Goal: Information Seeking & Learning: Learn about a topic

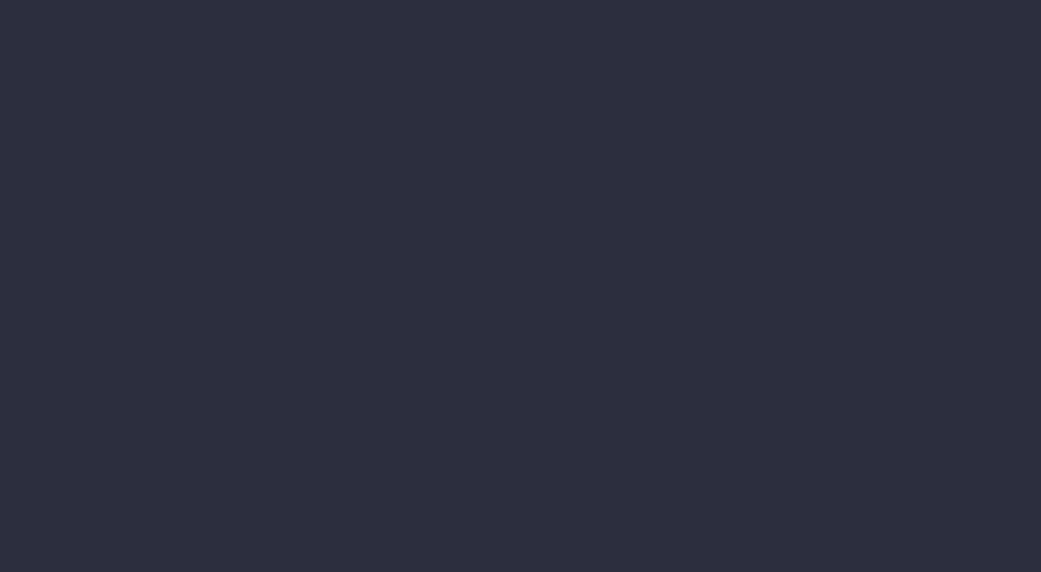
select select "finances"
select select "job"
select select "revrec"
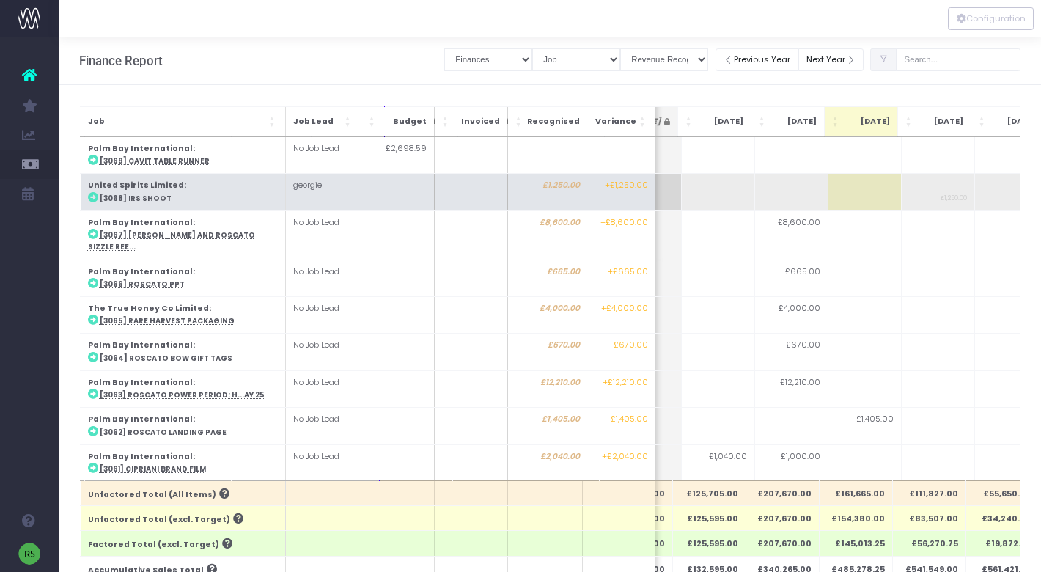
scroll to position [0, 279]
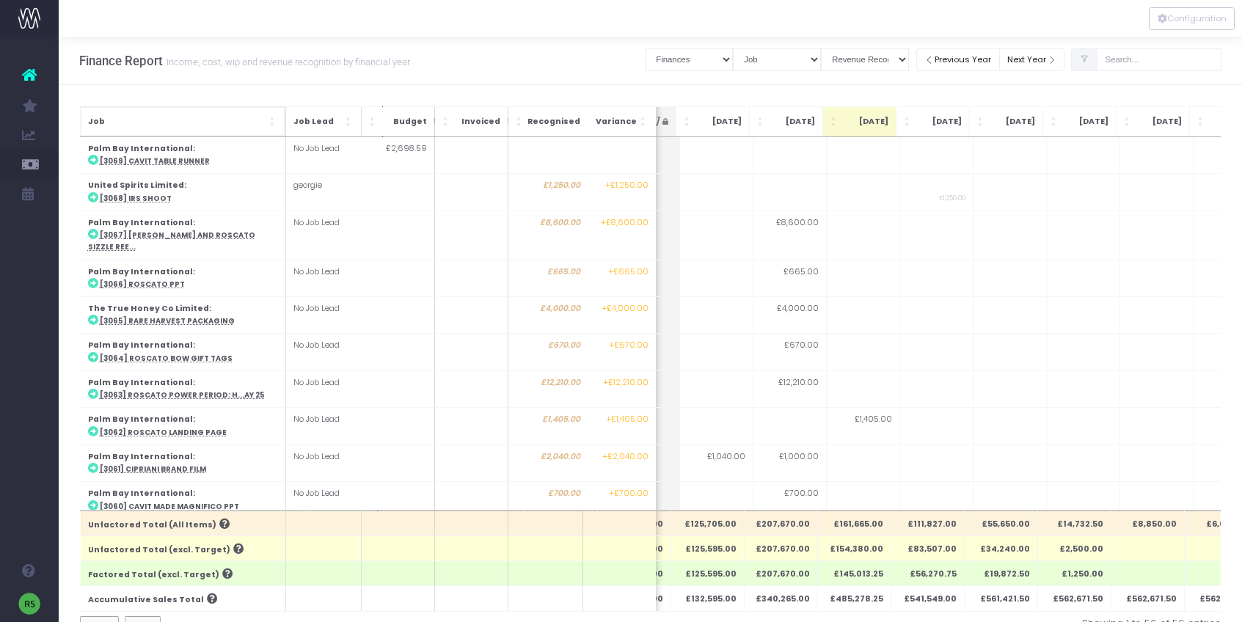
click at [254, 117] on span "Job" at bounding box center [176, 122] width 178 height 12
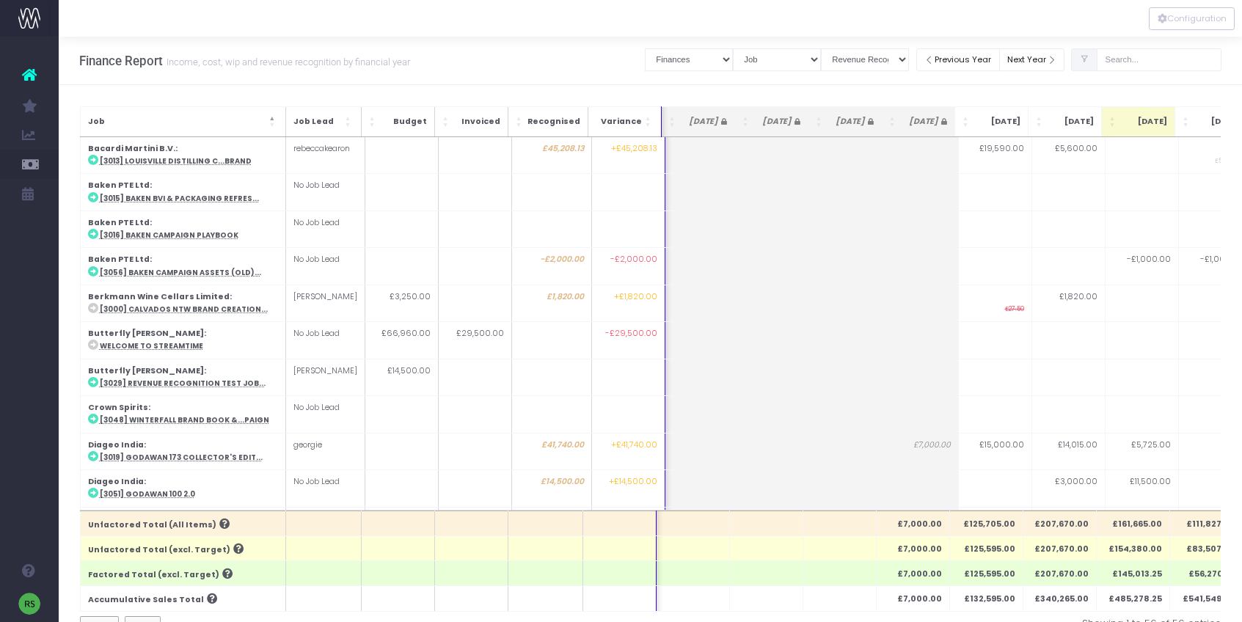
scroll to position [0, 52]
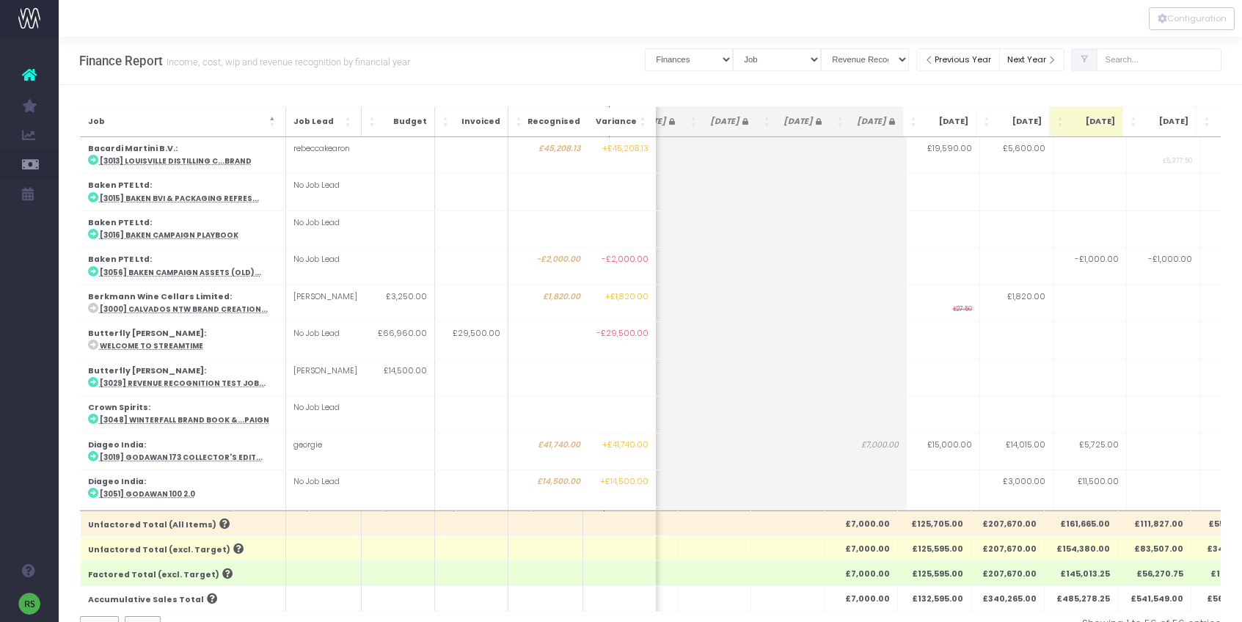
click at [780, 78] on div "Clear Filters Job summary column shows... Finances Chart Summary by Job Client …" at bounding box center [933, 60] width 576 height 47
click at [909, 59] on select "View Mode Billings Revenue Recognition WIP" at bounding box center [865, 59] width 88 height 23
click at [837, 48] on select "View Mode Billings Revenue Recognition WIP" at bounding box center [865, 59] width 88 height 23
click at [866, 60] on select "View Mode Billings Revenue Recognition WIP" at bounding box center [865, 59] width 88 height 23
click at [1041, 59] on icon at bounding box center [1085, 59] width 10 height 0
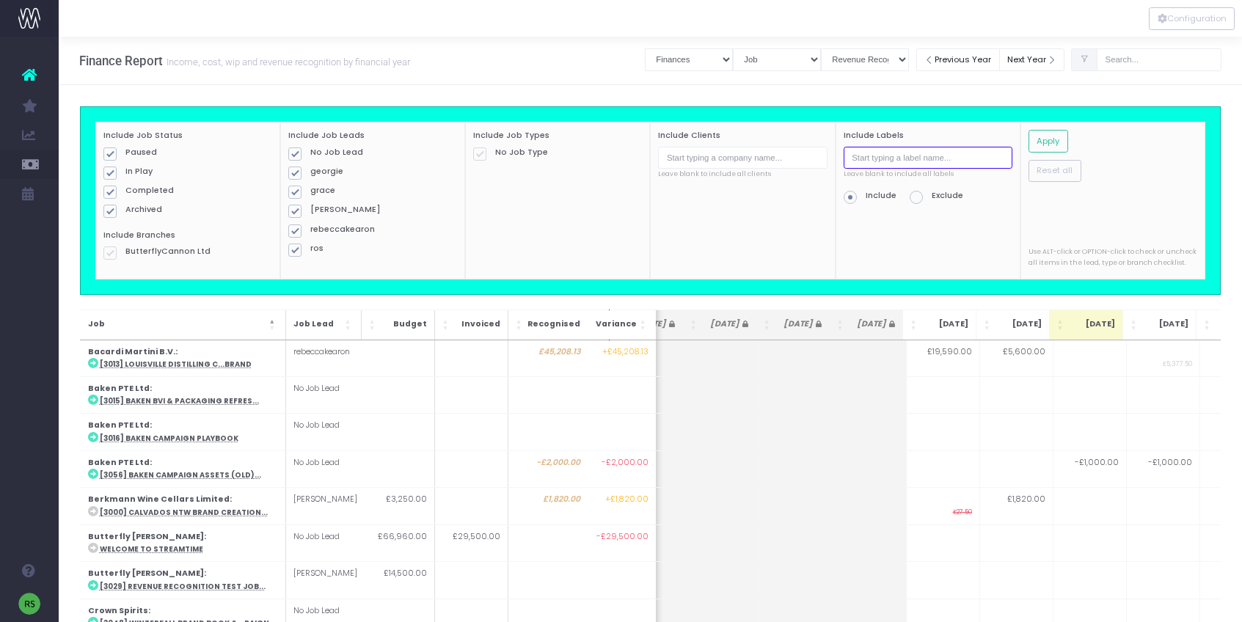
click at [886, 164] on input "text" at bounding box center [927, 158] width 169 height 23
click at [929, 95] on div "Include Job Status Paused In Play Completed Archived Include Branches Butterfly…" at bounding box center [650, 597] width 1183 height 1024
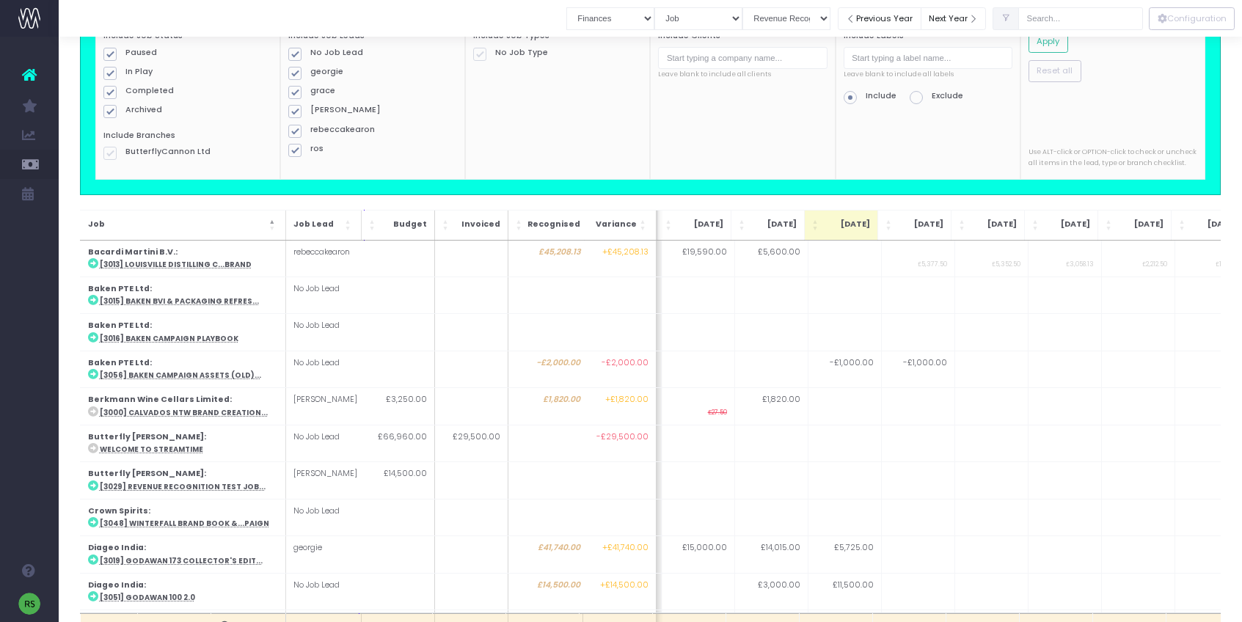
scroll to position [0, 0]
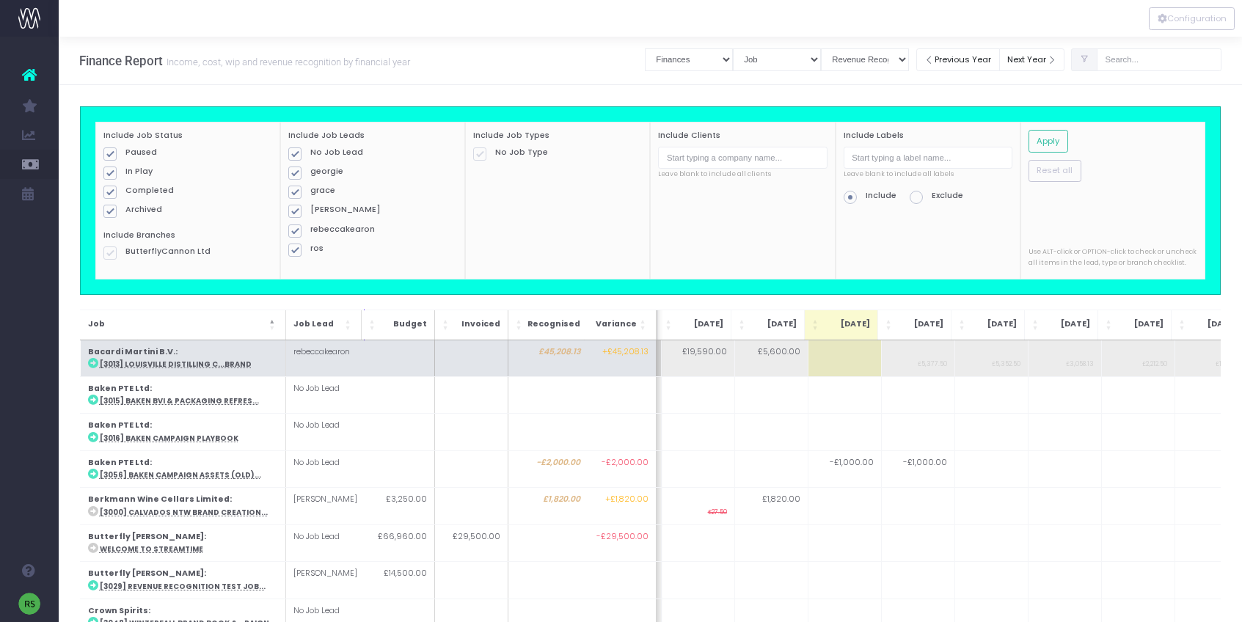
click at [142, 366] on abbr "[3013] Louisville Distilling C...Brand" at bounding box center [175, 364] width 152 height 10
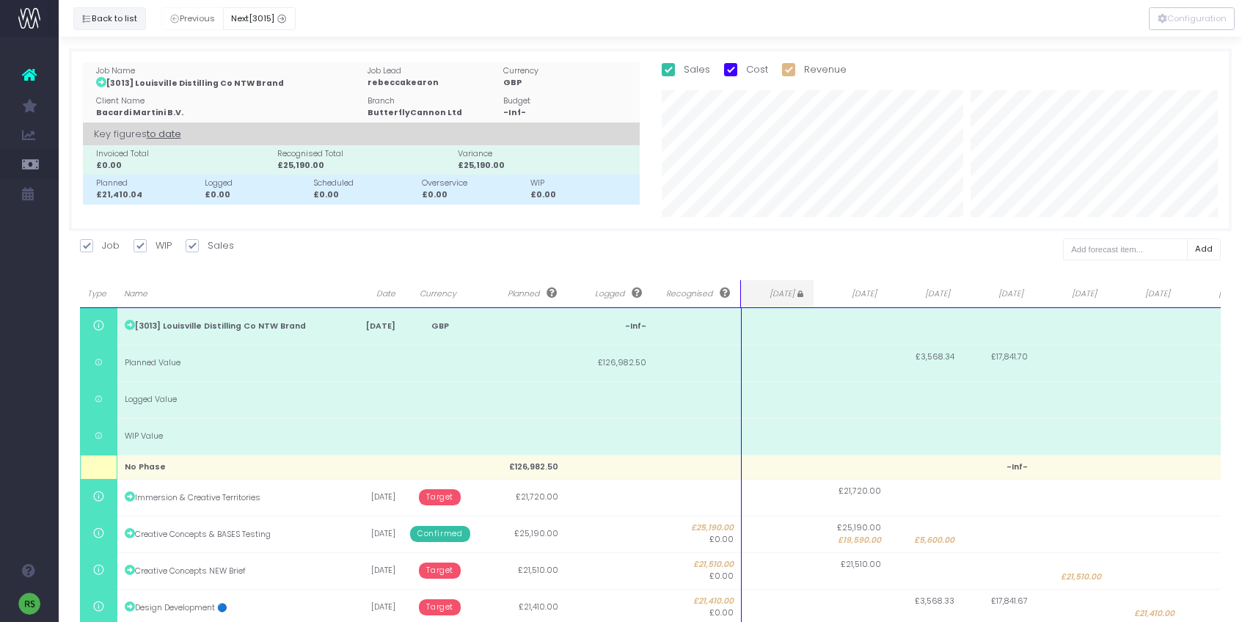
click at [100, 18] on button "Back to list" at bounding box center [109, 18] width 73 height 23
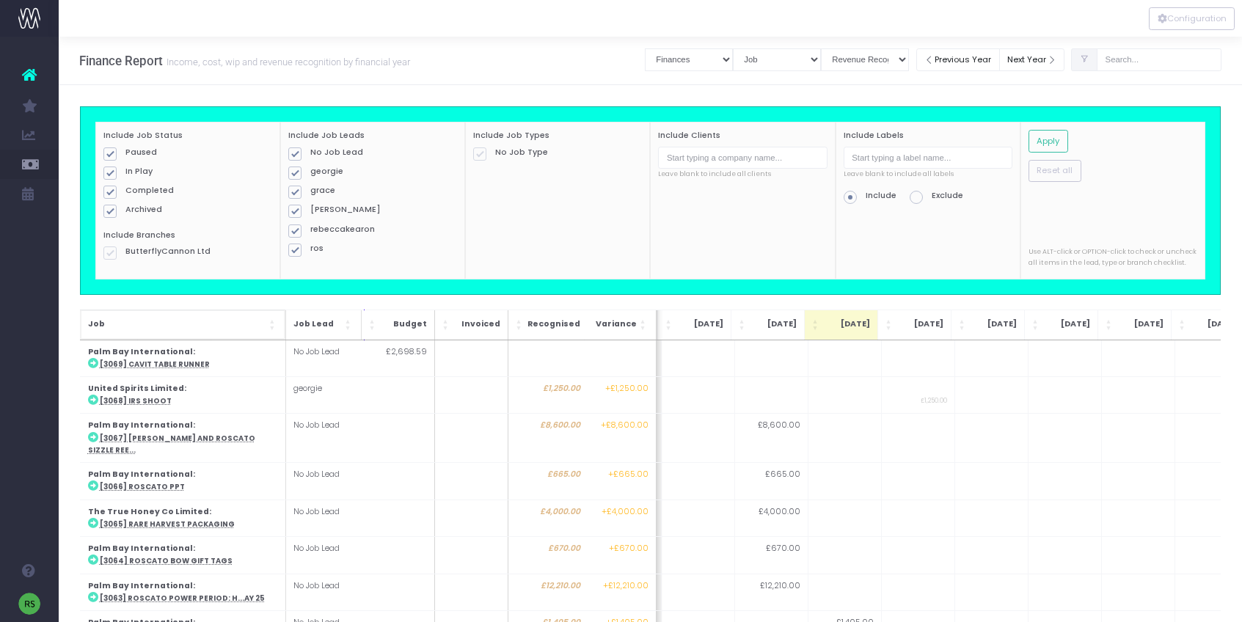
click at [265, 329] on span "Job" at bounding box center [176, 324] width 178 height 12
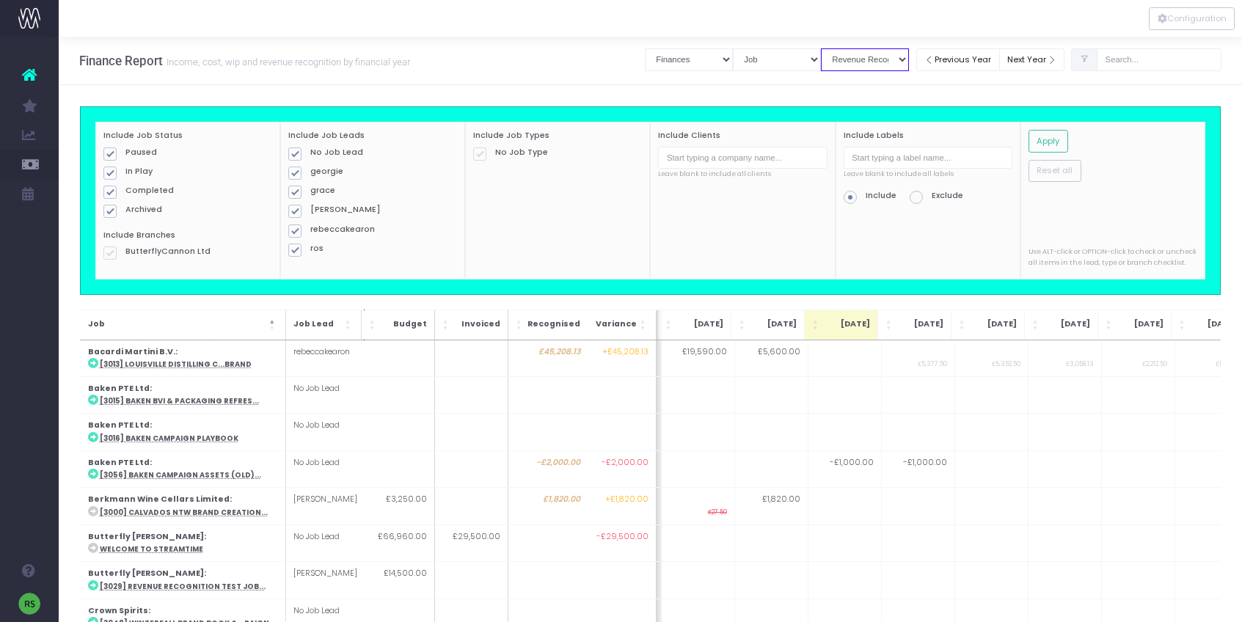
click at [871, 61] on select "View Mode Billings Revenue Recognition WIP" at bounding box center [865, 59] width 88 height 23
click at [837, 48] on select "View Mode Billings Revenue Recognition WIP" at bounding box center [865, 59] width 88 height 23
click at [1041, 59] on icon at bounding box center [1085, 59] width 10 height 0
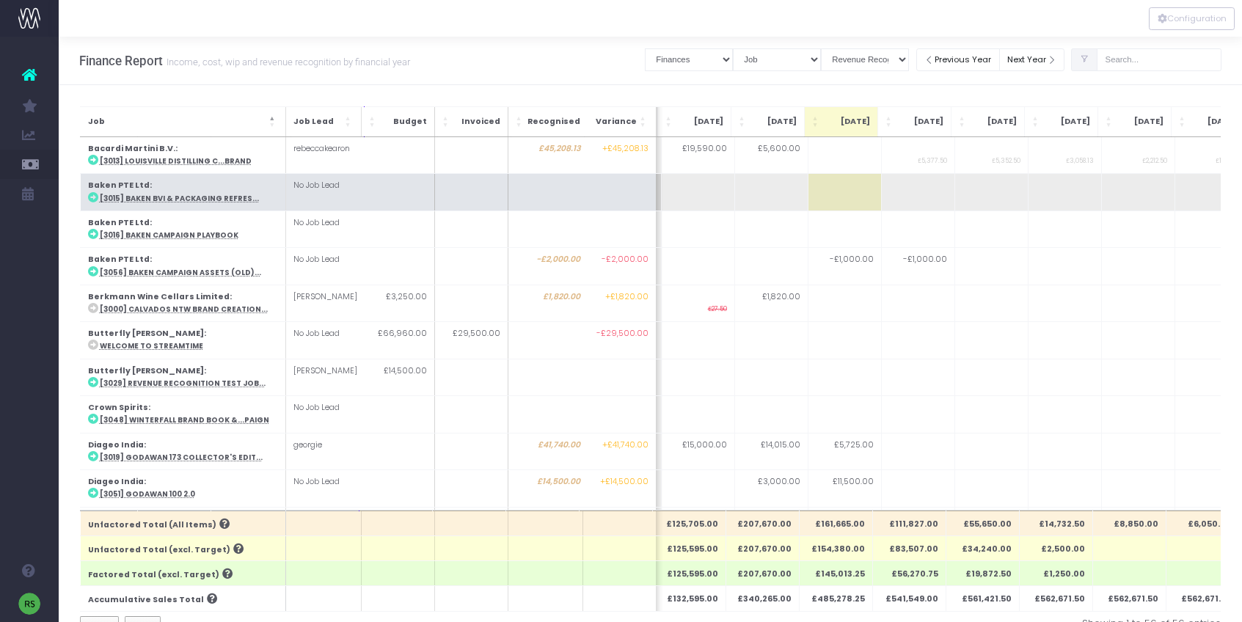
click at [130, 188] on strong "Baken PTE Ltd" at bounding box center [118, 185] width 62 height 11
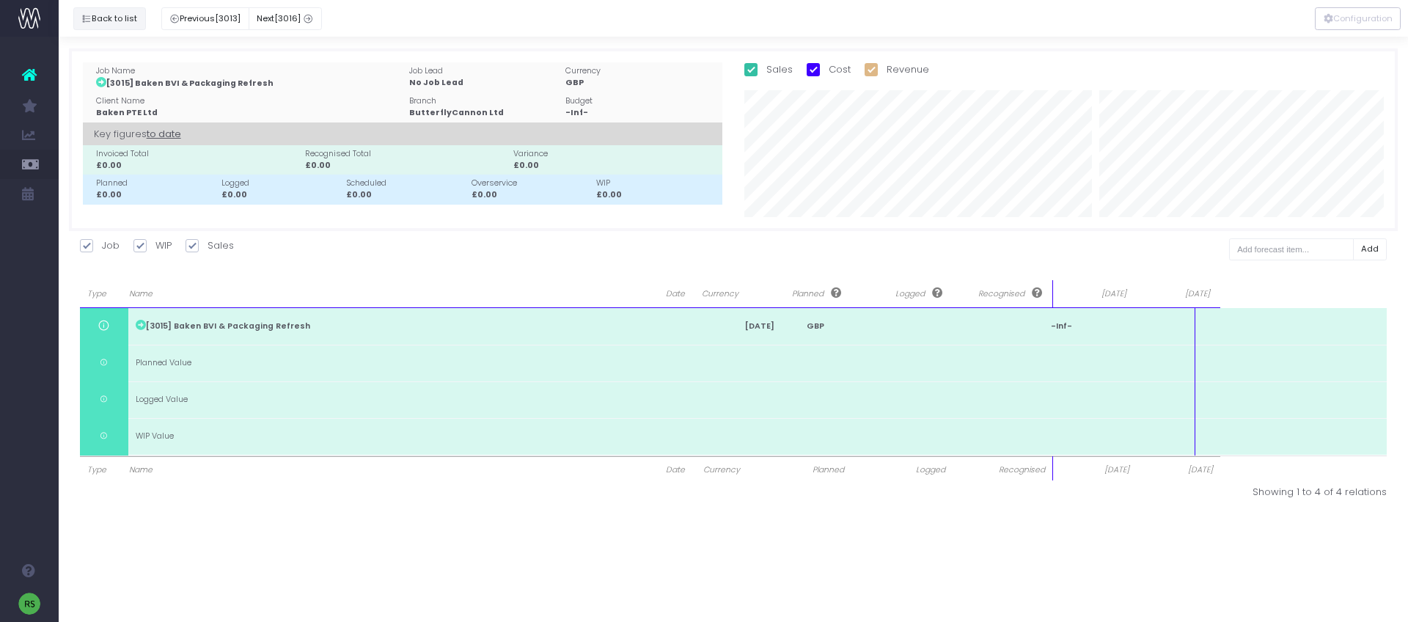
click at [95, 19] on button "Back to list" at bounding box center [109, 18] width 73 height 23
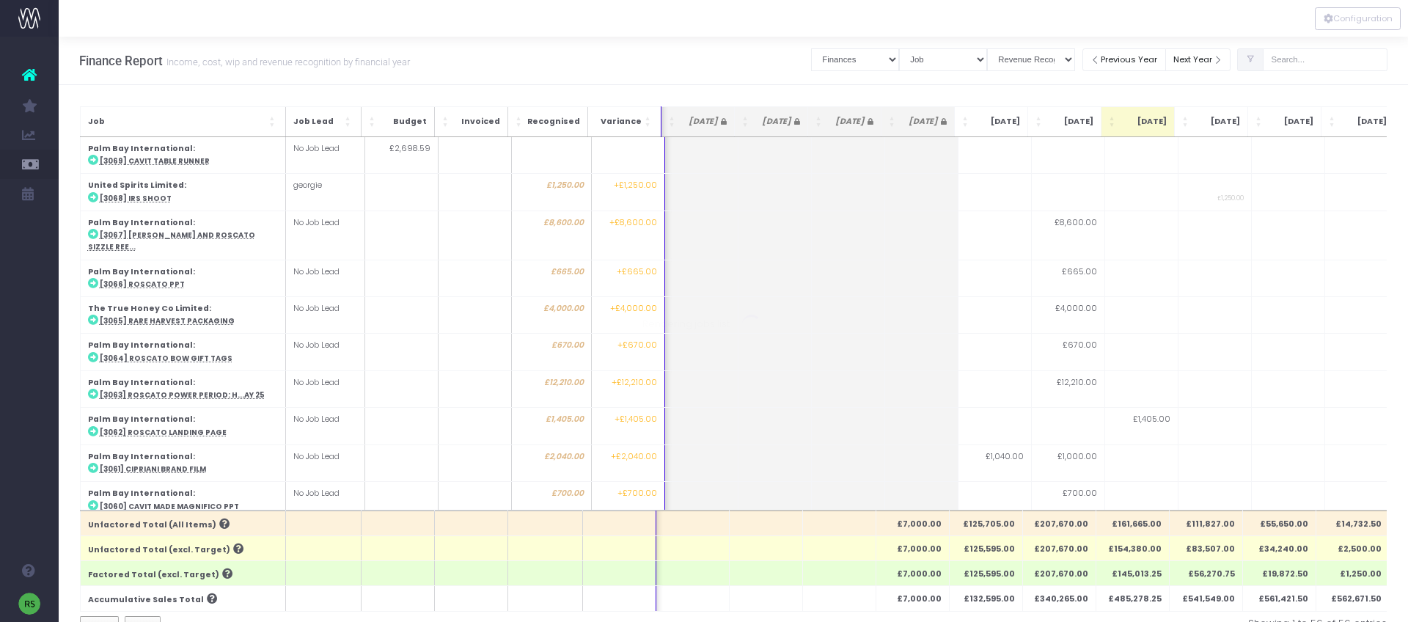
scroll to position [0, 149]
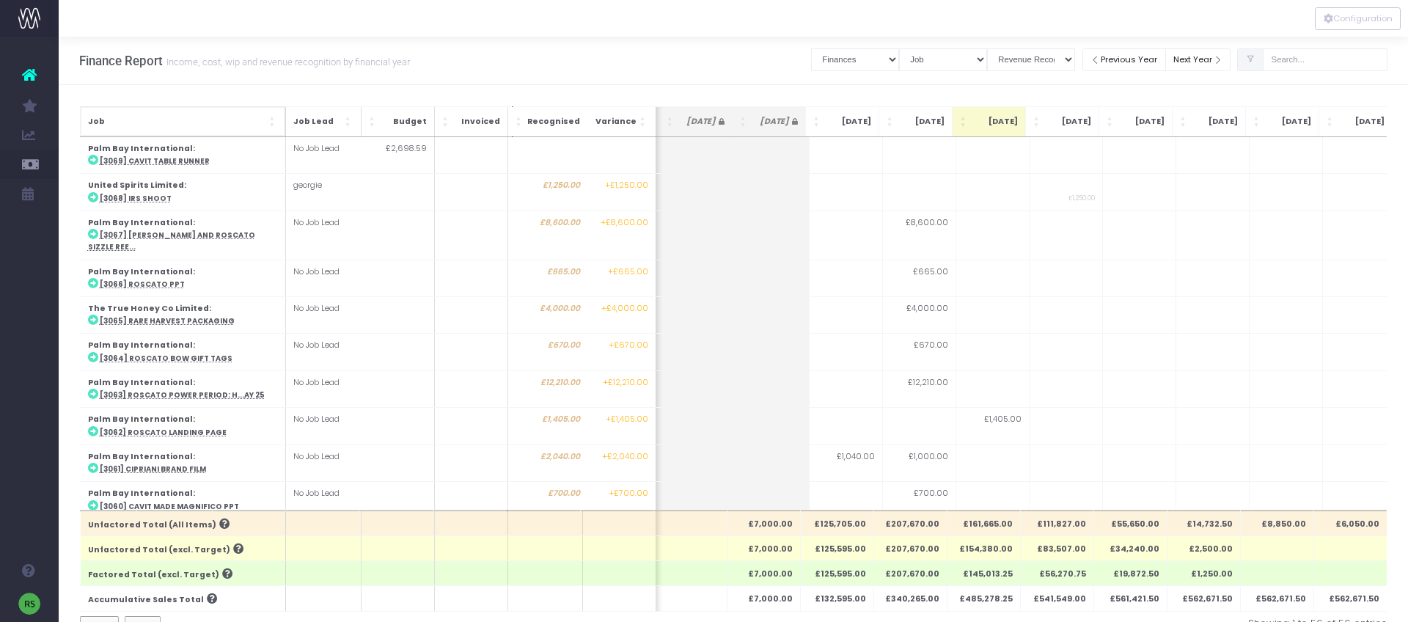
click at [263, 124] on span "Job" at bounding box center [176, 122] width 178 height 12
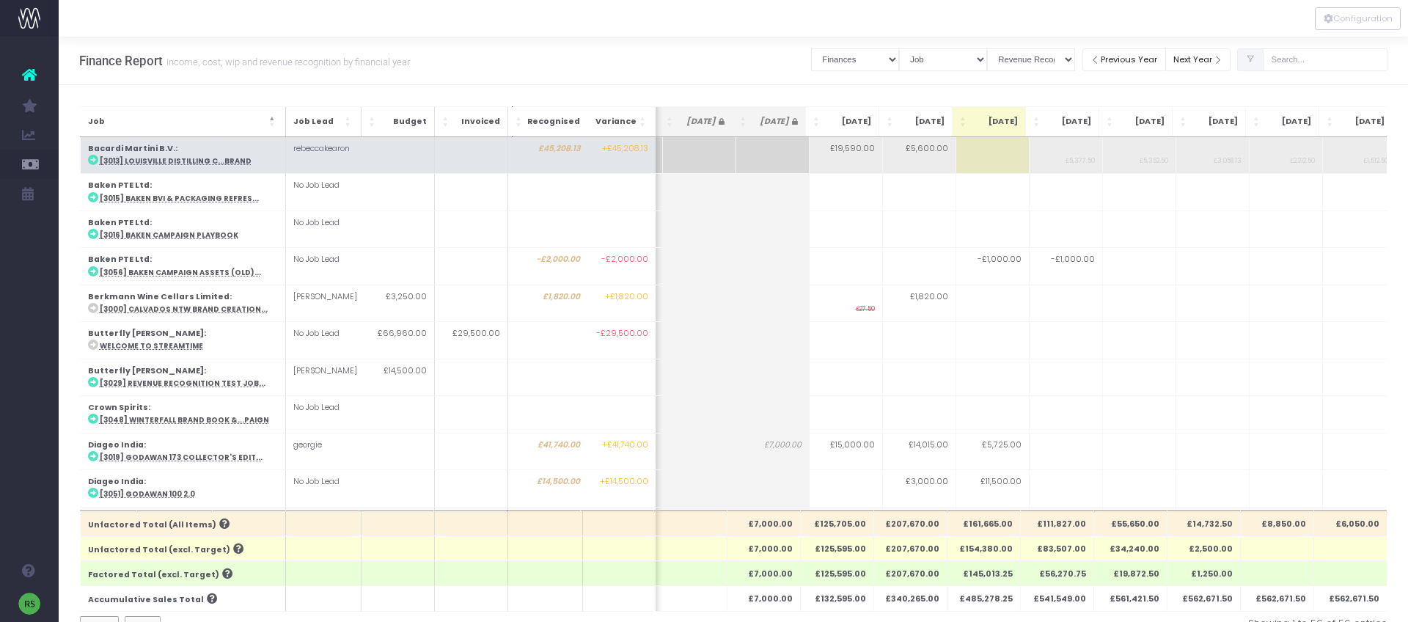
click at [158, 161] on abbr "[3013] Louisville Distilling C...Brand" at bounding box center [175, 161] width 152 height 10
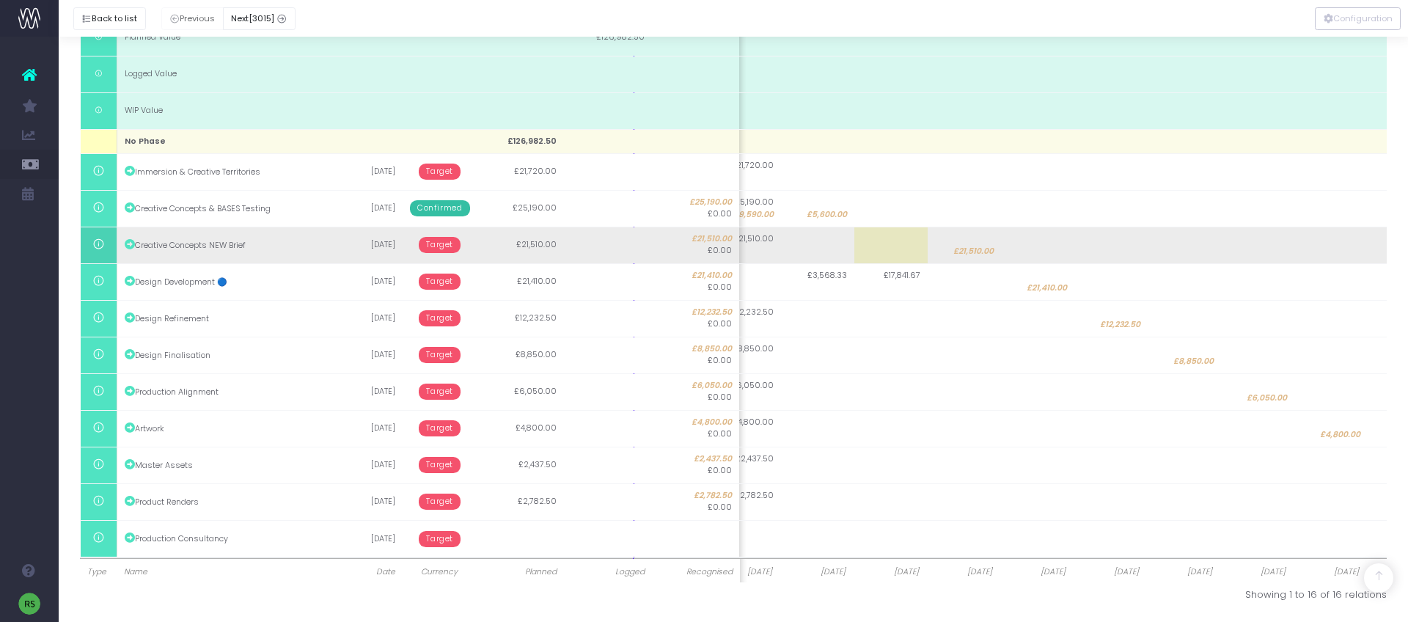
scroll to position [0, 120]
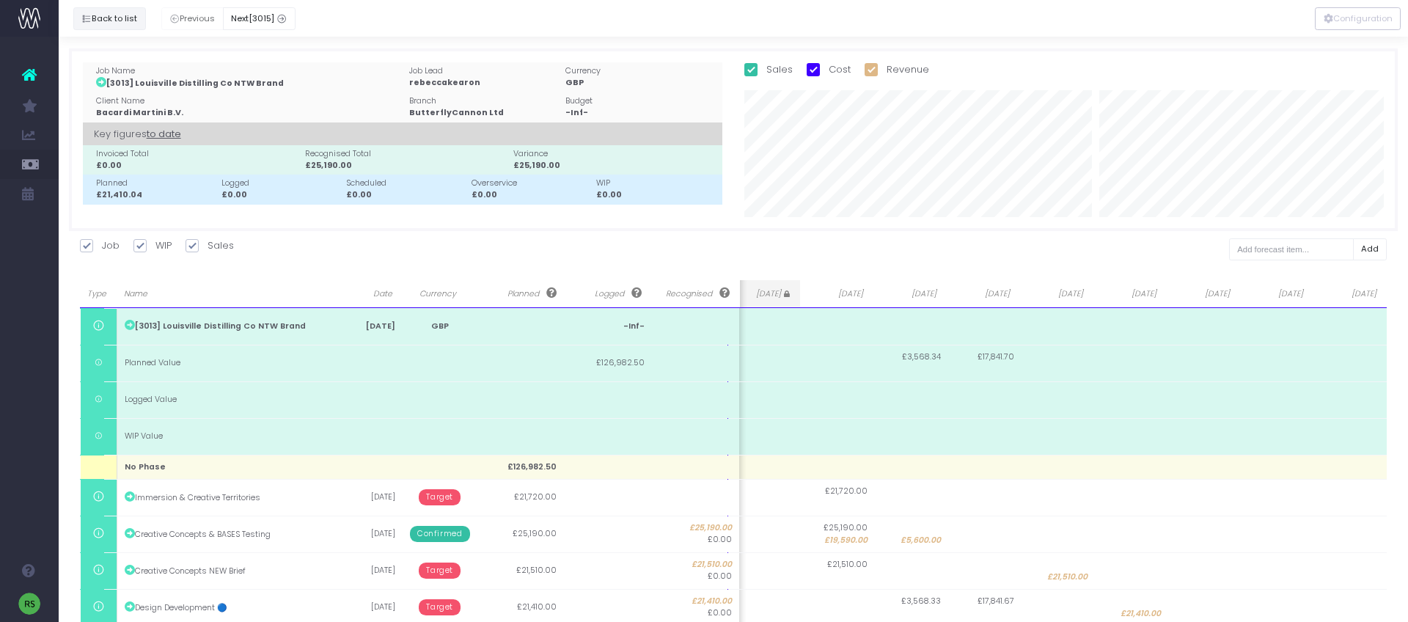
click at [108, 17] on button "Back to list" at bounding box center [109, 18] width 73 height 23
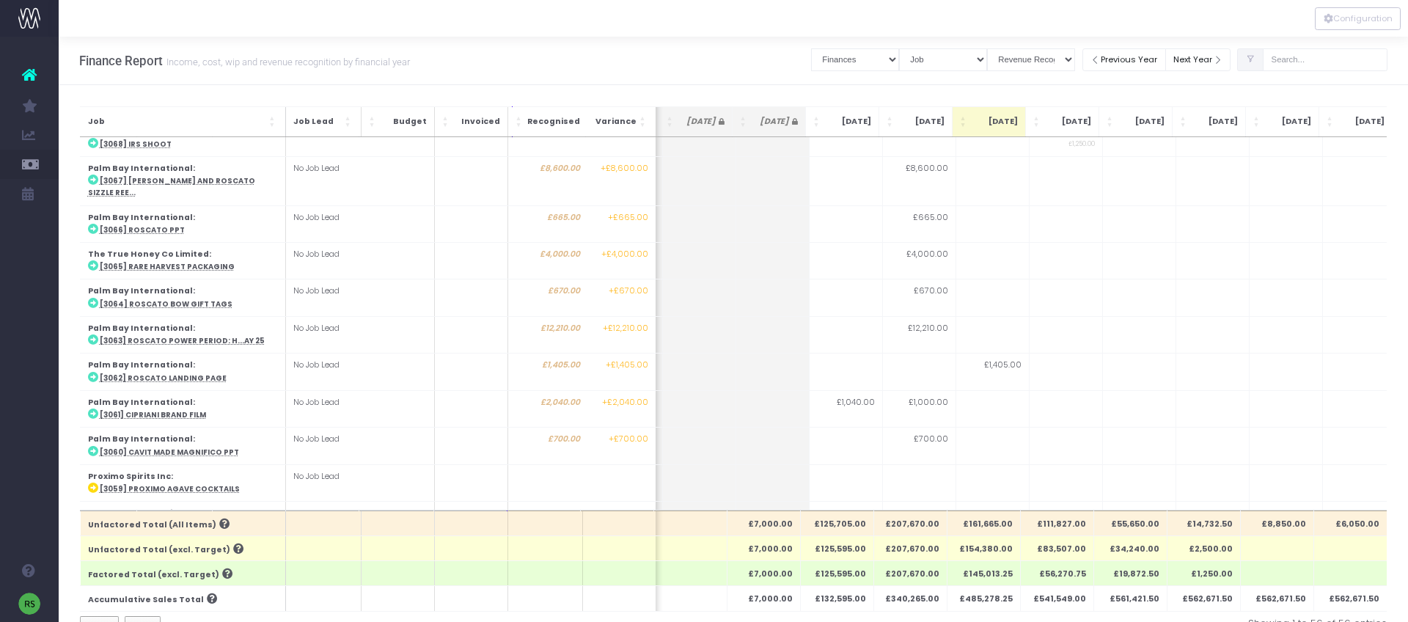
scroll to position [0, 149]
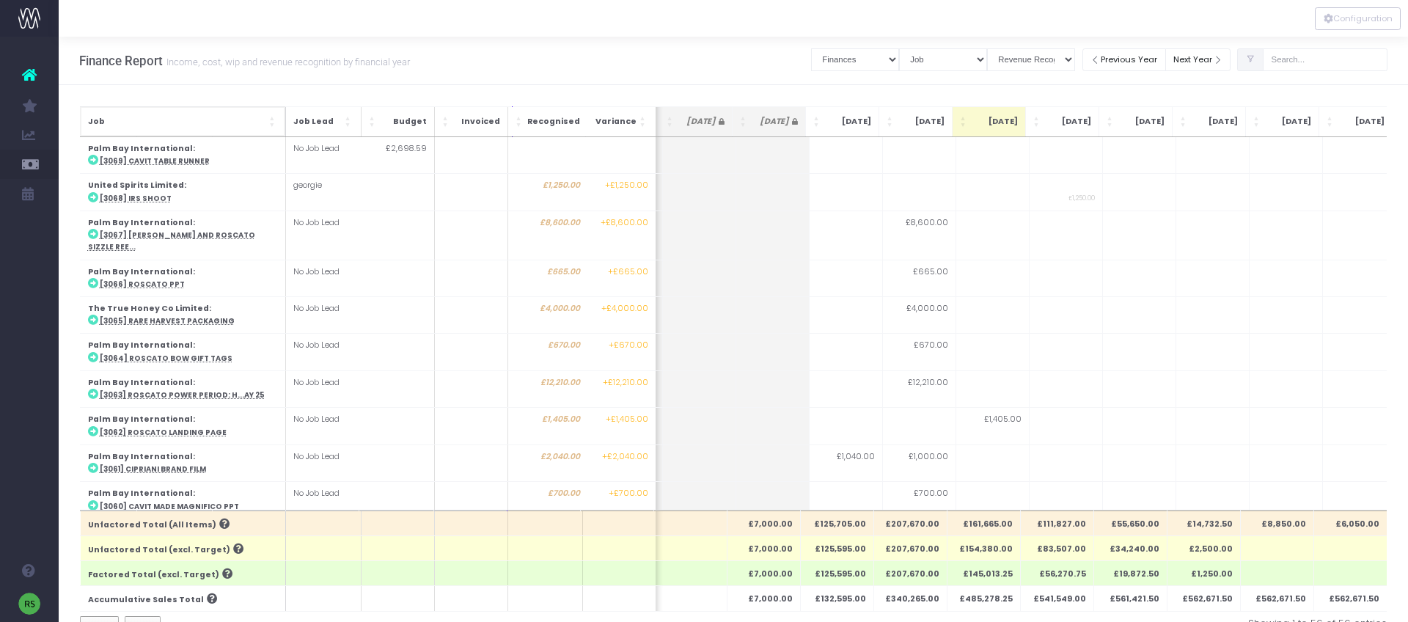
click at [271, 122] on span "Job: Activate to sort" at bounding box center [272, 121] width 9 height 15
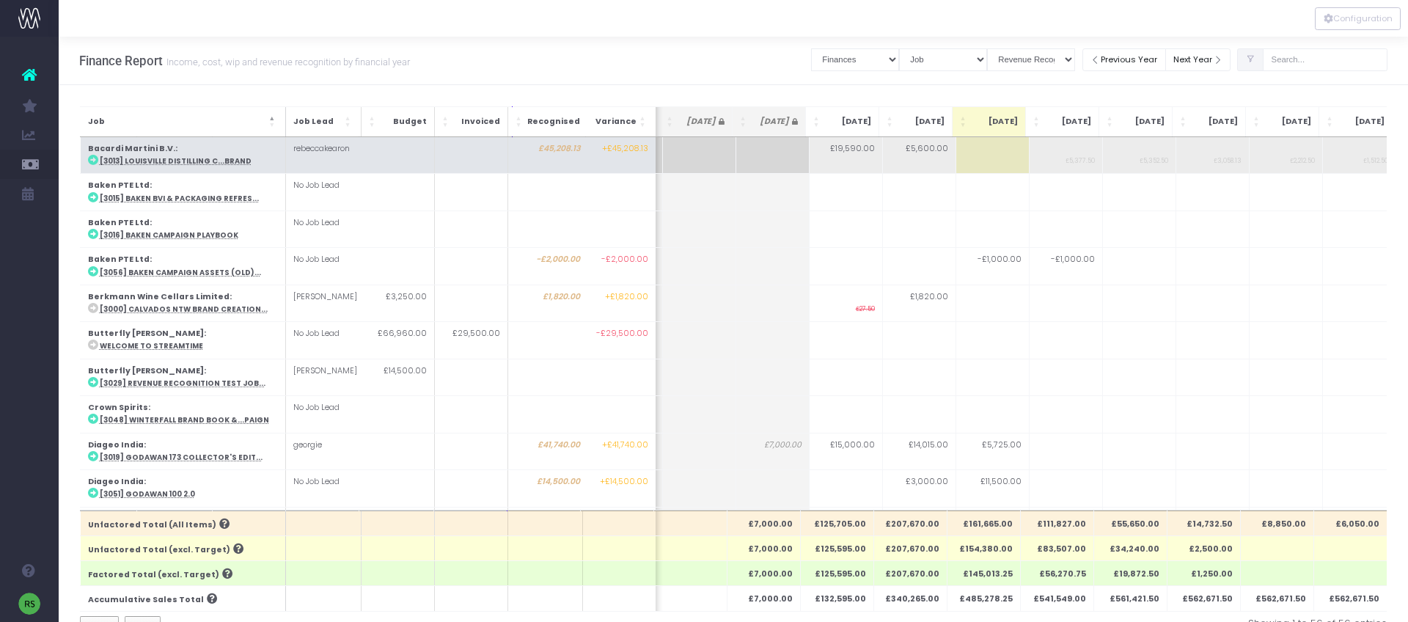
click at [164, 161] on abbr "[3013] Louisville Distilling C...Brand" at bounding box center [175, 161] width 152 height 10
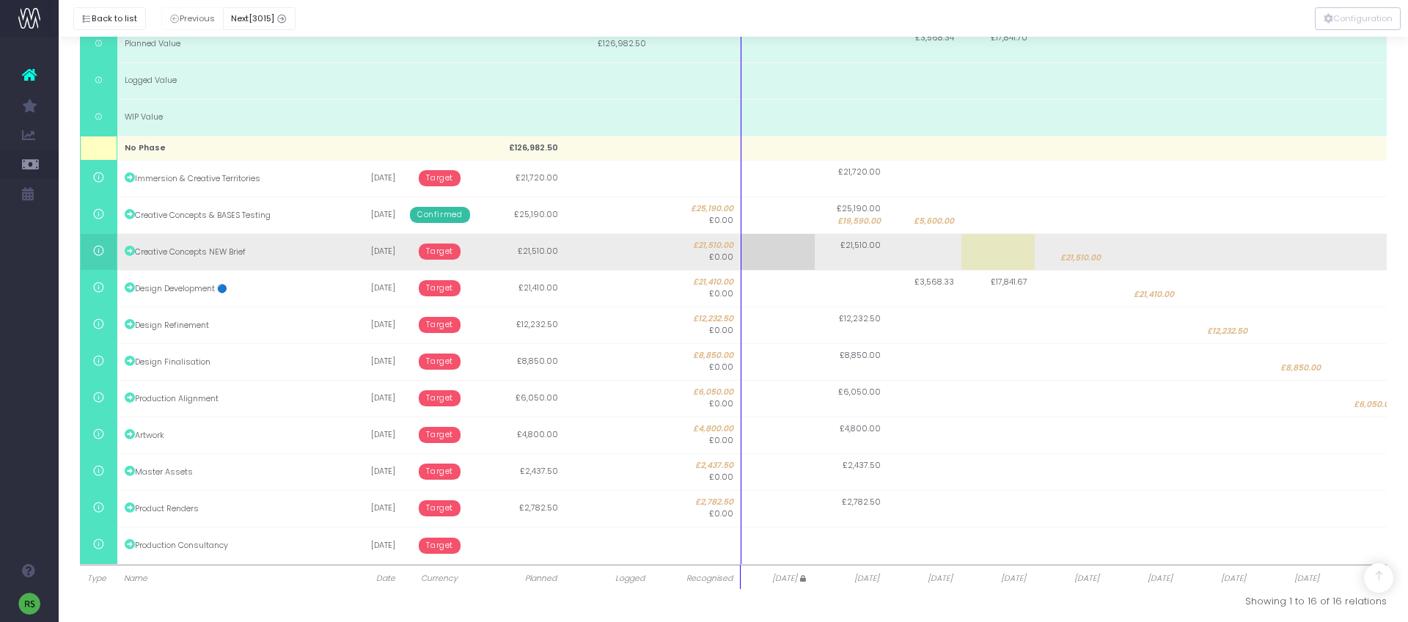
scroll to position [326, 0]
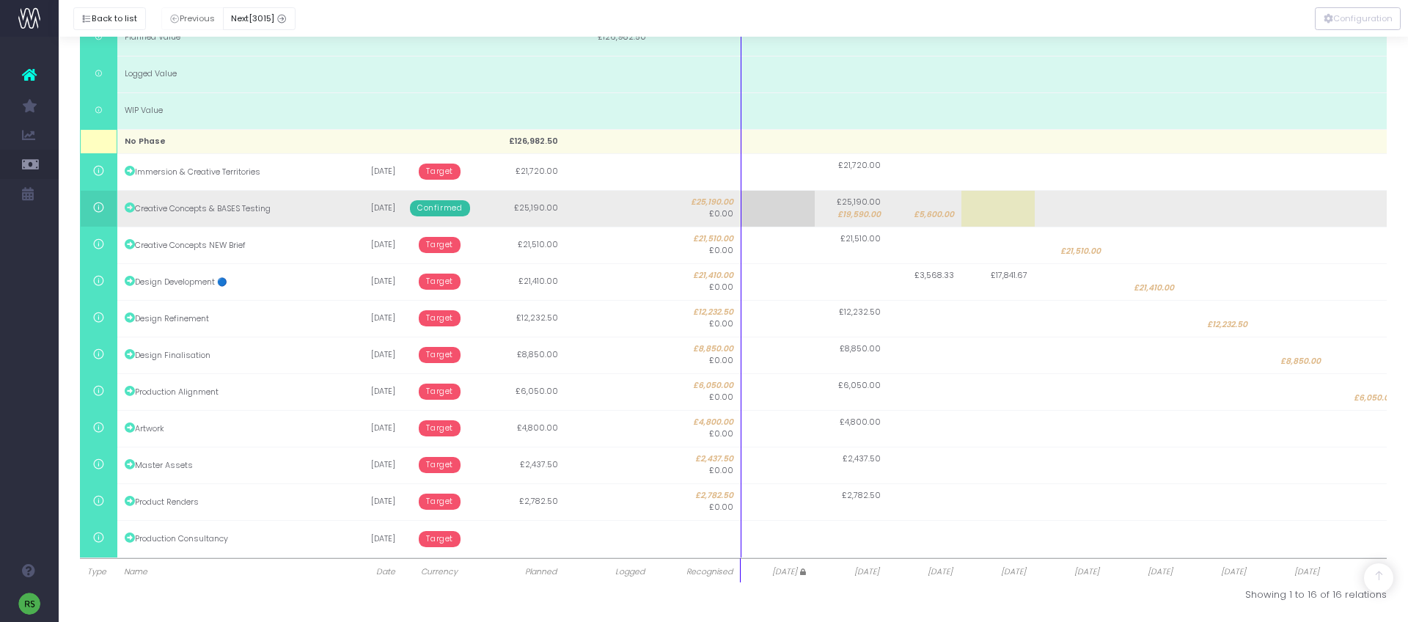
click at [431, 210] on span "Confirmed" at bounding box center [439, 208] width 59 height 16
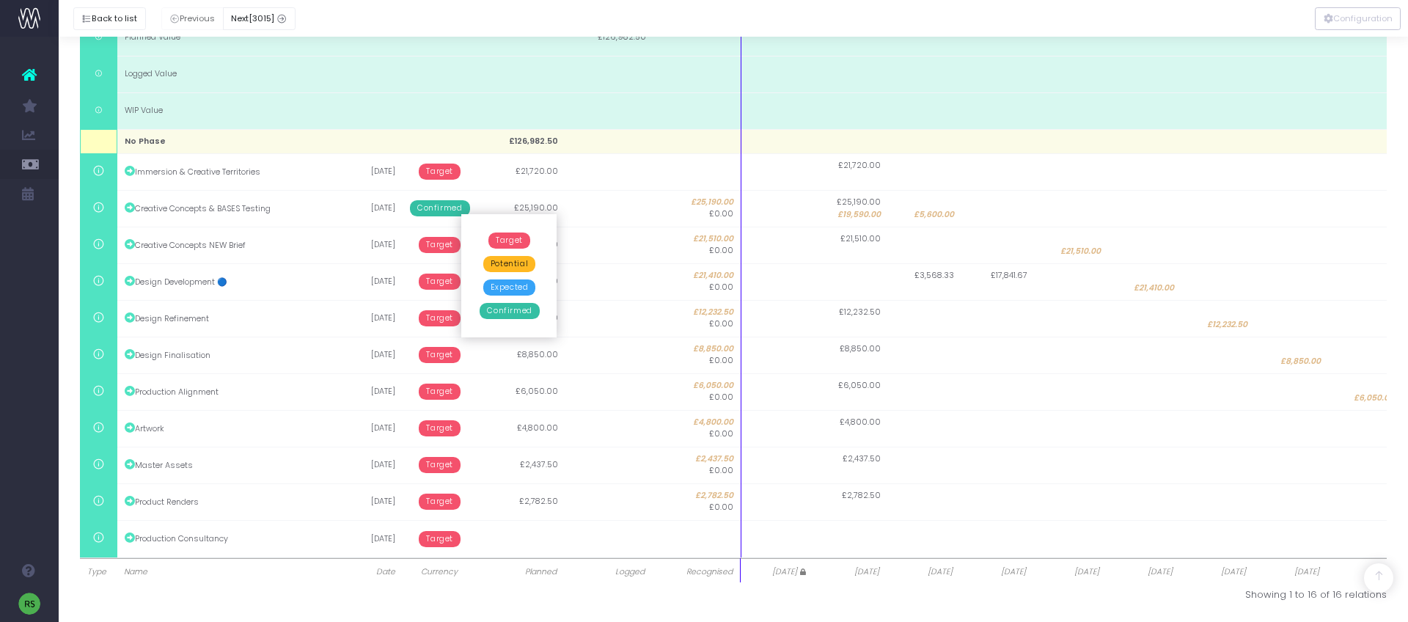
scroll to position [325, 0]
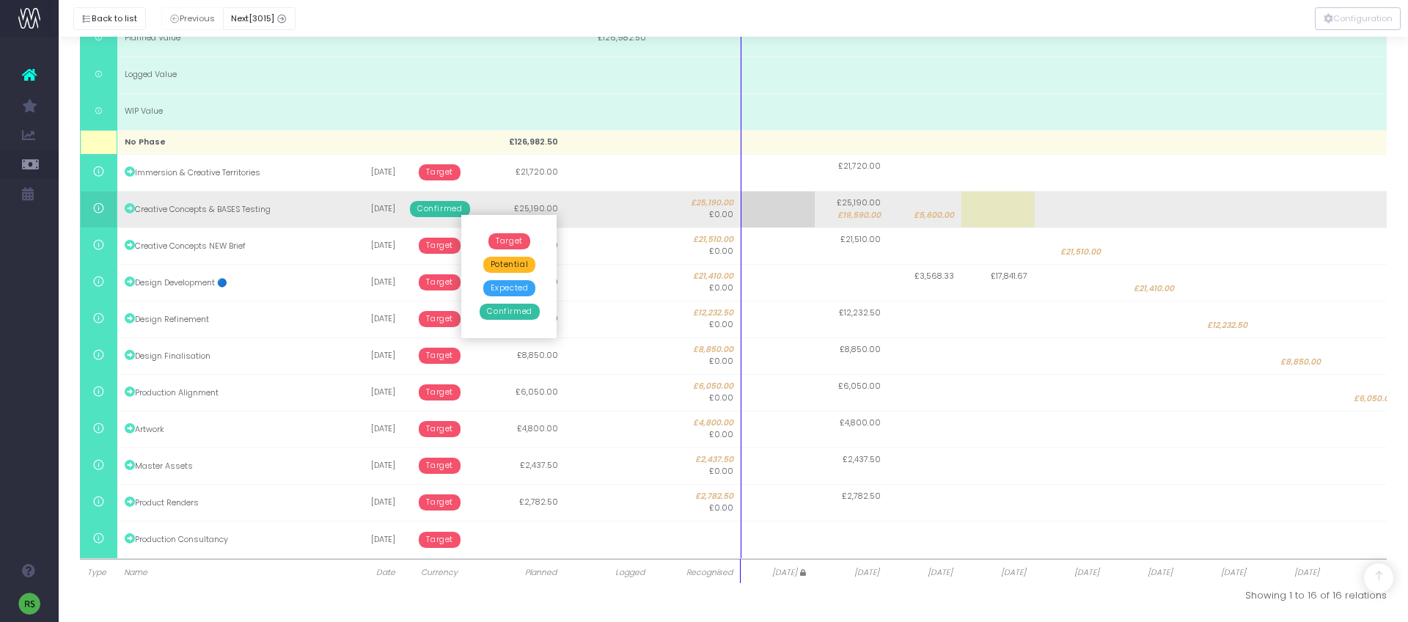
click at [499, 201] on td "£25,190.00" at bounding box center [521, 209] width 88 height 37
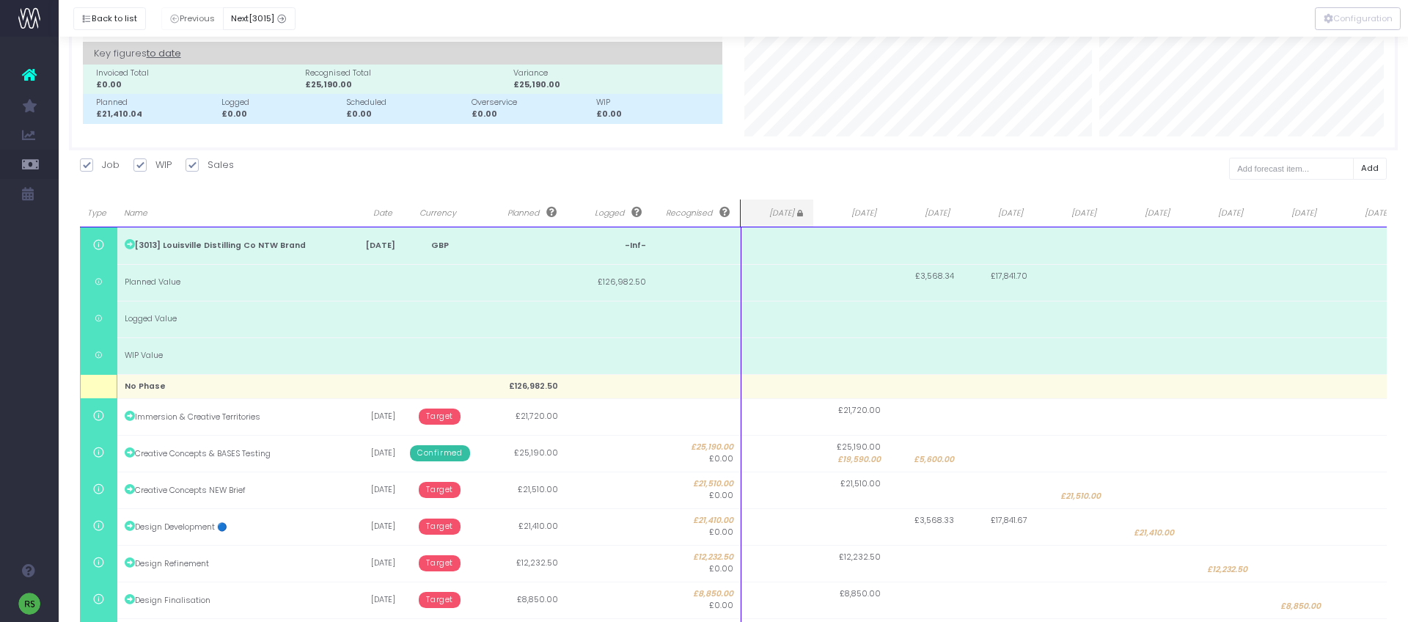
scroll to position [0, 0]
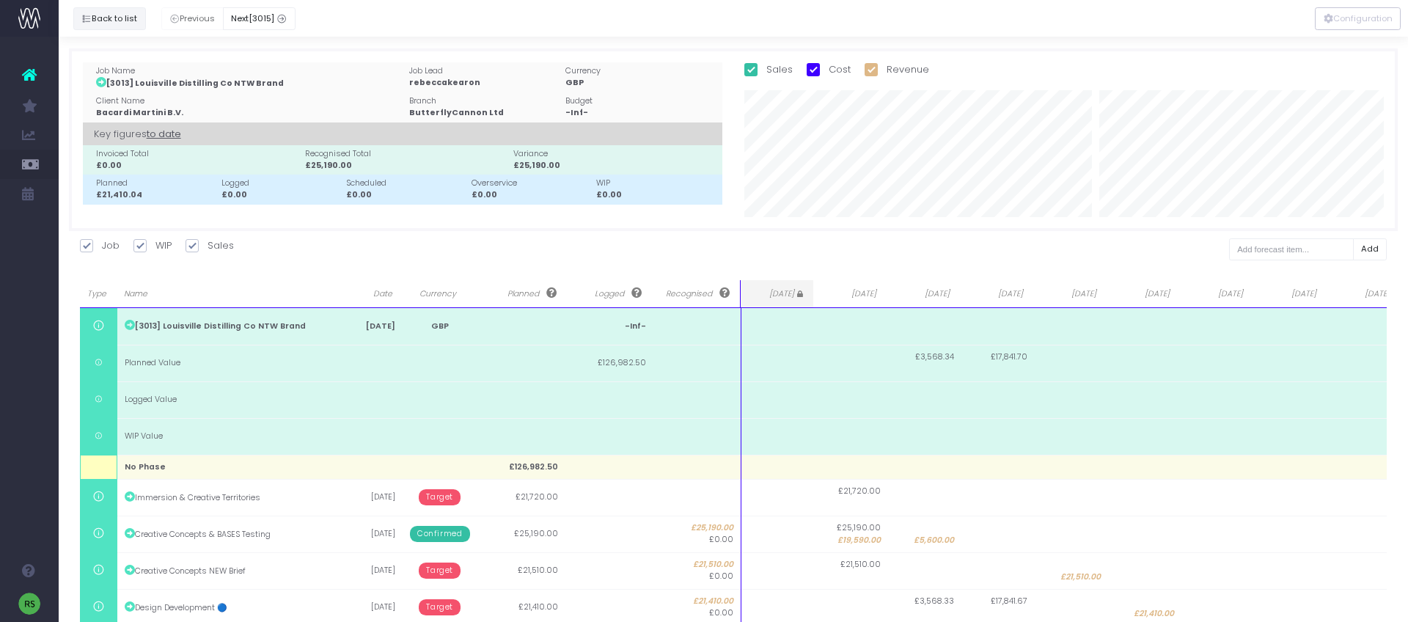
click at [121, 21] on button "Back to list" at bounding box center [109, 18] width 73 height 23
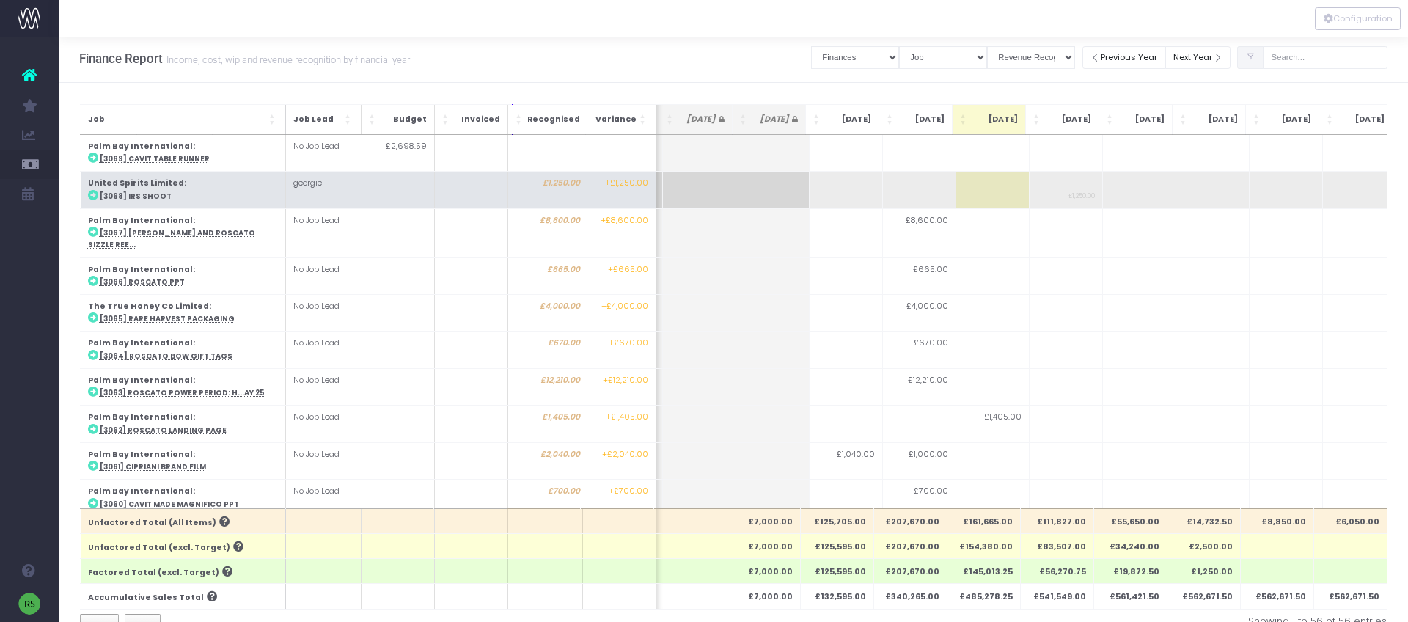
scroll to position [4, 0]
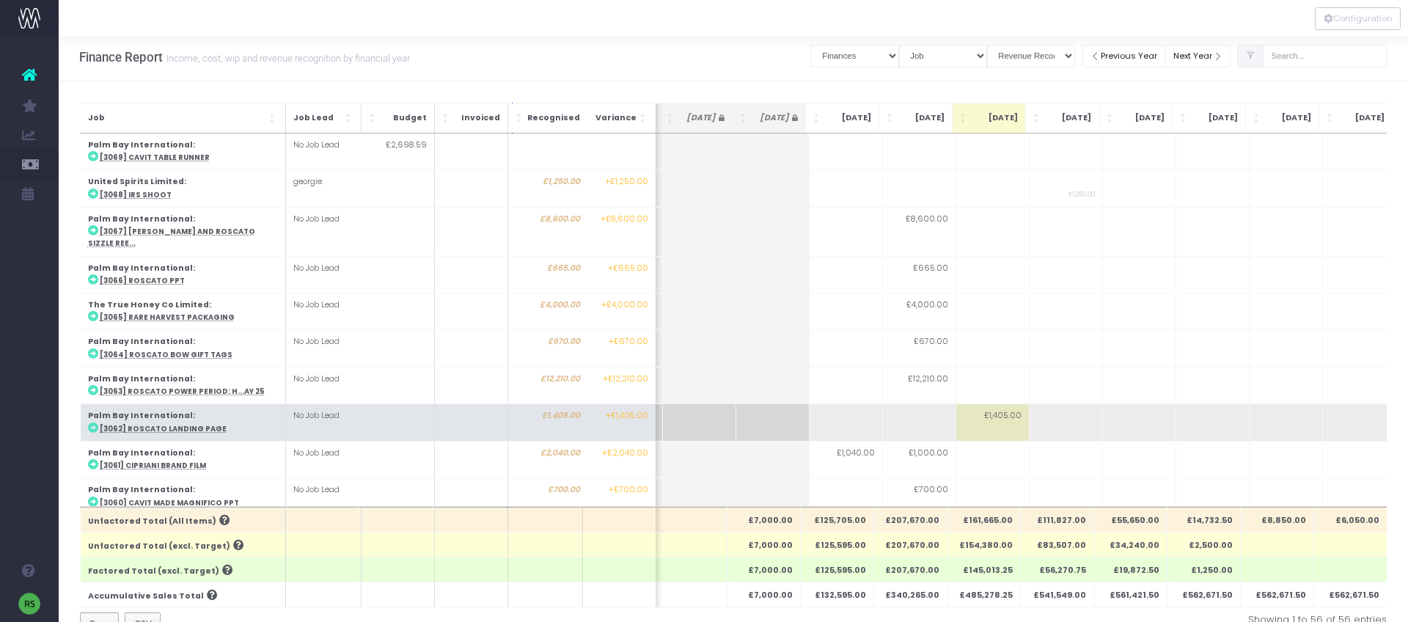
click at [179, 424] on abbr "[3062] Roscato landing page" at bounding box center [162, 429] width 127 height 10
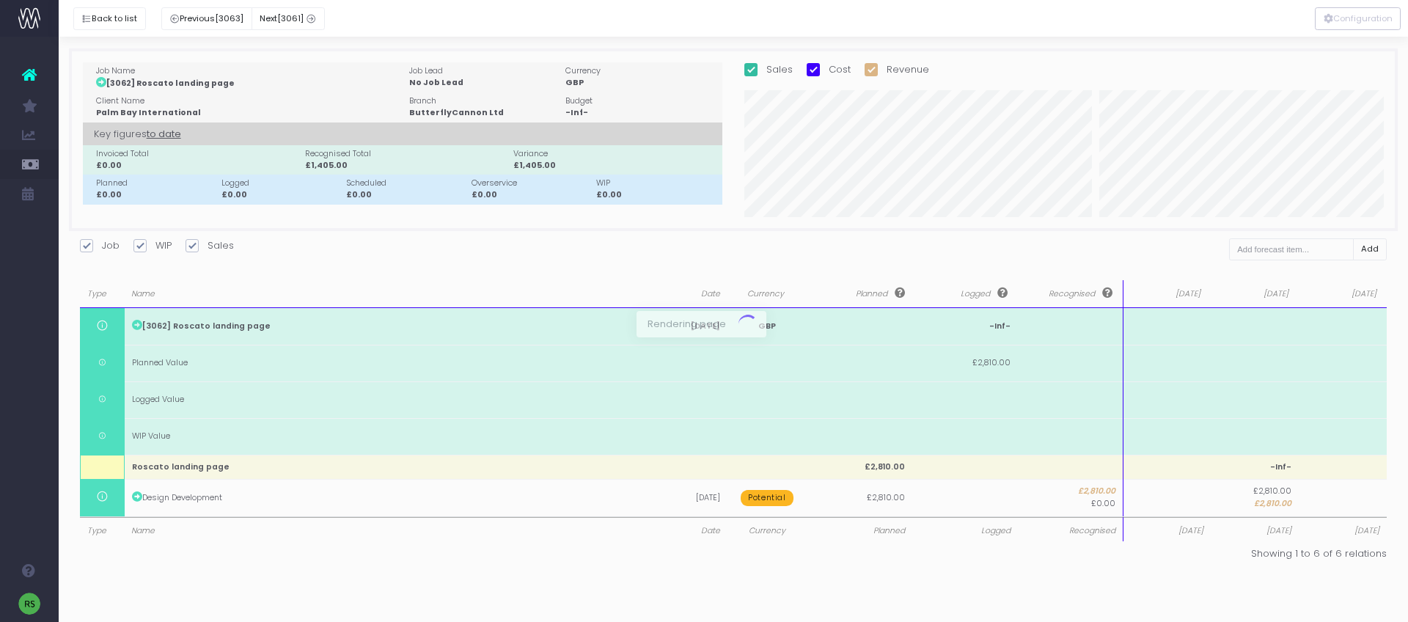
scroll to position [0, 0]
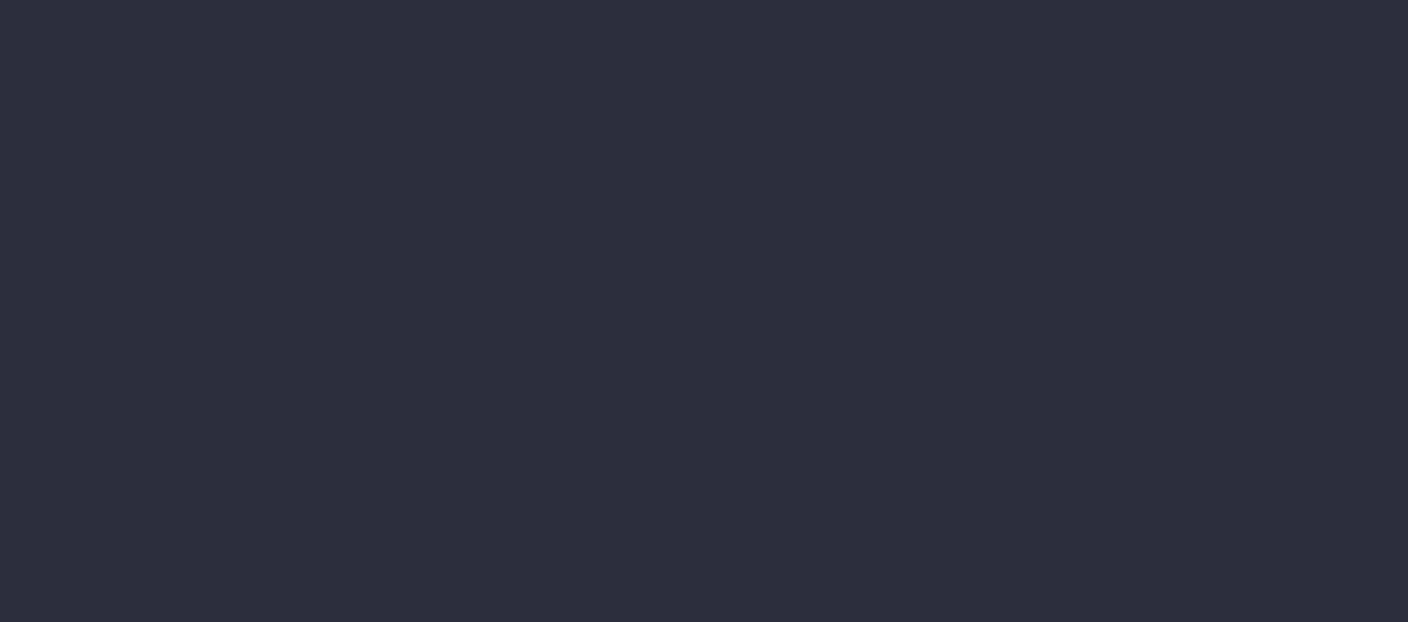
select select "finances"
select select "job"
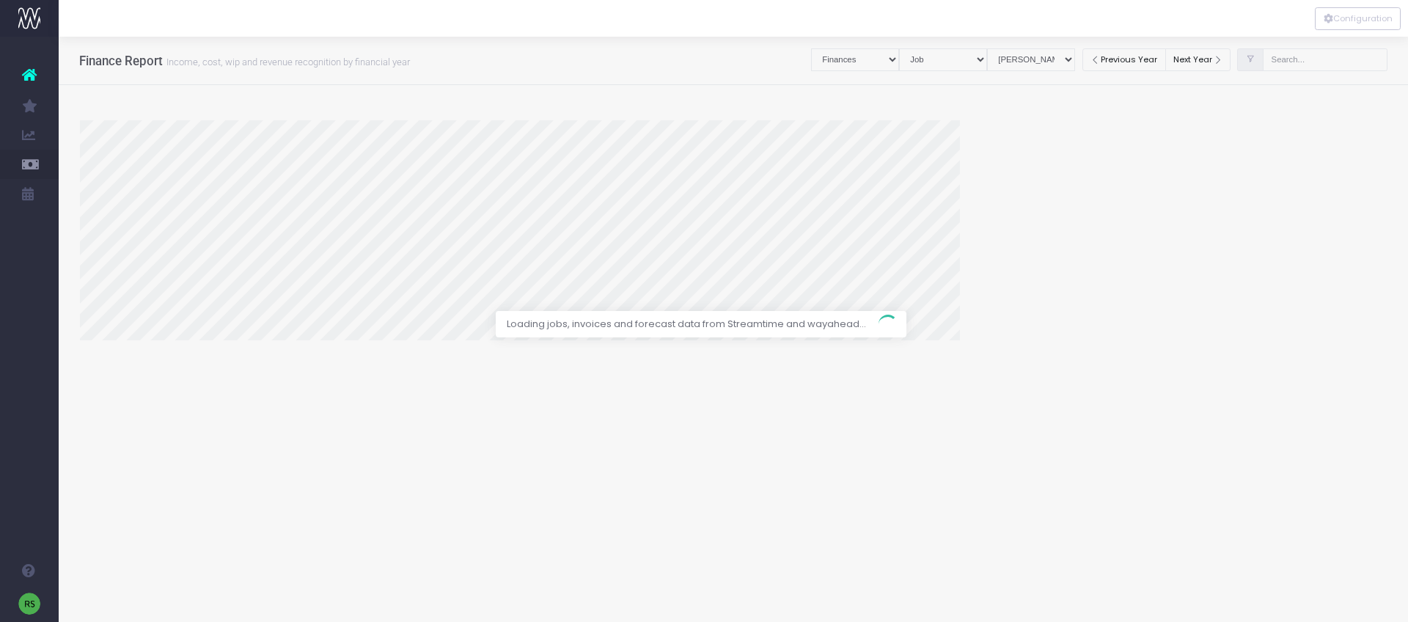
select select "revrec"
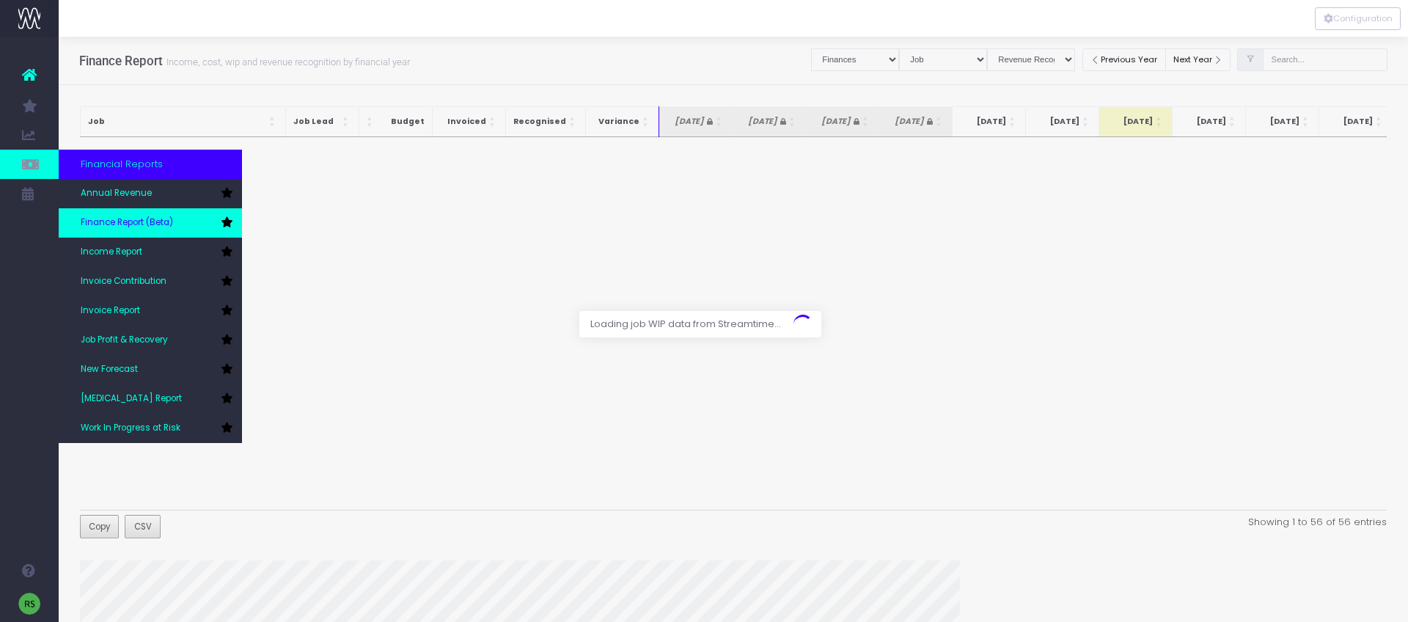
click at [111, 224] on span "Finance Report (Beta)" at bounding box center [127, 222] width 92 height 13
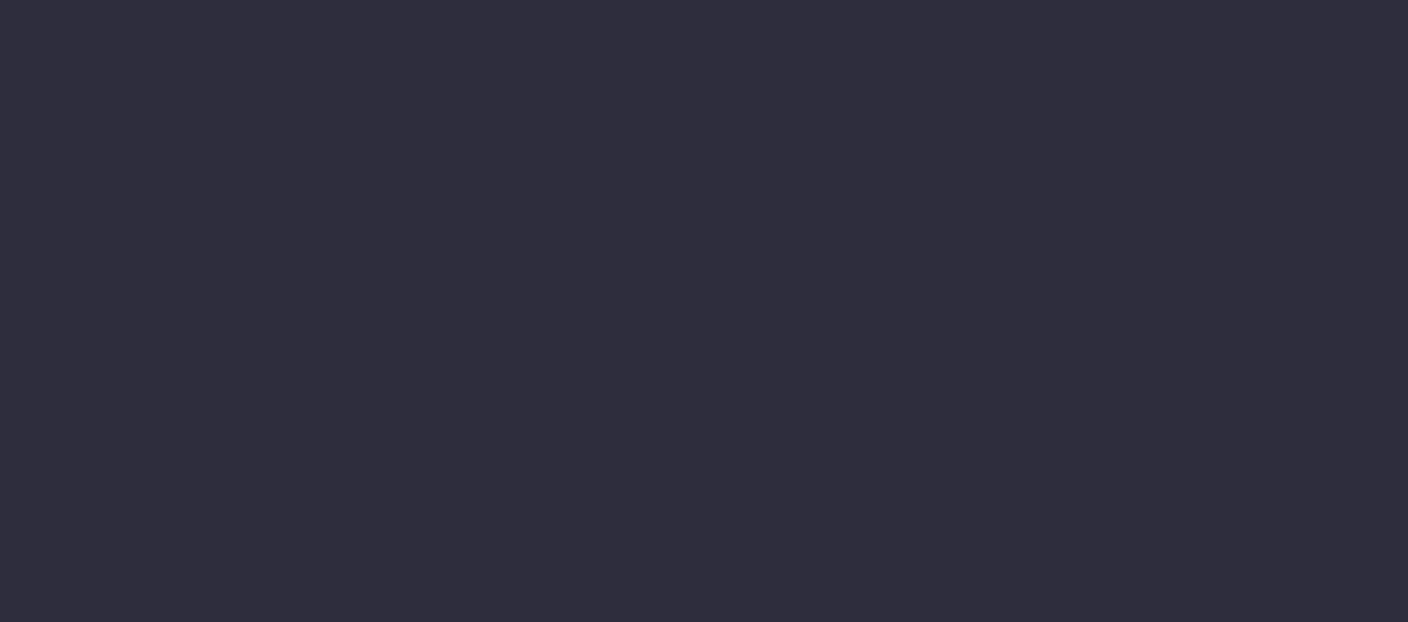
select select "finances"
select select "job"
select select "revrec"
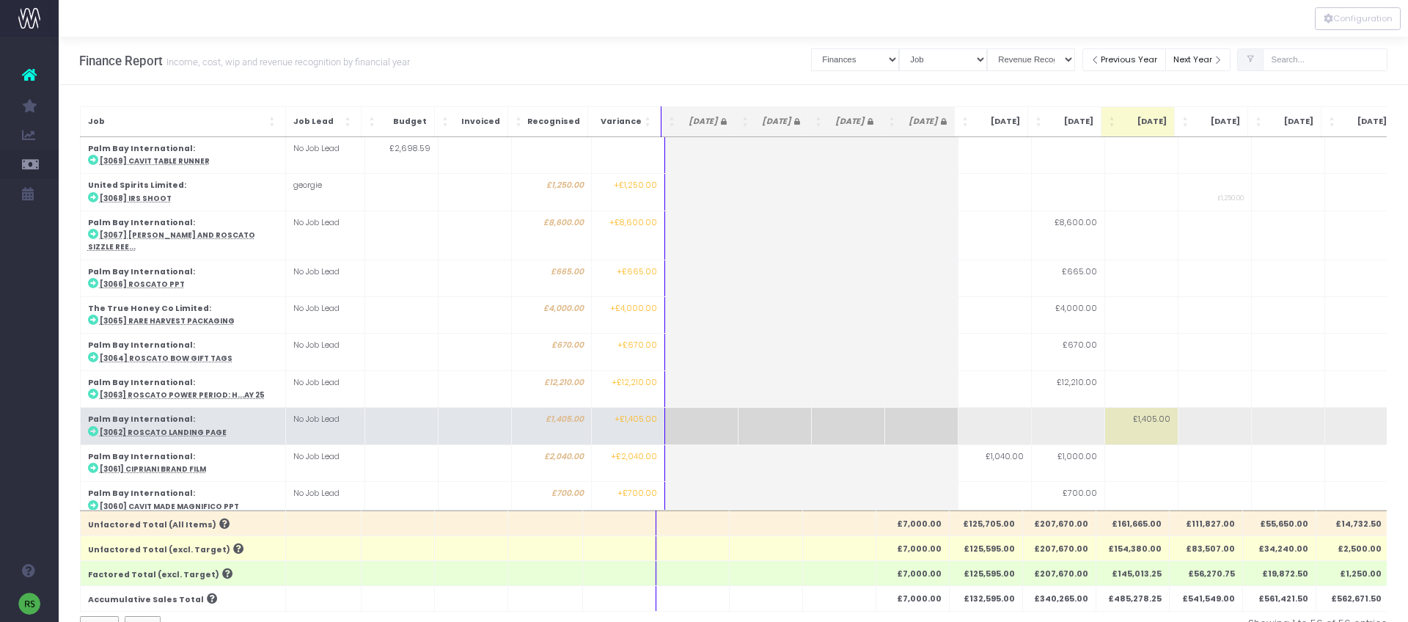
click at [159, 428] on abbr "[3062] Roscato landing page" at bounding box center [163, 433] width 127 height 10
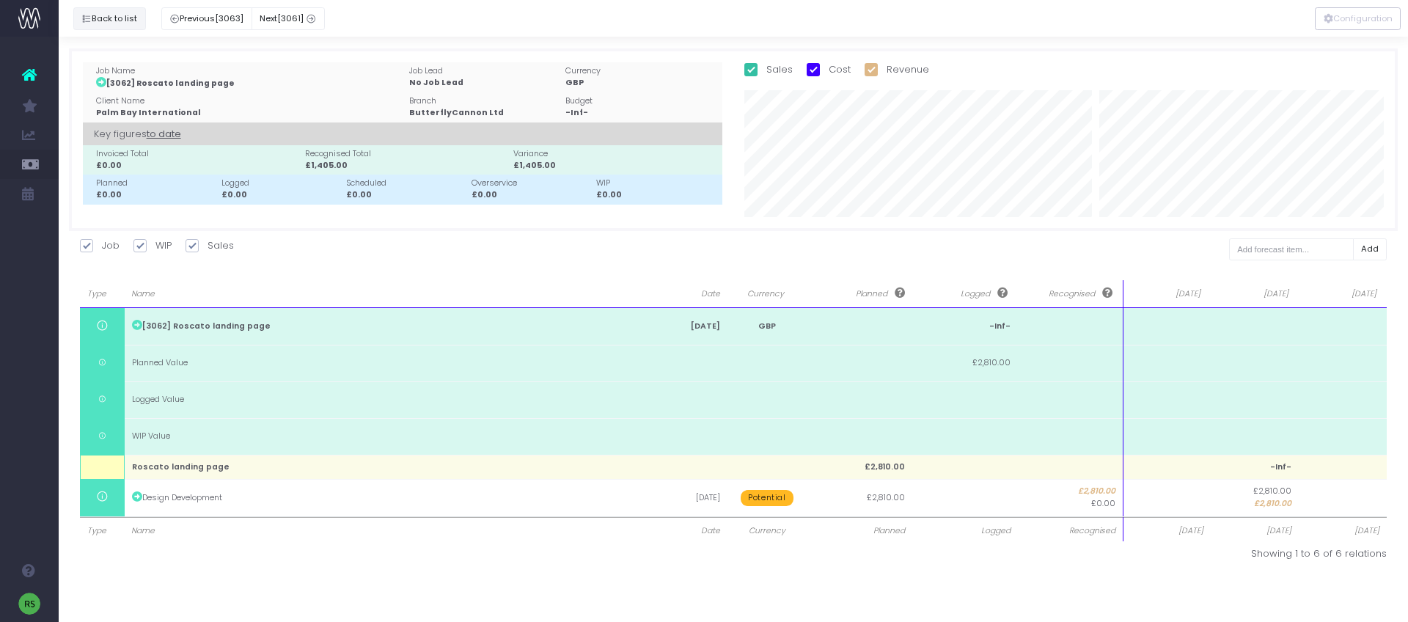
click at [122, 21] on button "Back to list" at bounding box center [109, 18] width 73 height 23
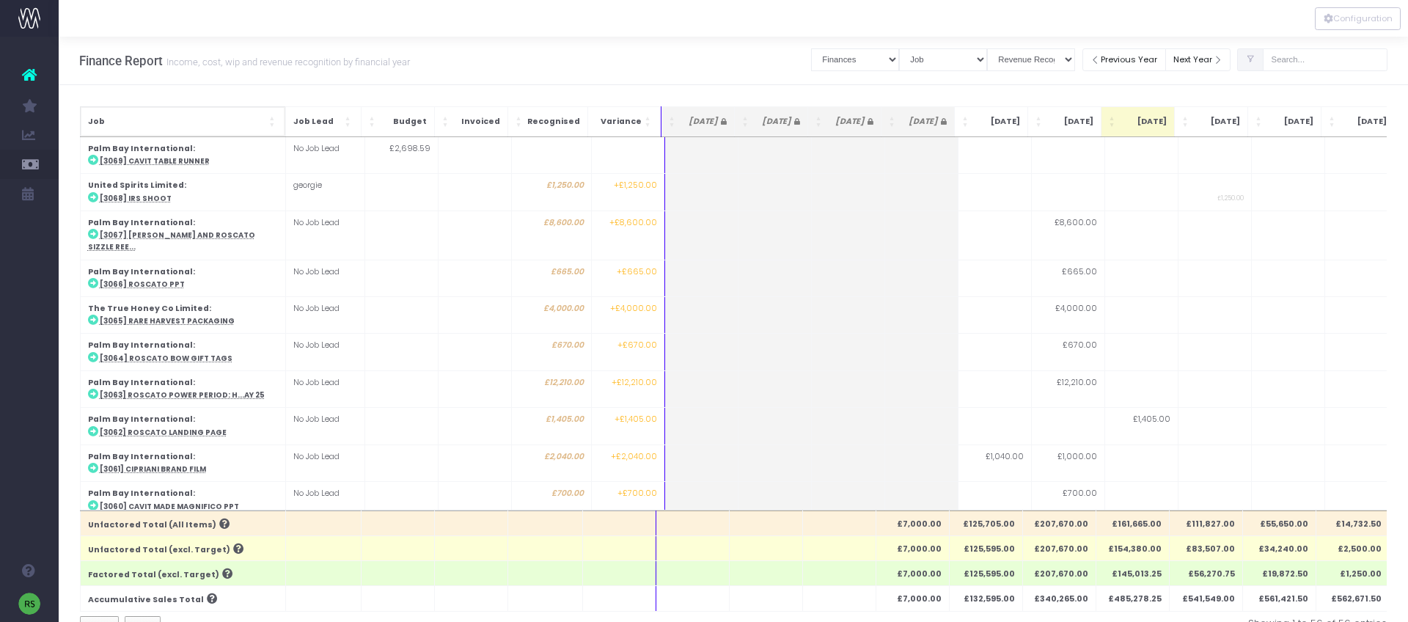
click at [208, 125] on span "Job" at bounding box center [177, 122] width 178 height 12
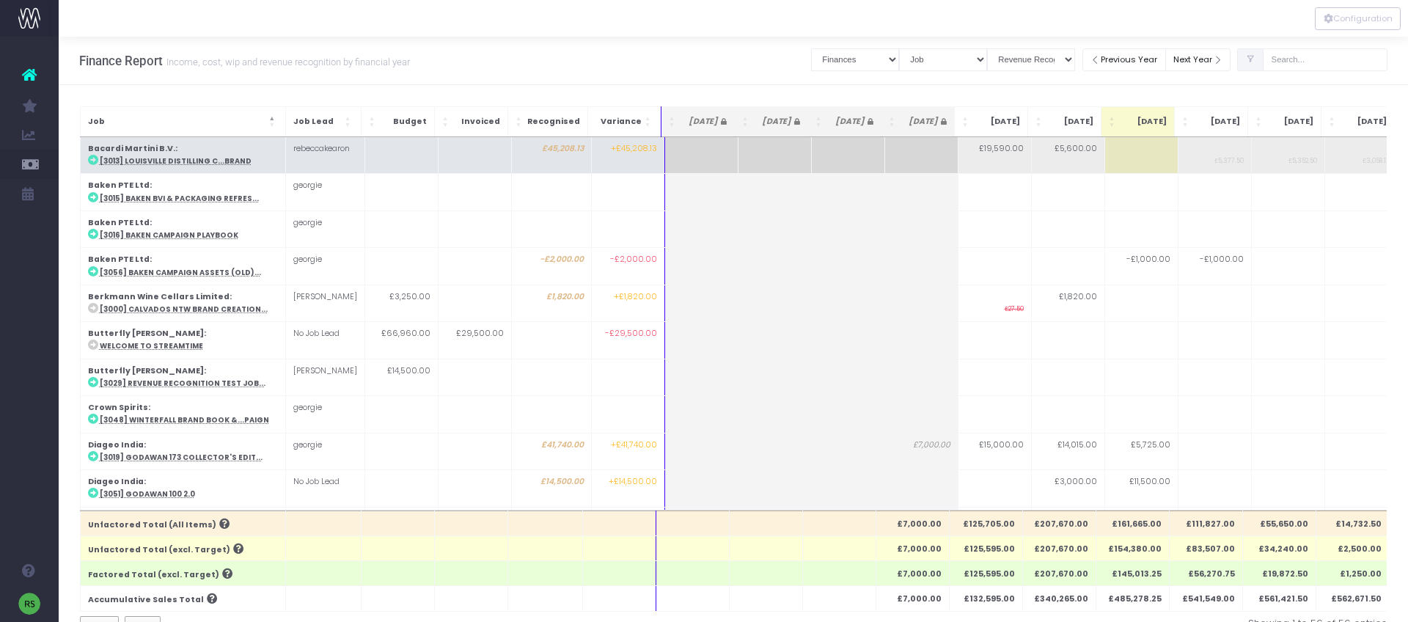
click at [149, 155] on td "Bacardi Martini B.V. : [3013] Louisville Distilling C...Brand" at bounding box center [182, 155] width 205 height 37
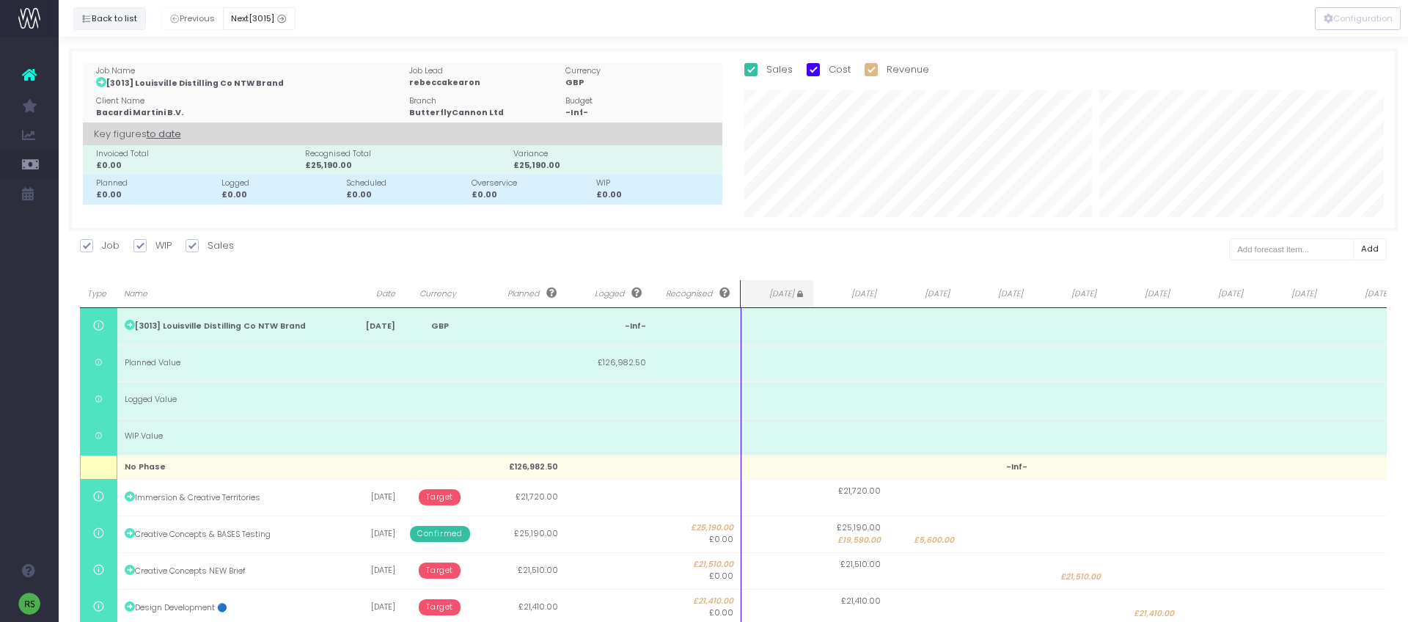
click at [89, 19] on icon "button" at bounding box center [86, 19] width 10 height 0
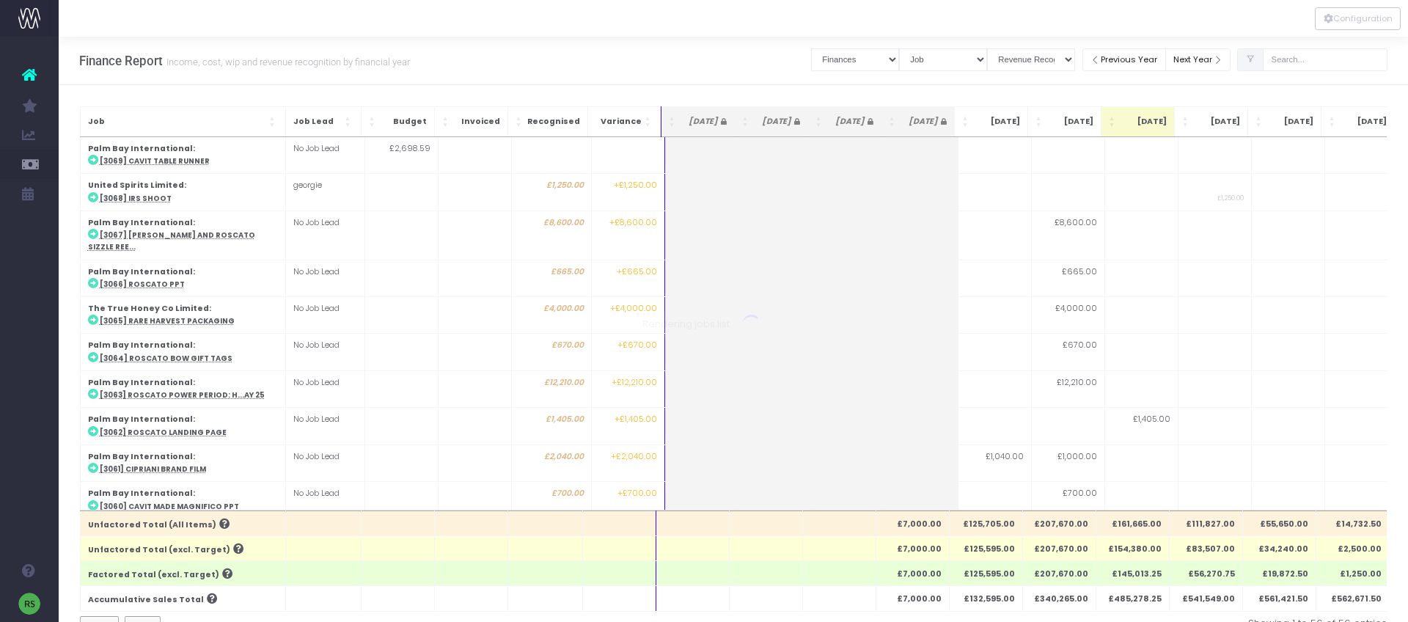
scroll to position [2, 0]
click at [246, 116] on span "Job" at bounding box center [177, 120] width 178 height 12
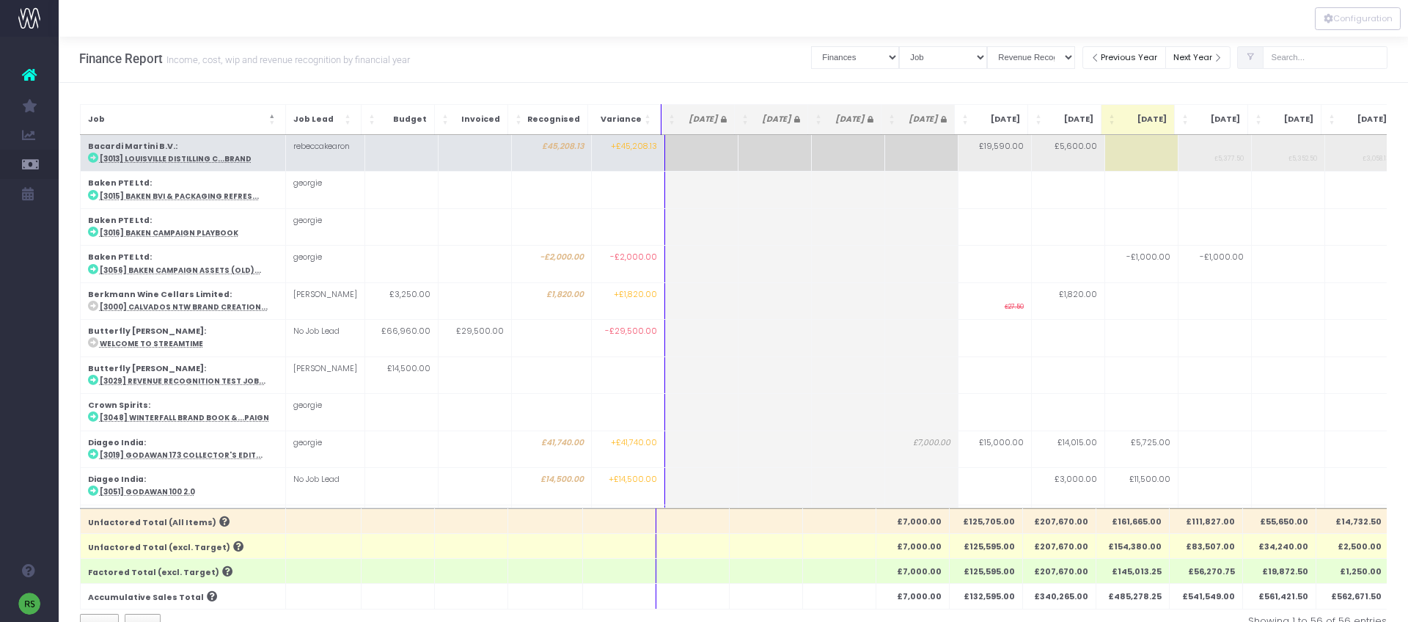
click at [220, 161] on abbr "[3013] Louisville Distilling C...Brand" at bounding box center [176, 159] width 152 height 10
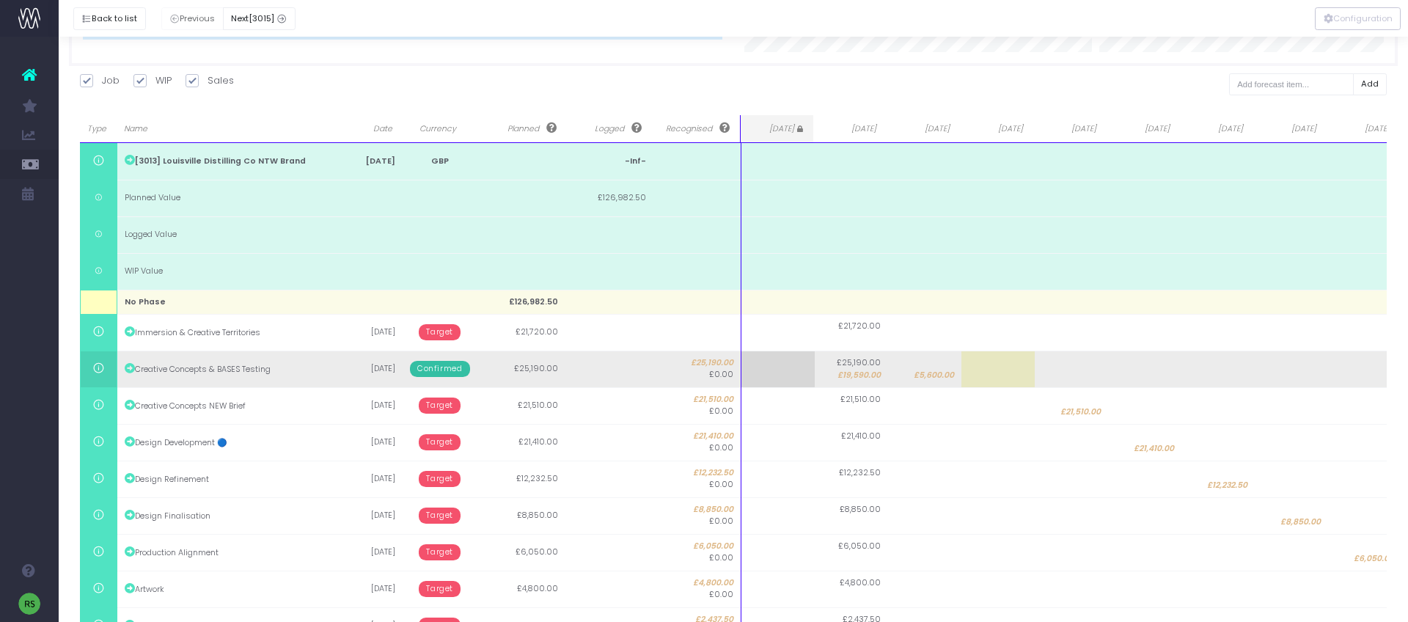
scroll to position [0, 0]
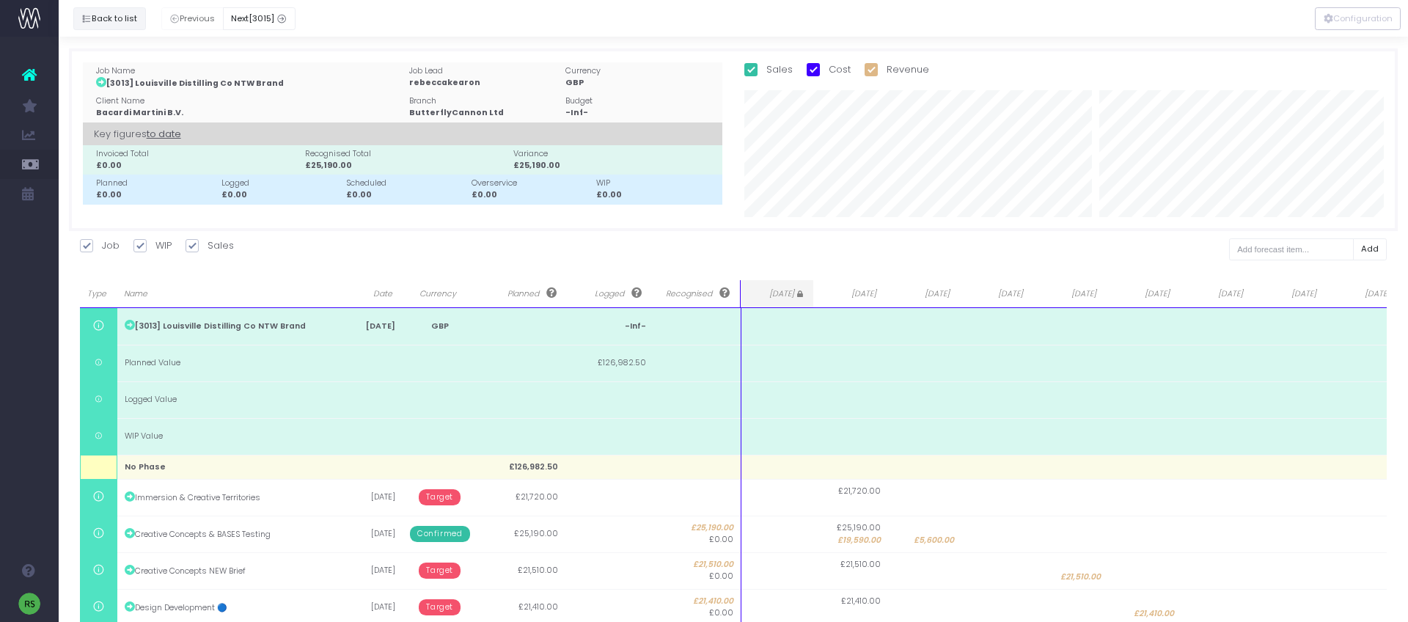
click at [117, 21] on button "Back to list" at bounding box center [109, 18] width 73 height 23
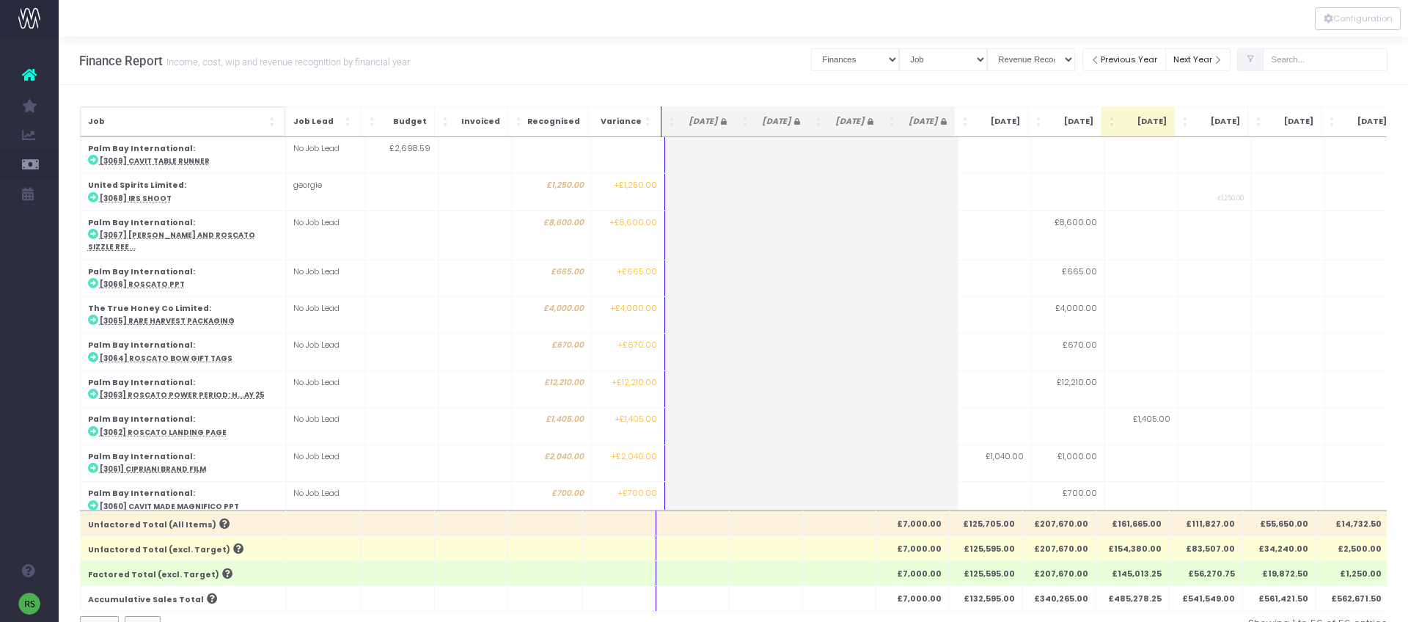
click at [241, 119] on span "Job" at bounding box center [177, 122] width 178 height 12
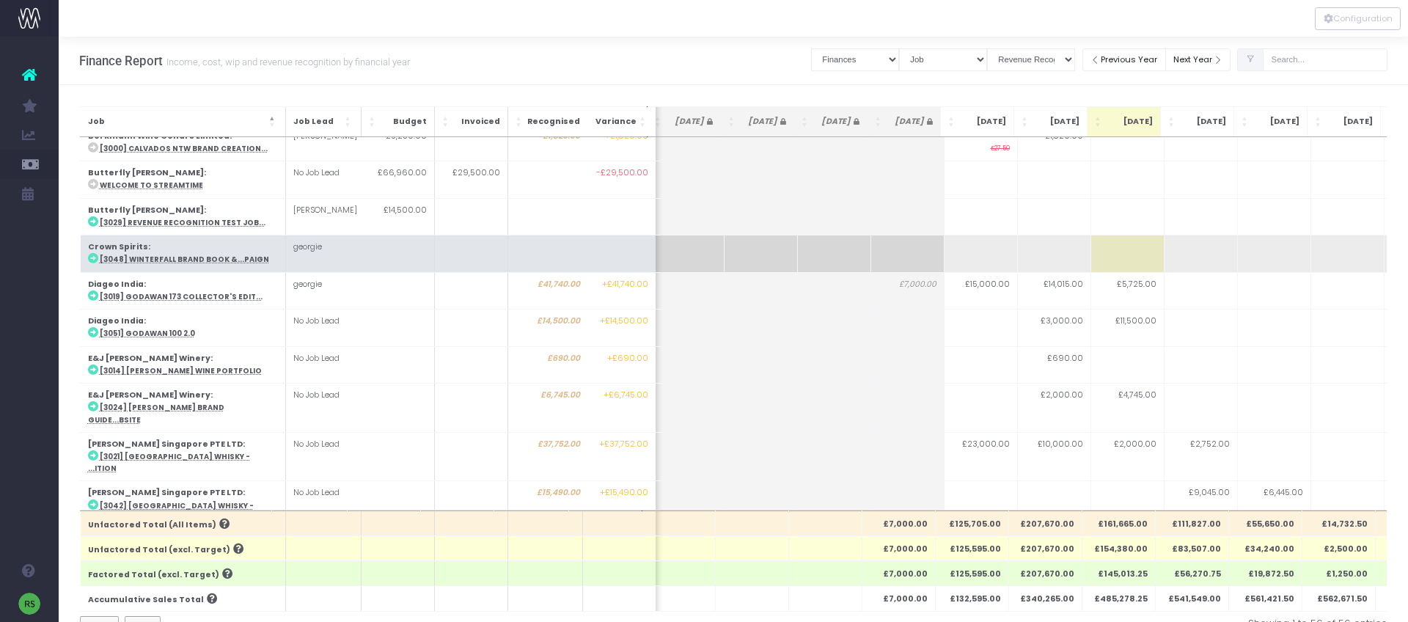
scroll to position [0, 15]
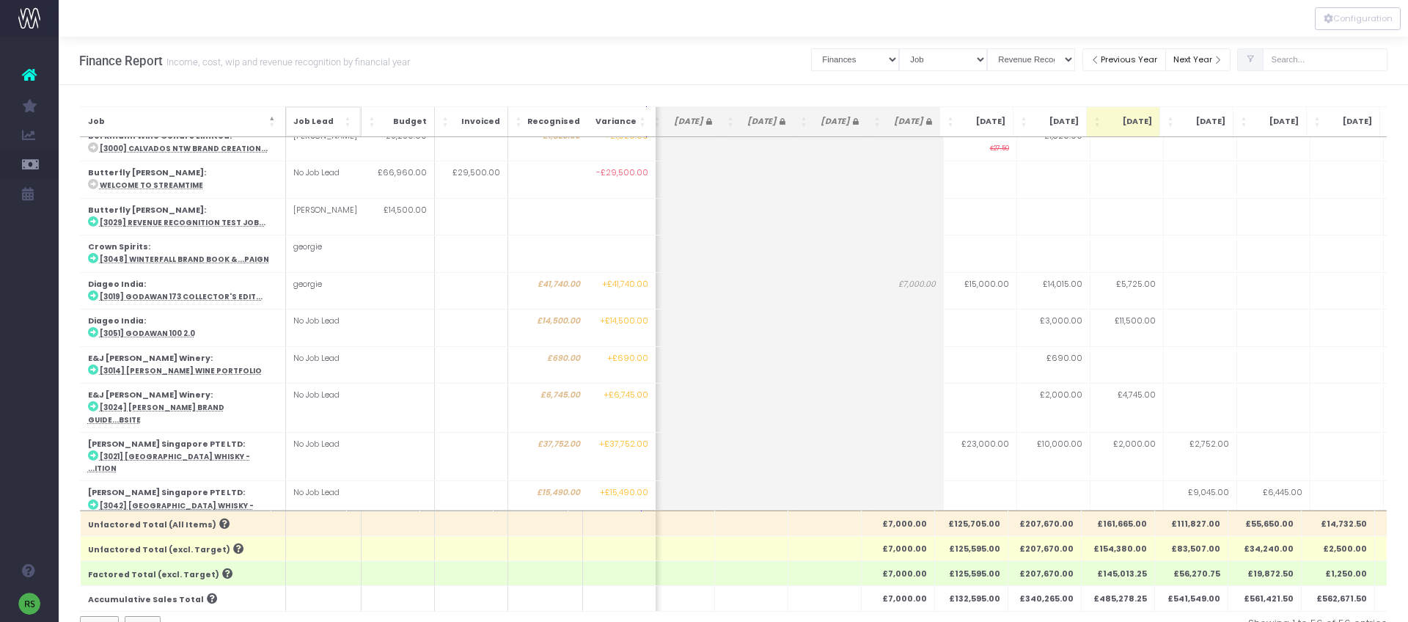
click at [285, 120] on tr "Job Job Lead Budget Invoiced Recognised Variance Apr 25 May 25 Jun 25 Jul 25 Au…" at bounding box center [795, 121] width 1461 height 30
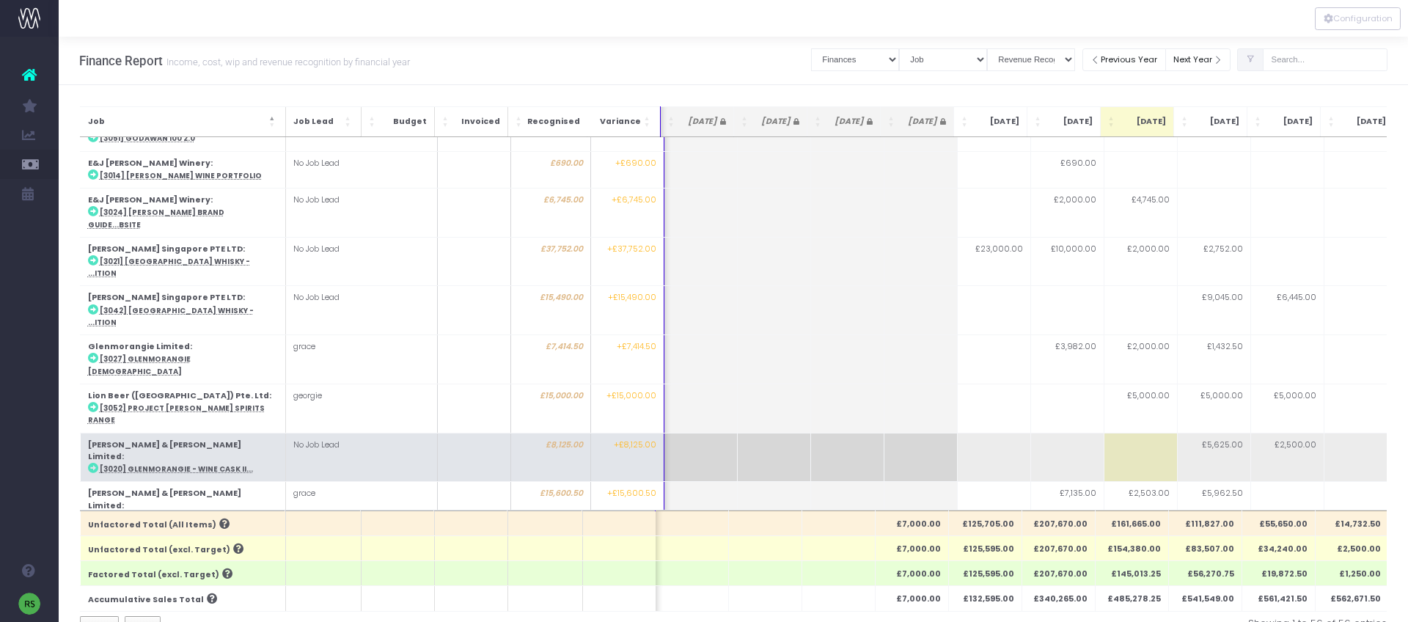
scroll to position [356, 1]
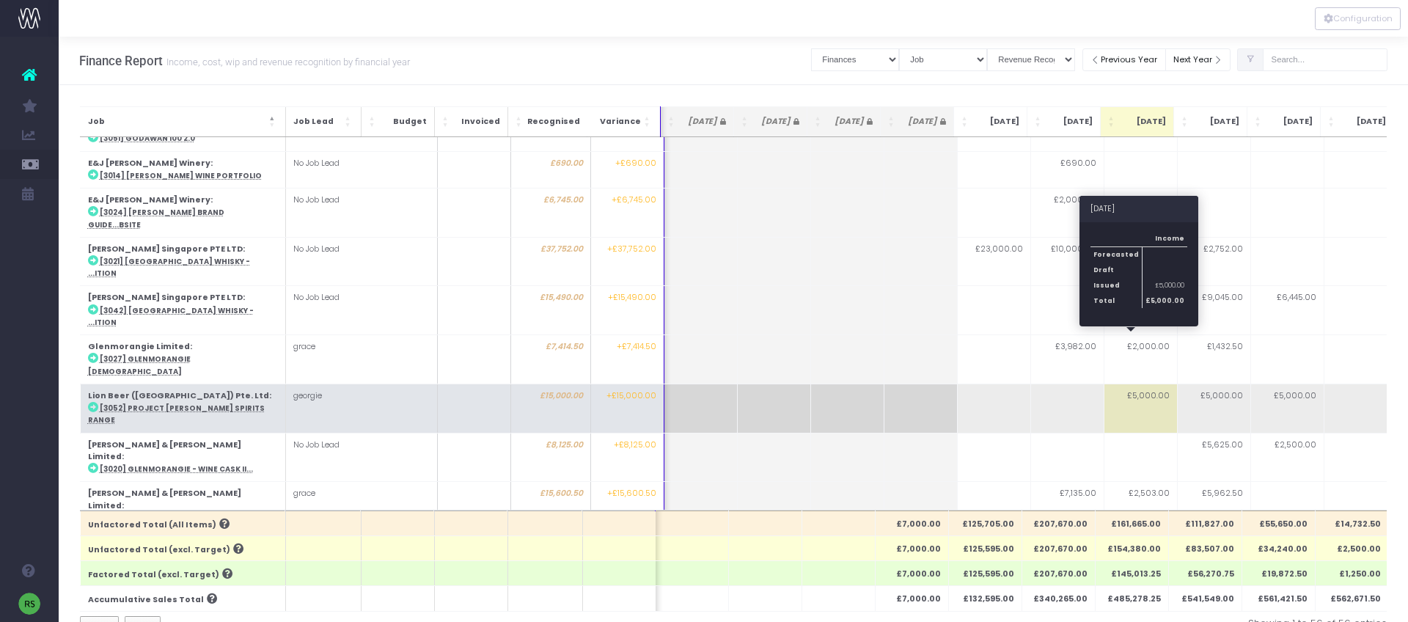
click at [1159, 384] on td "£5,000.00" at bounding box center [1140, 408] width 73 height 49
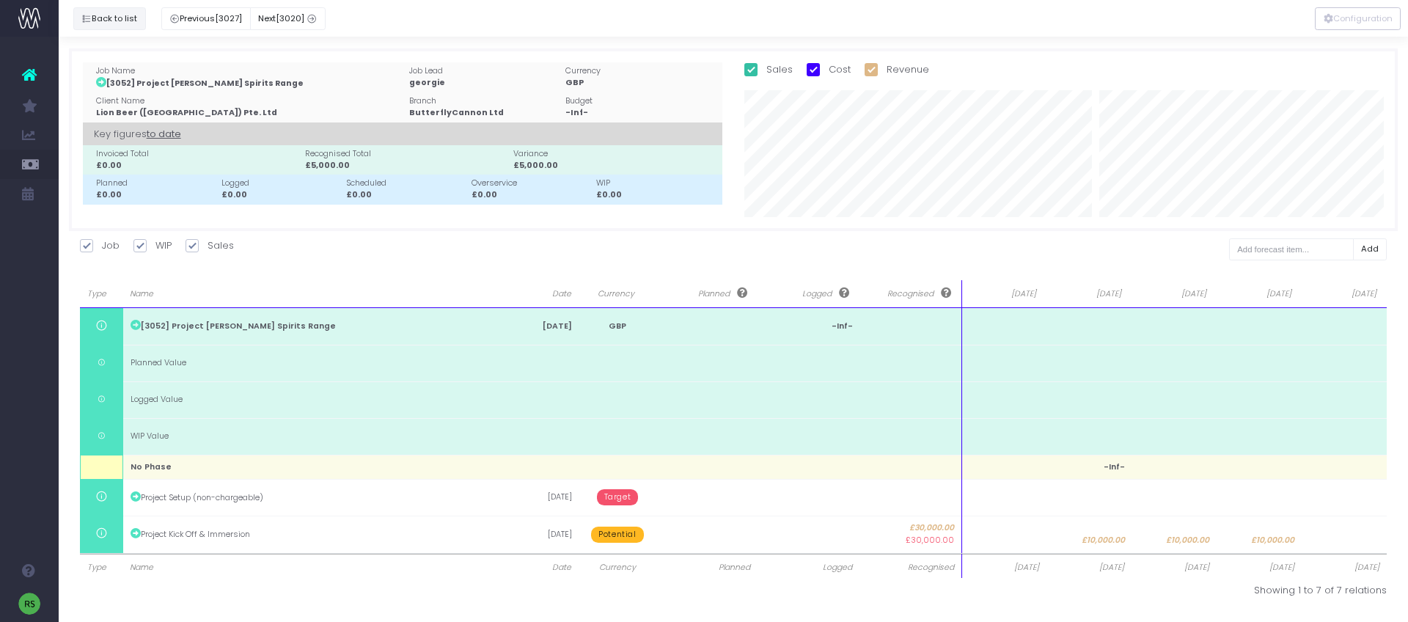
click at [88, 19] on icon "button" at bounding box center [86, 19] width 10 height 0
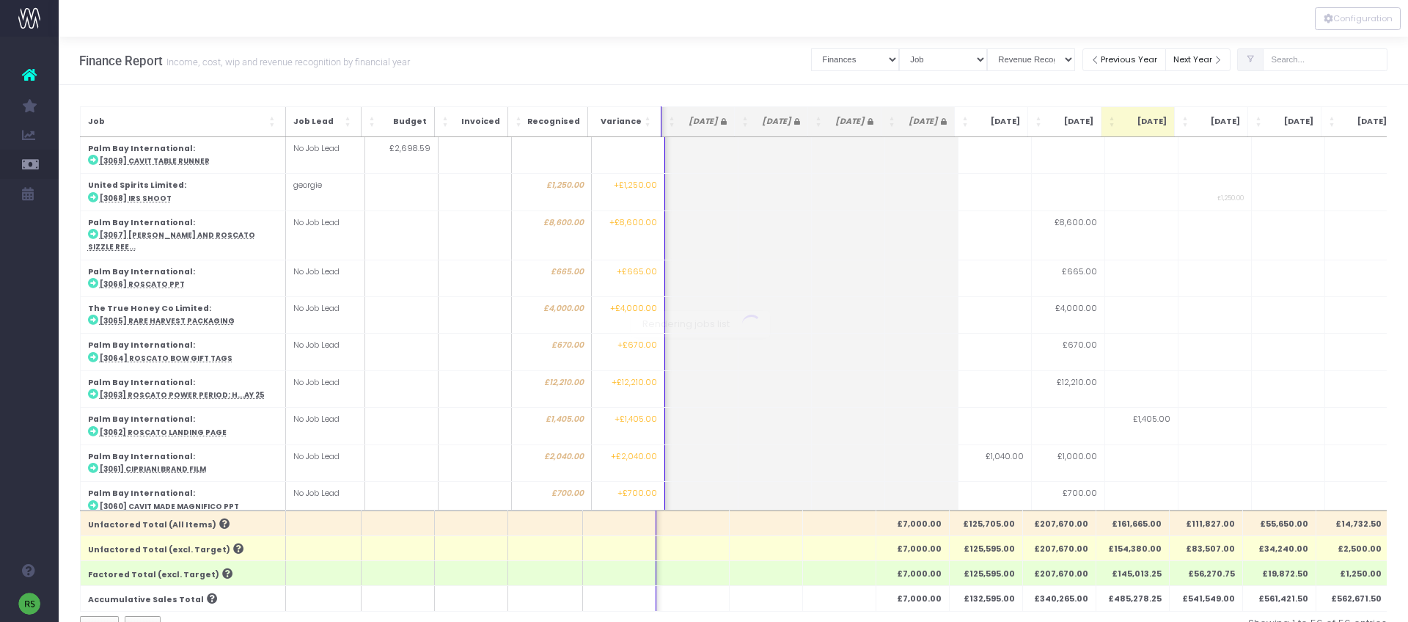
scroll to position [0, 1]
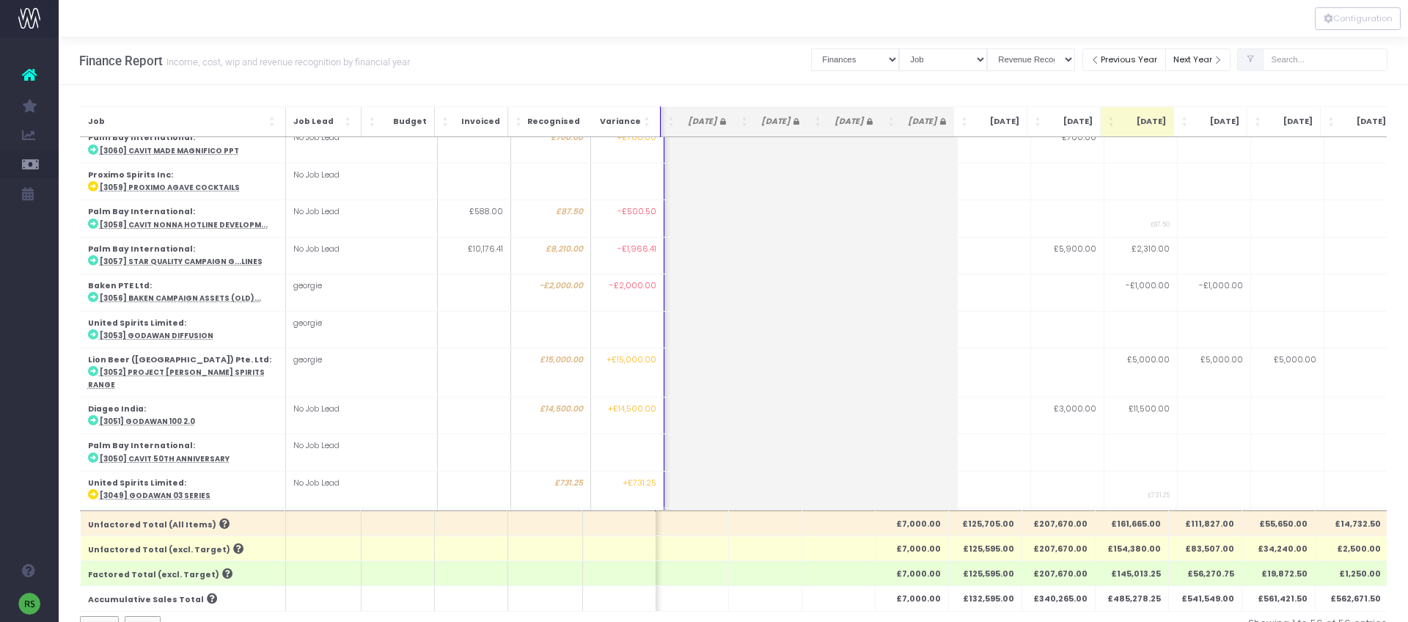
drag, startPoint x: 273, startPoint y: 119, endPoint x: 289, endPoint y: 221, distance: 103.9
click at [273, 119] on span "Job: Activate to sort" at bounding box center [272, 121] width 9 height 15
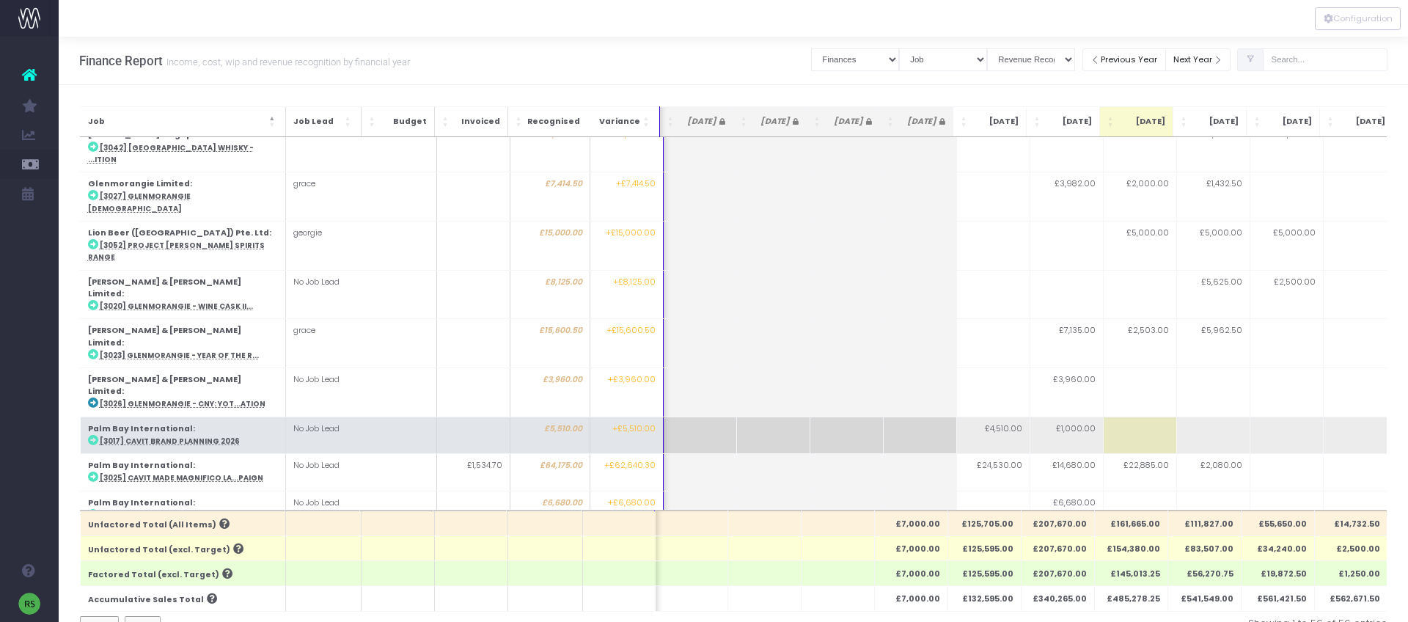
scroll to position [521, 1]
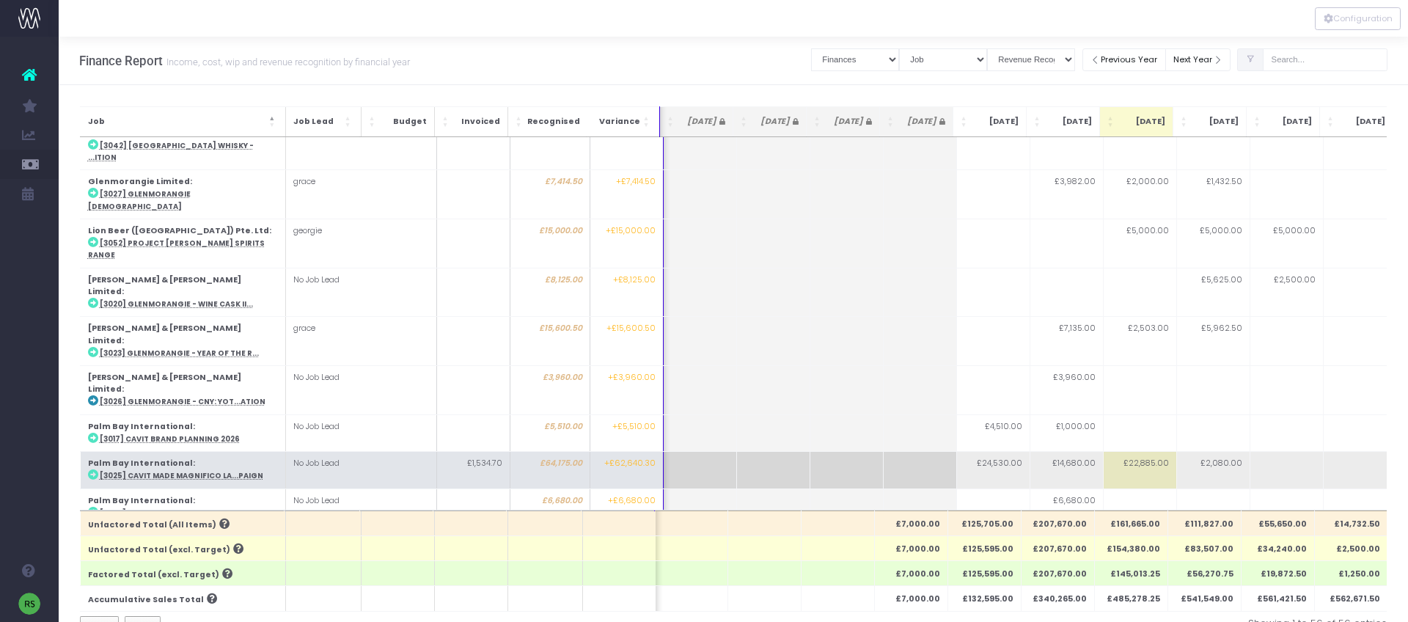
click at [212, 471] on abbr "[3025] Cavit Made Magnifico La...paign" at bounding box center [181, 476] width 164 height 10
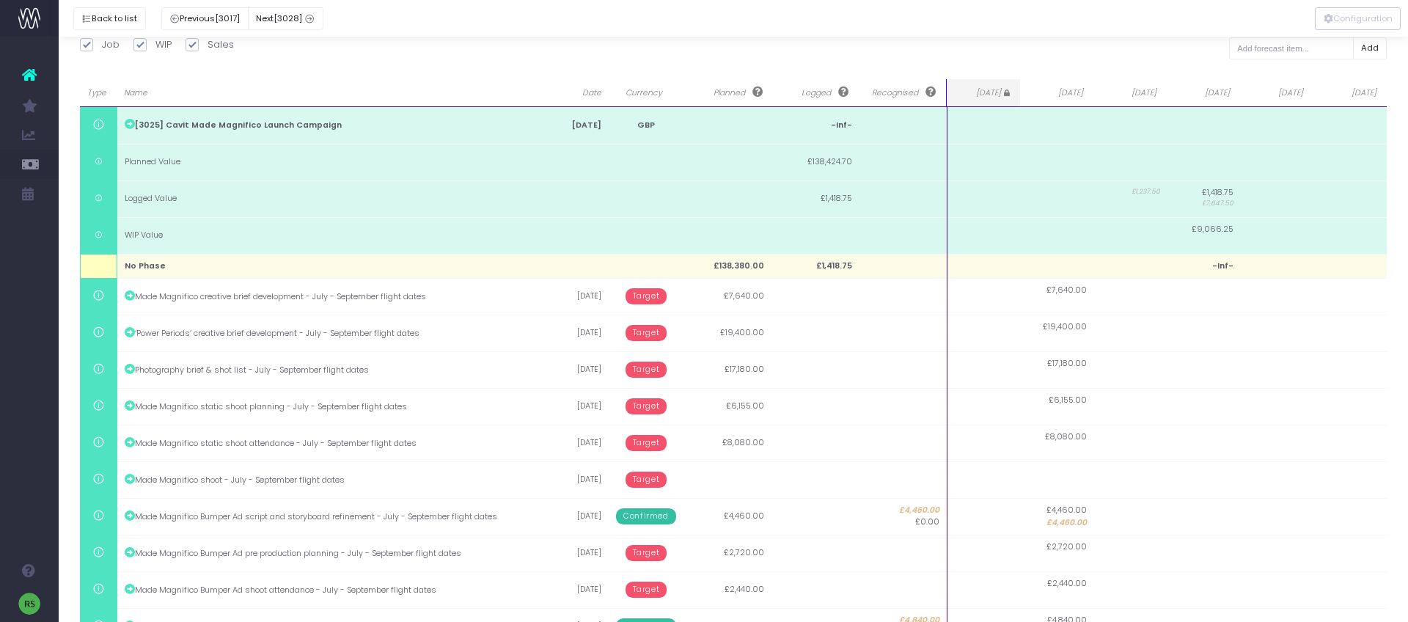
scroll to position [0, 0]
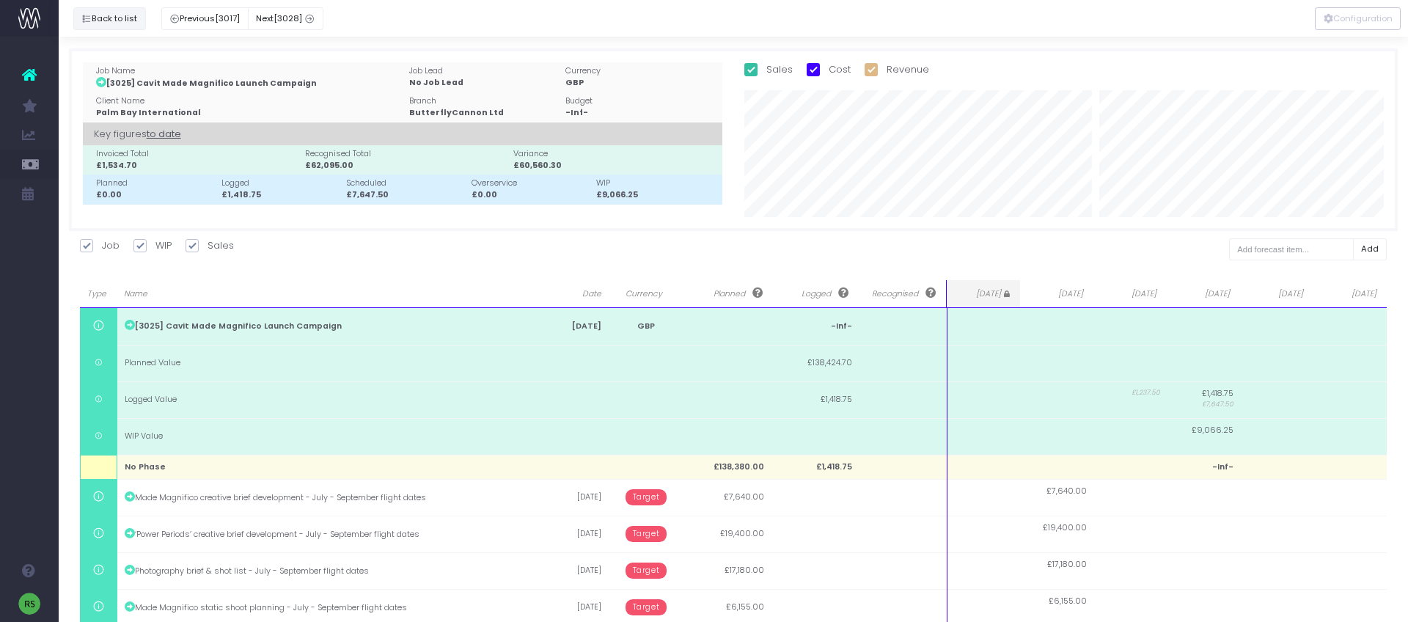
click at [126, 14] on button "Back to list" at bounding box center [109, 18] width 73 height 23
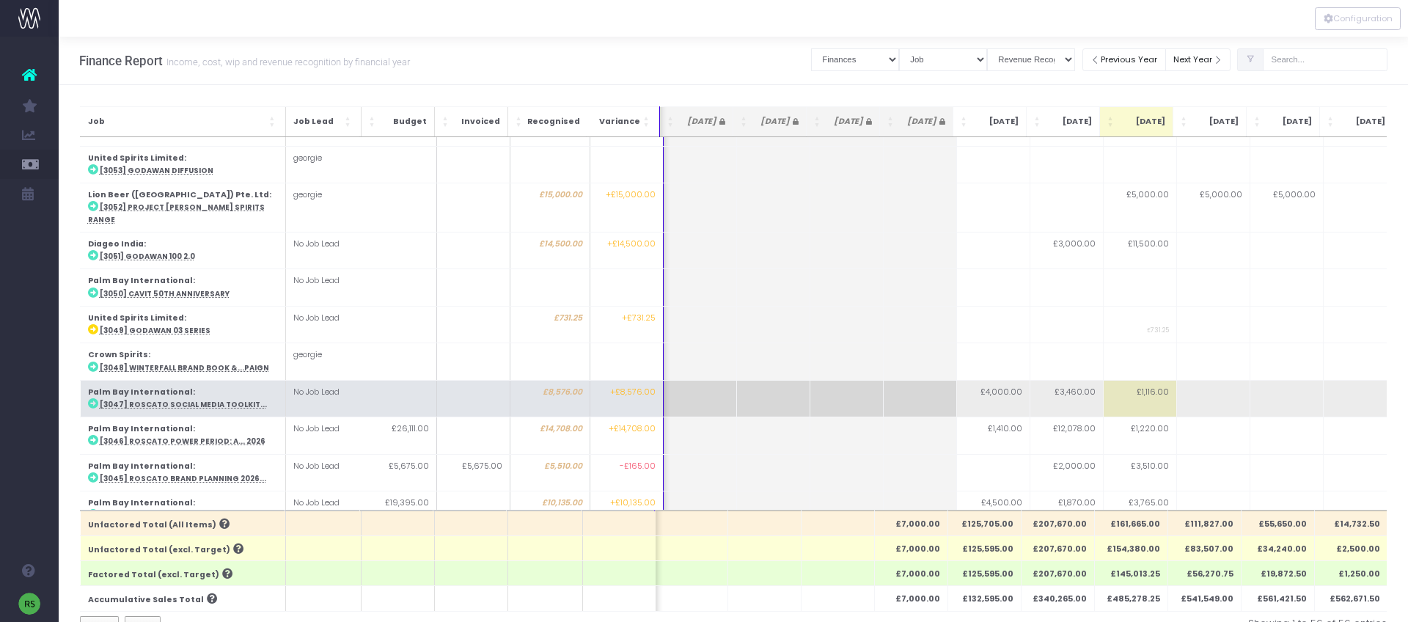
scroll to position [609, 1]
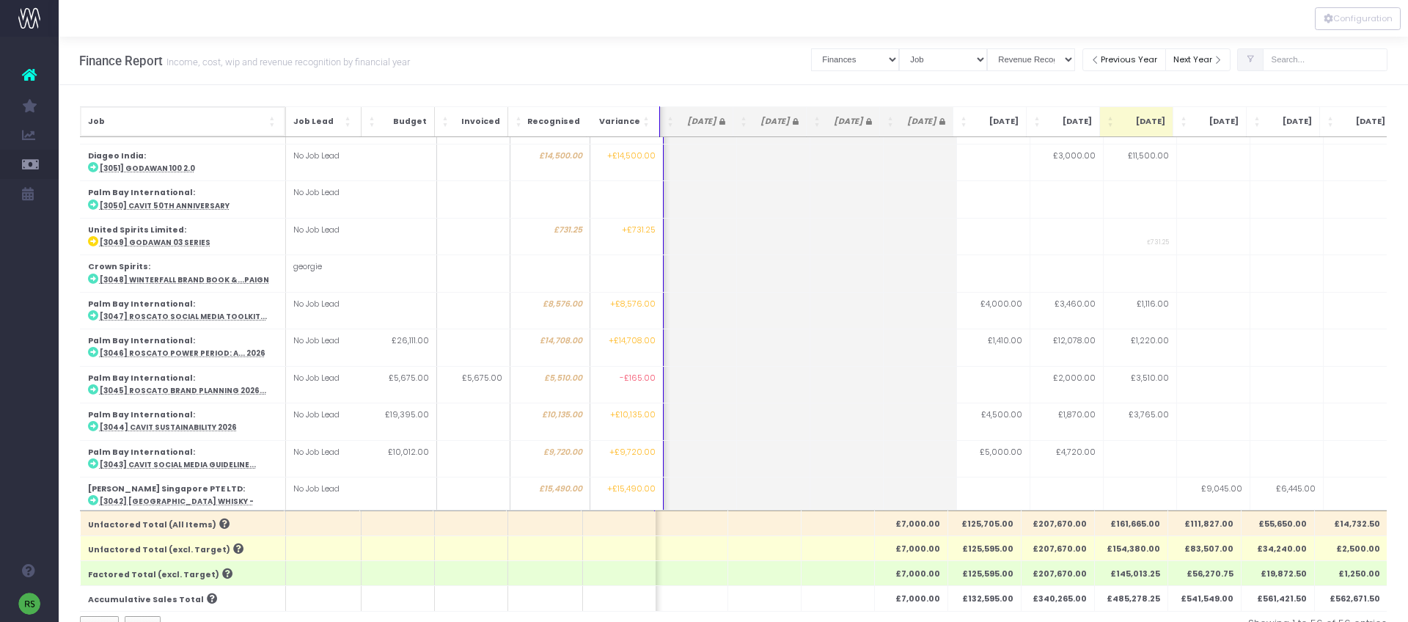
click at [246, 124] on span "Job" at bounding box center [176, 122] width 178 height 12
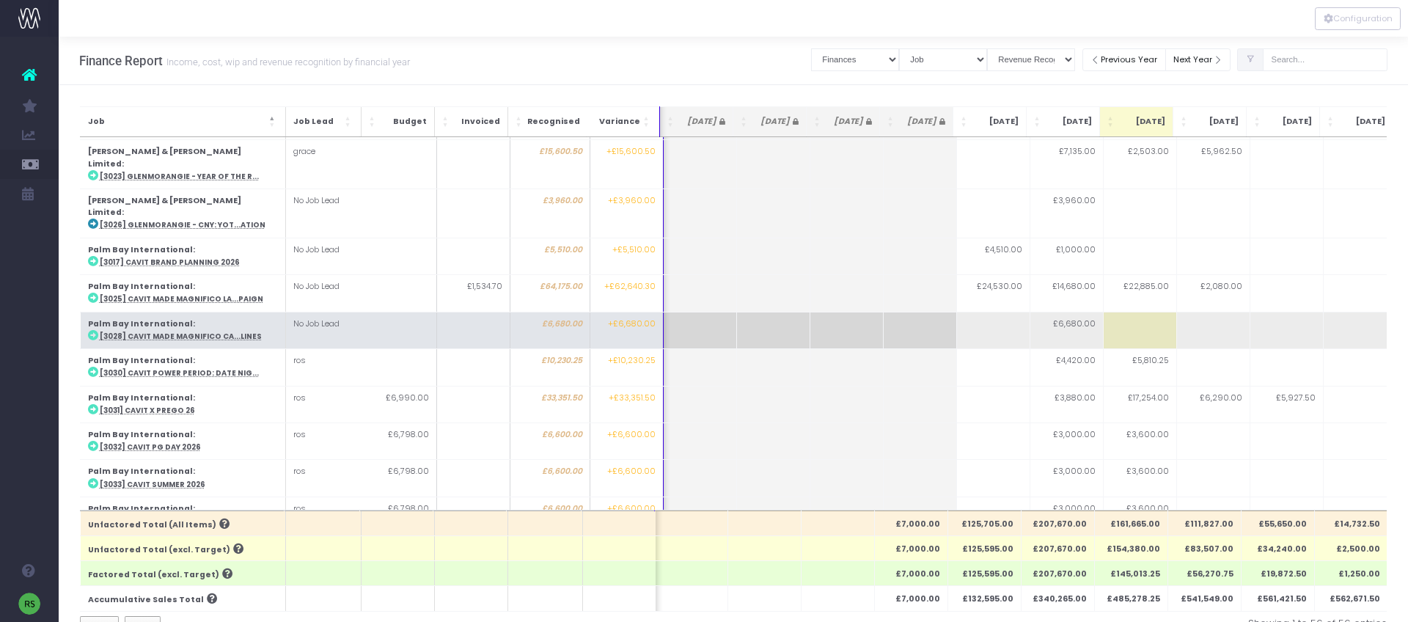
scroll to position [707, 1]
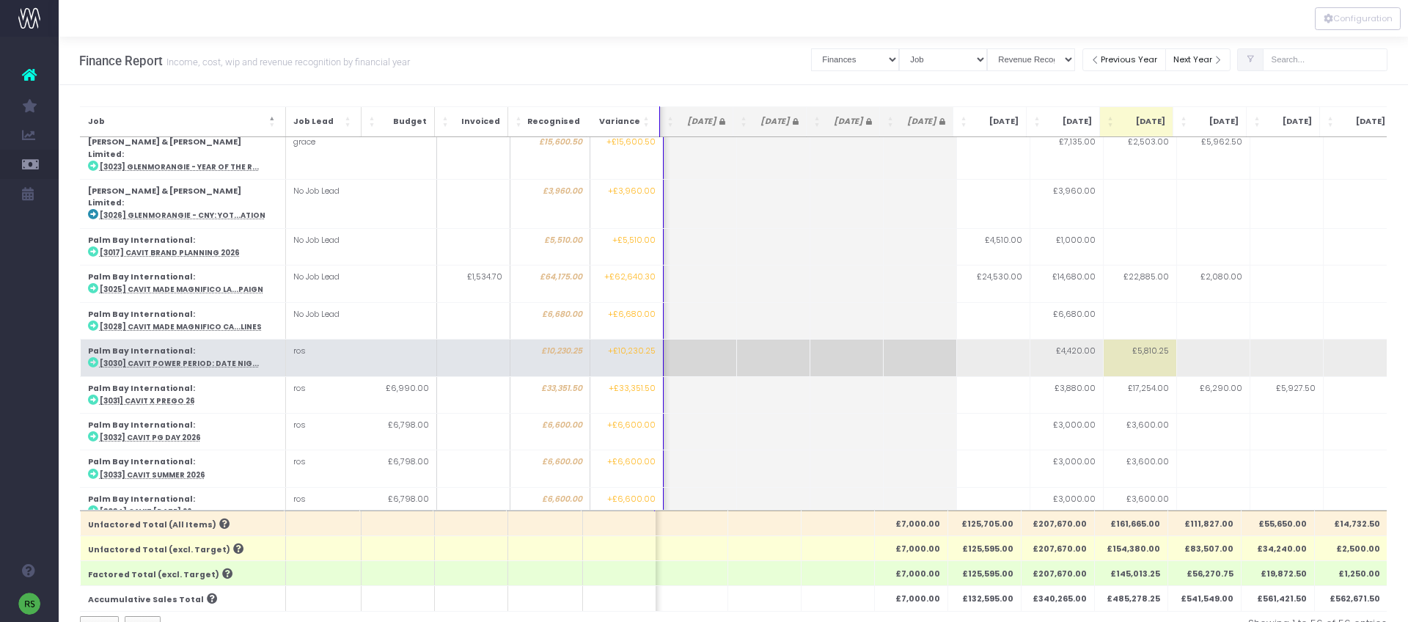
click at [219, 359] on abbr "[3030] Cavit Power Period: Date Nig..." at bounding box center [178, 364] width 159 height 10
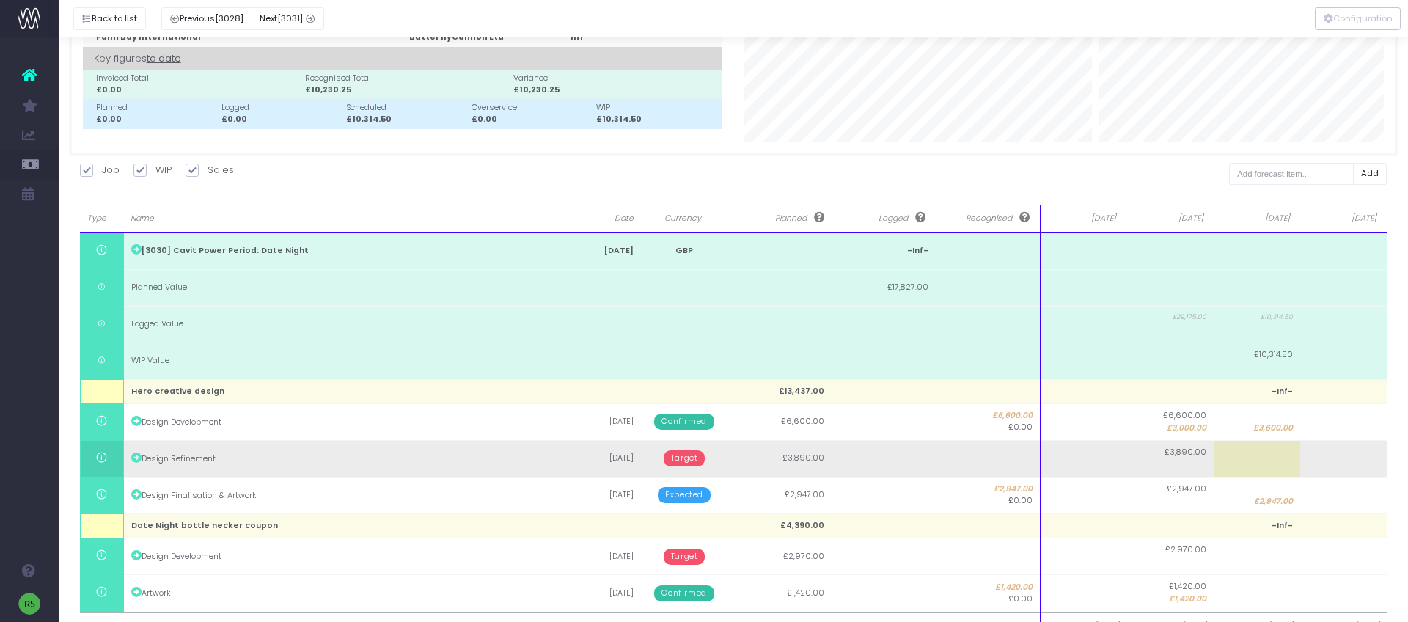
scroll to position [103, 0]
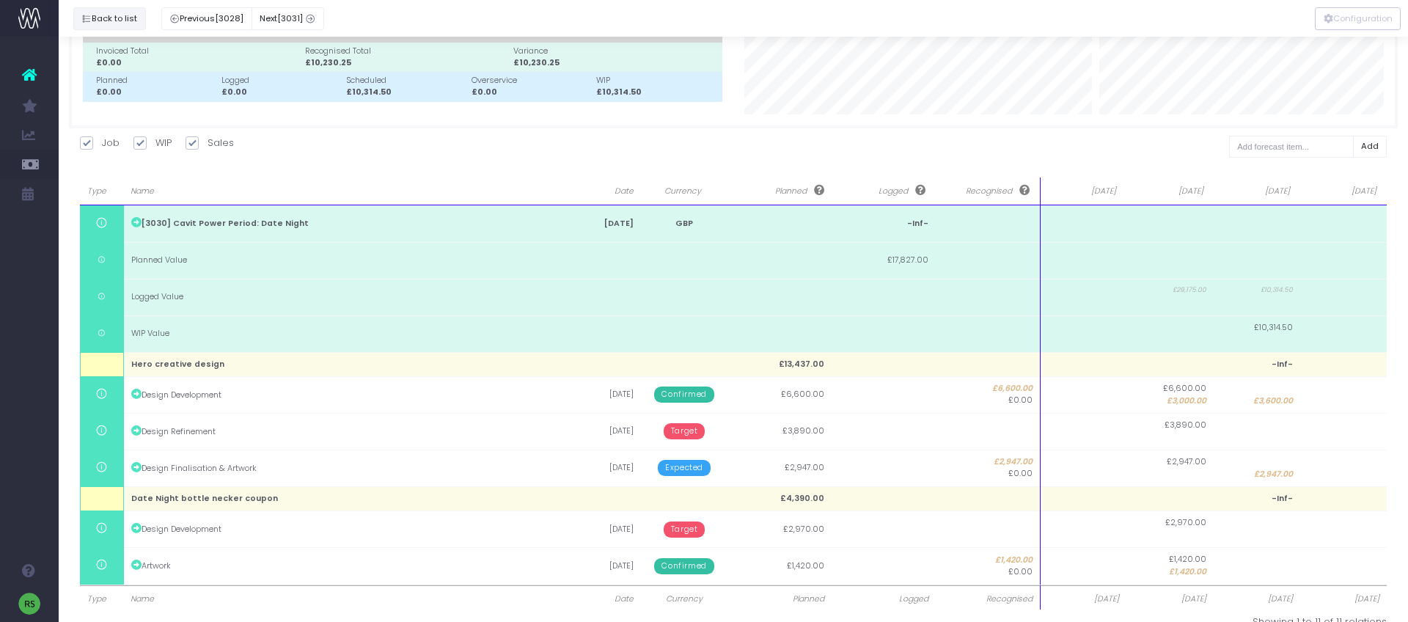
click at [95, 21] on button "Back to list" at bounding box center [109, 18] width 73 height 23
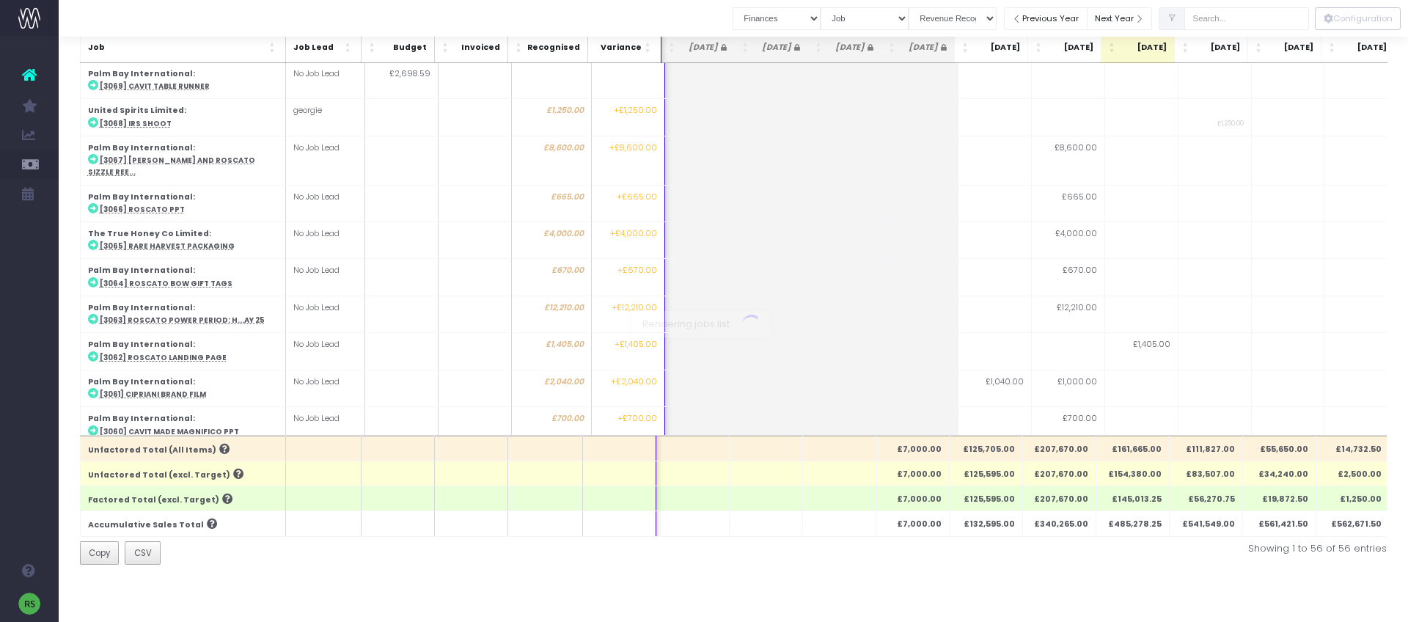
scroll to position [0, 1]
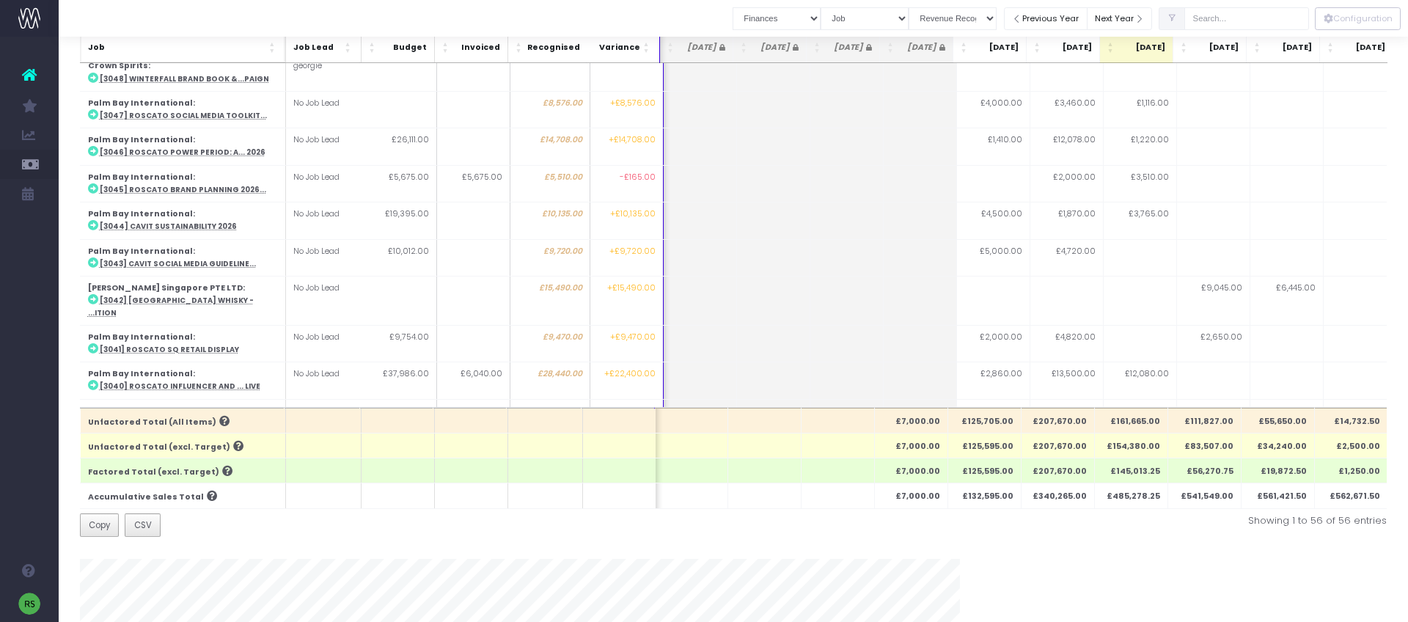
click at [203, 43] on span "Job" at bounding box center [176, 48] width 178 height 12
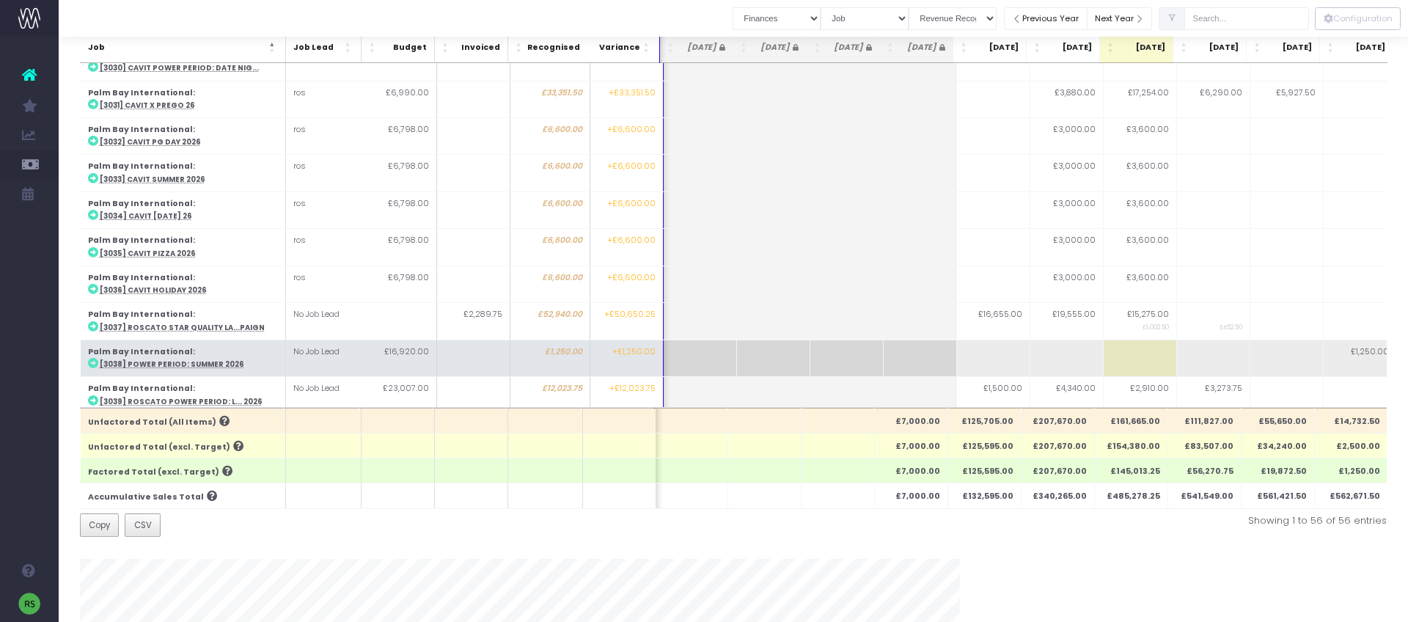
scroll to position [903, 1]
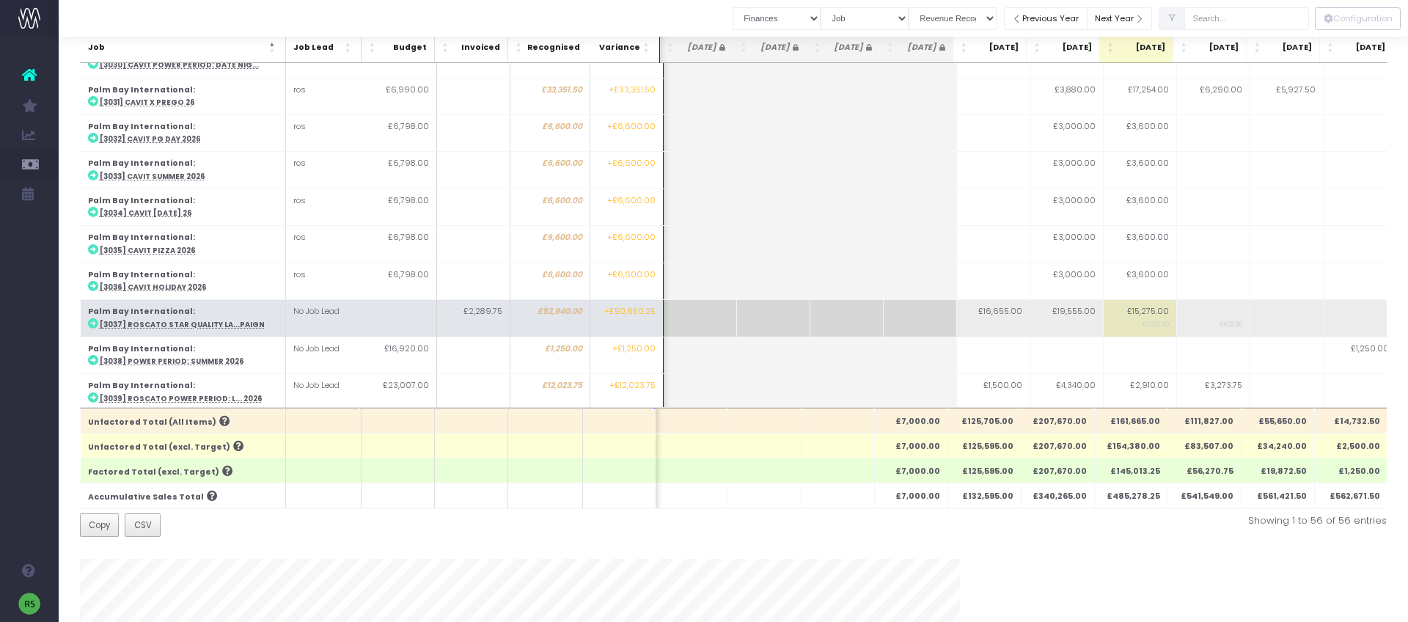
click at [213, 320] on abbr "[3037] Roscato Star Quality La...paign" at bounding box center [181, 325] width 165 height 10
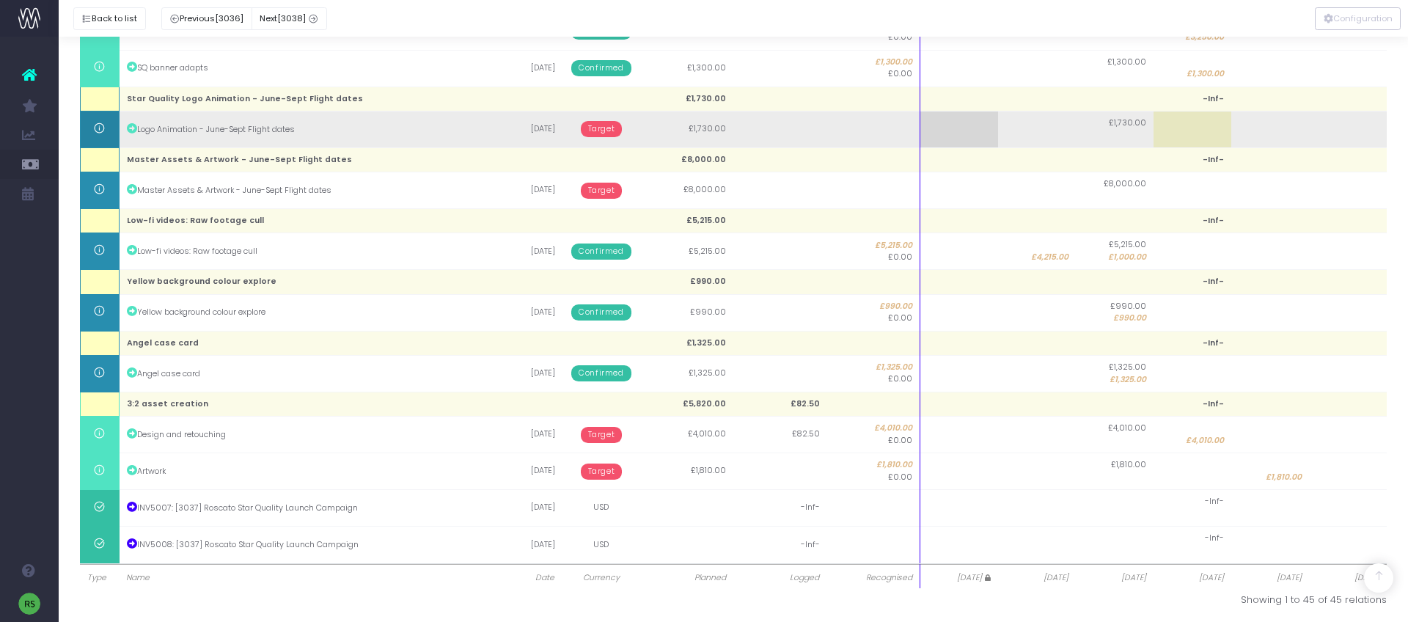
scroll to position [1229, 0]
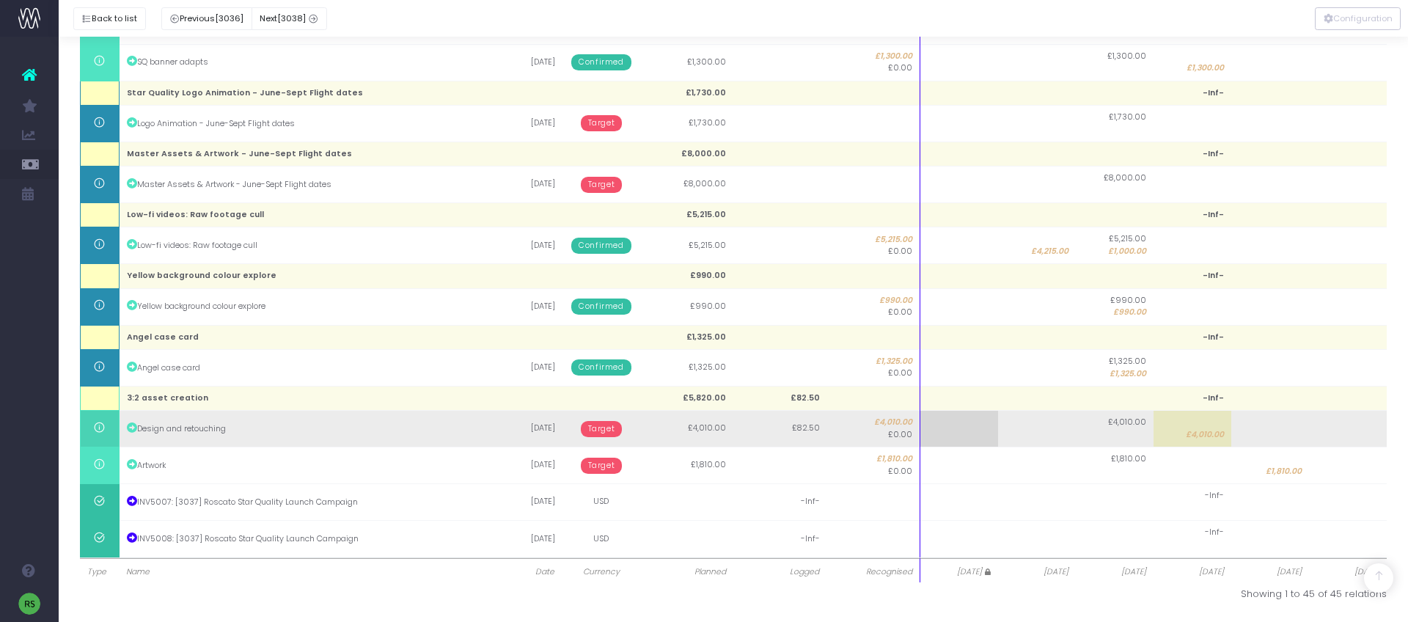
click at [620, 428] on span "Target" at bounding box center [602, 429] width 42 height 16
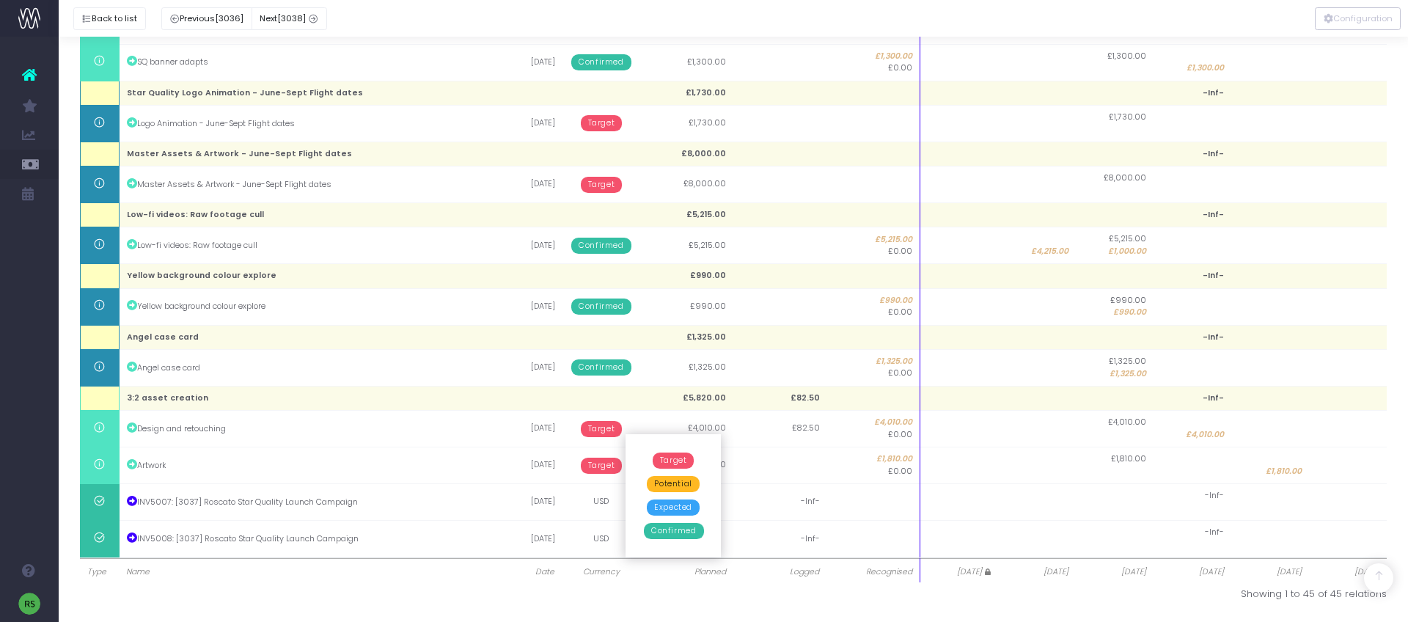
click at [681, 528] on span "Confirmed" at bounding box center [673, 531] width 59 height 16
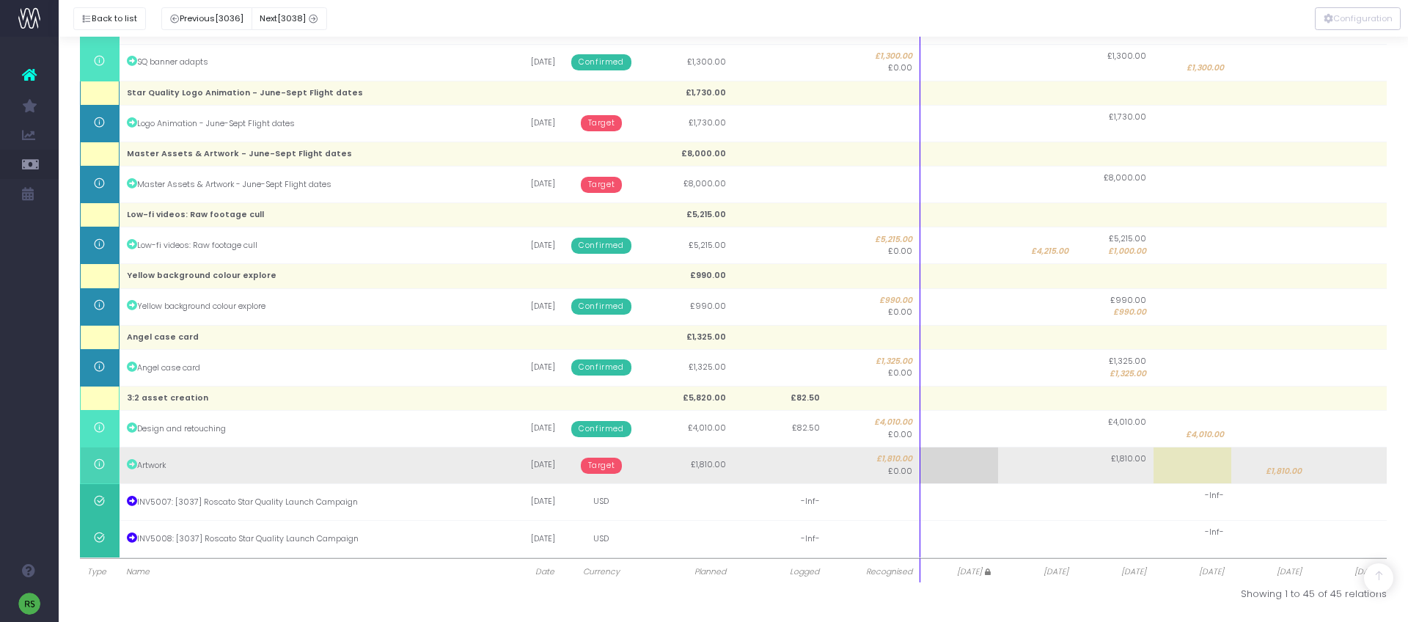
click at [607, 463] on span "Target" at bounding box center [602, 466] width 42 height 16
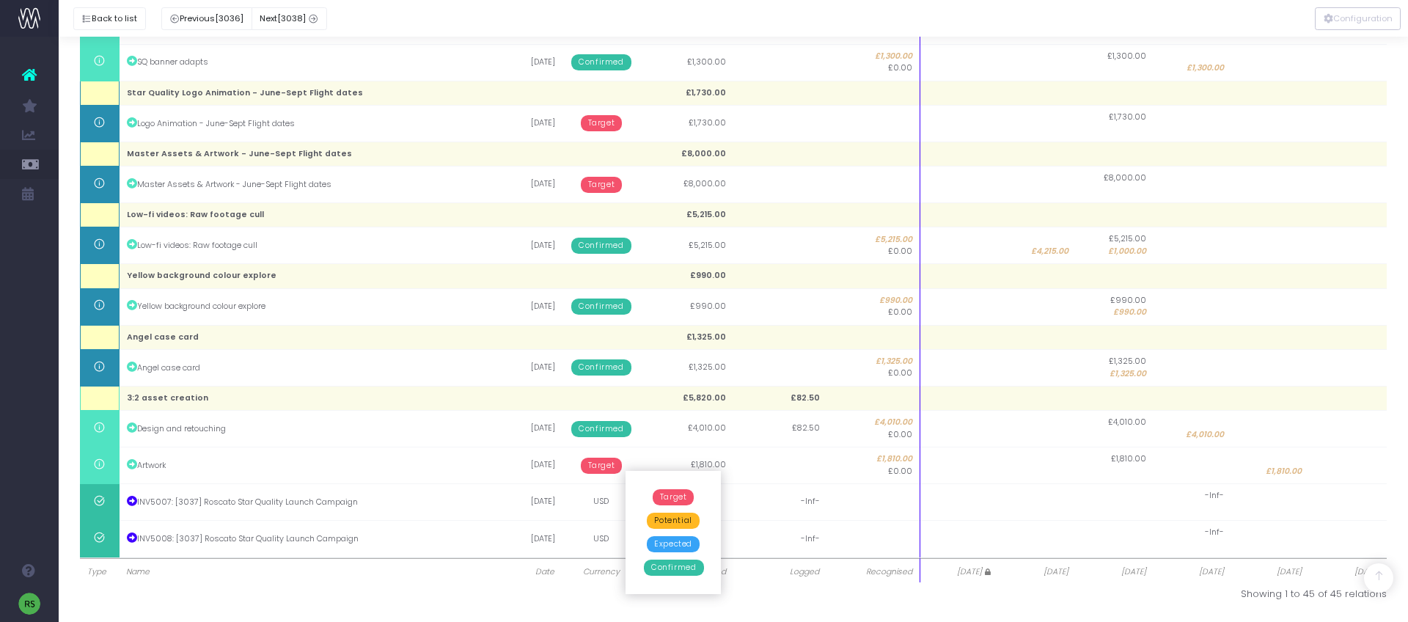
click at [670, 541] on span "Expected" at bounding box center [673, 544] width 53 height 16
click at [106, 15] on button "Back to list" at bounding box center [109, 18] width 73 height 23
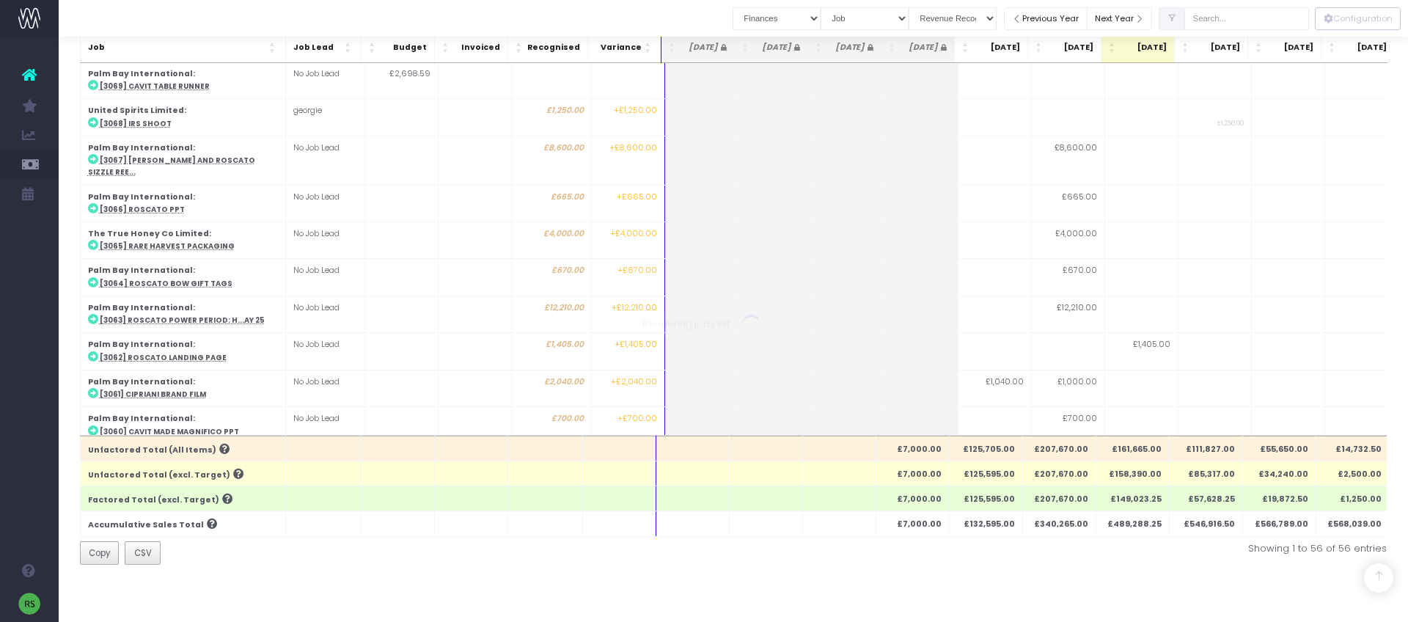
scroll to position [283, 0]
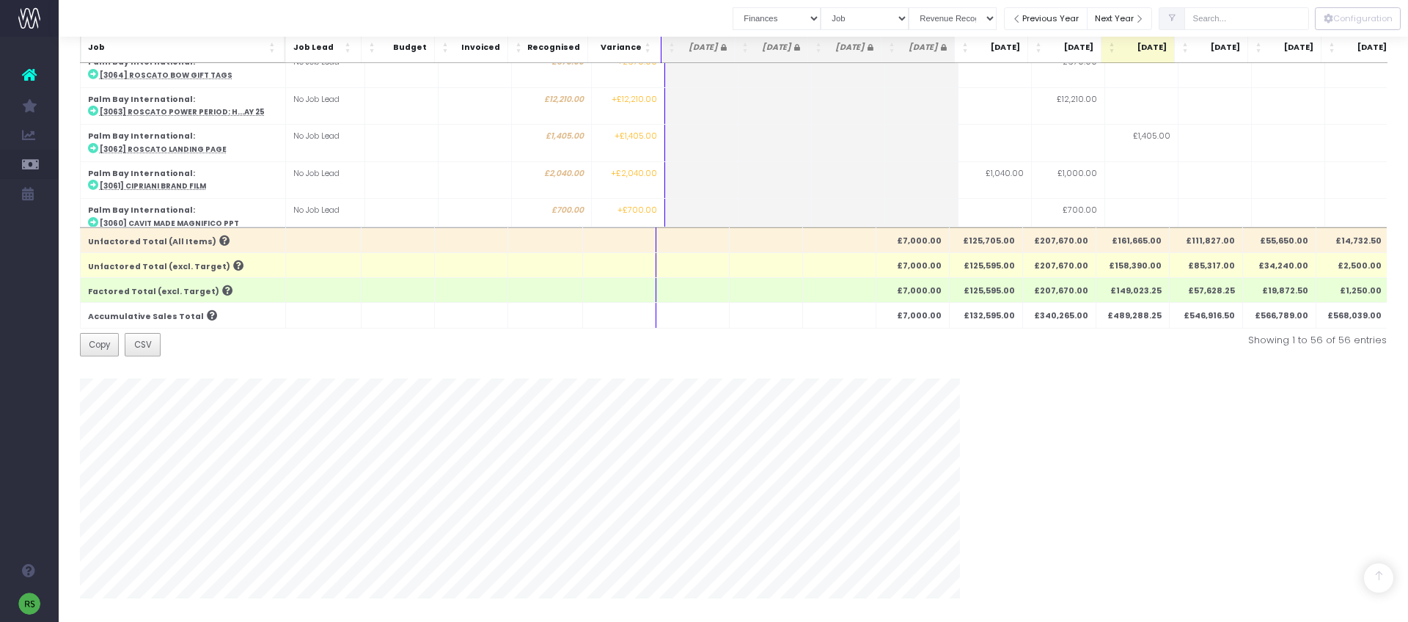
drag, startPoint x: 179, startPoint y: 43, endPoint x: 188, endPoint y: 52, distance: 13.0
click at [179, 43] on span "Job" at bounding box center [177, 48] width 178 height 12
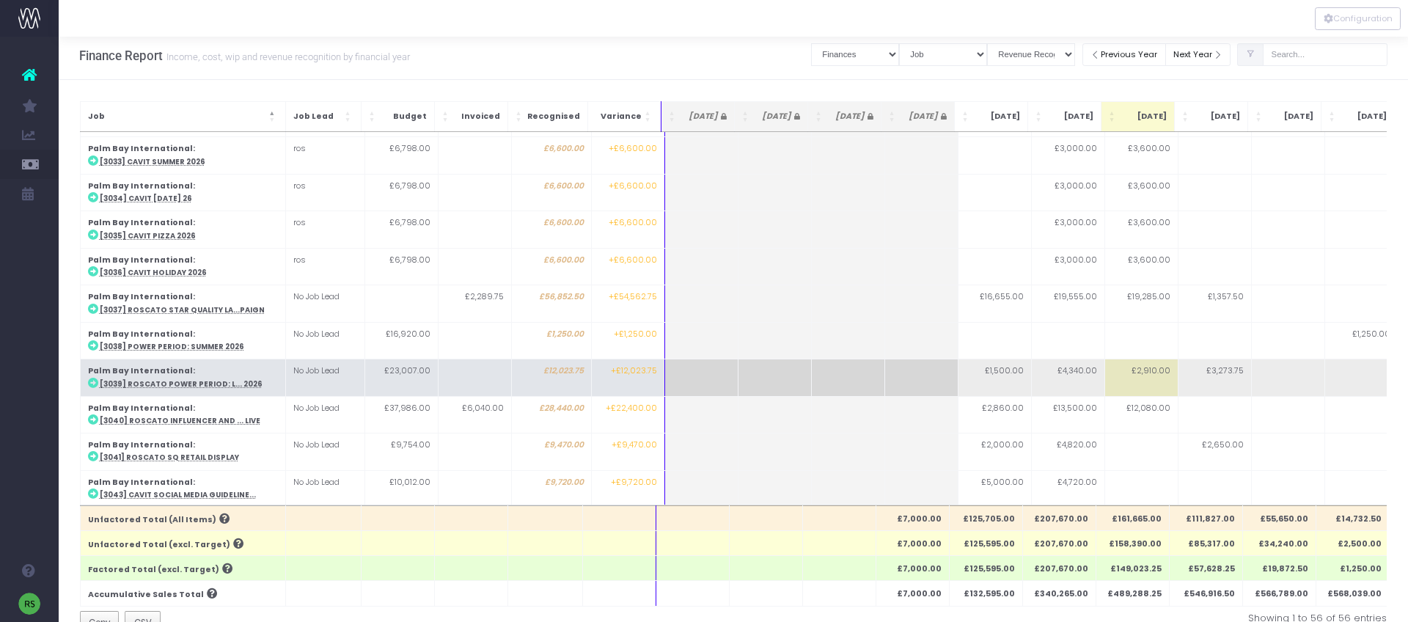
scroll to position [1027, 0]
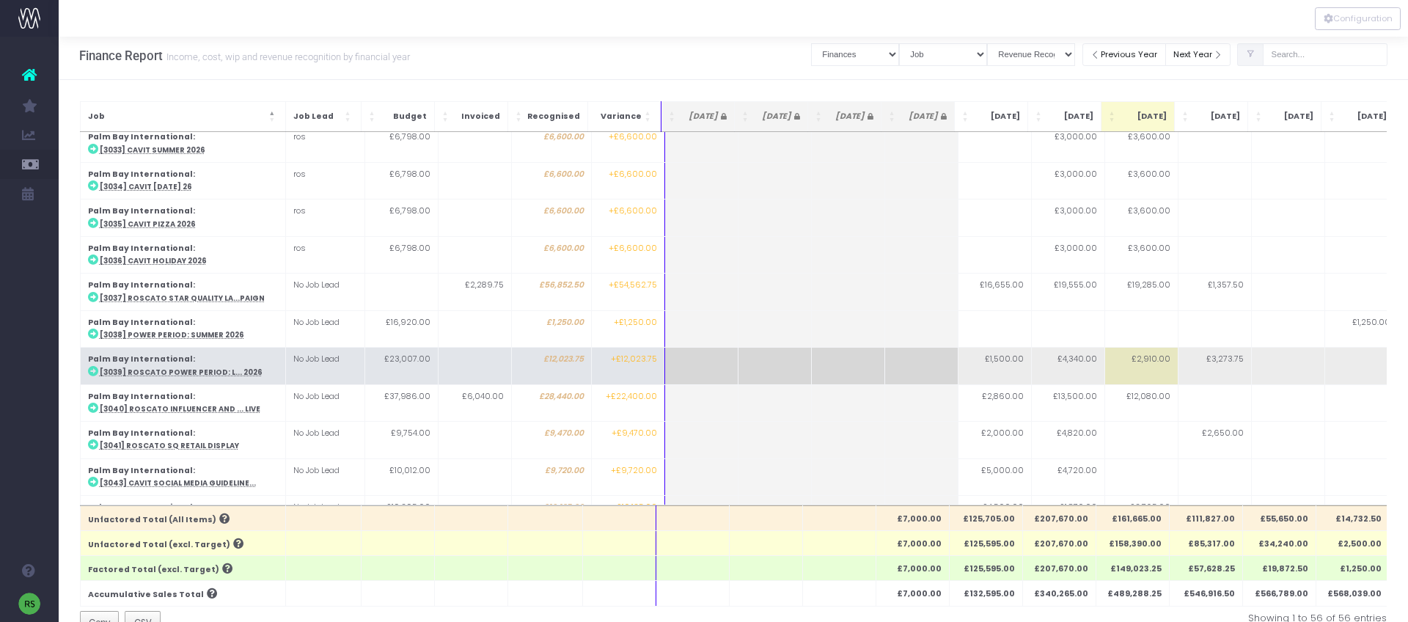
click at [221, 367] on abbr "[3039] Roscato Power Period: L... 2026" at bounding box center [181, 372] width 163 height 10
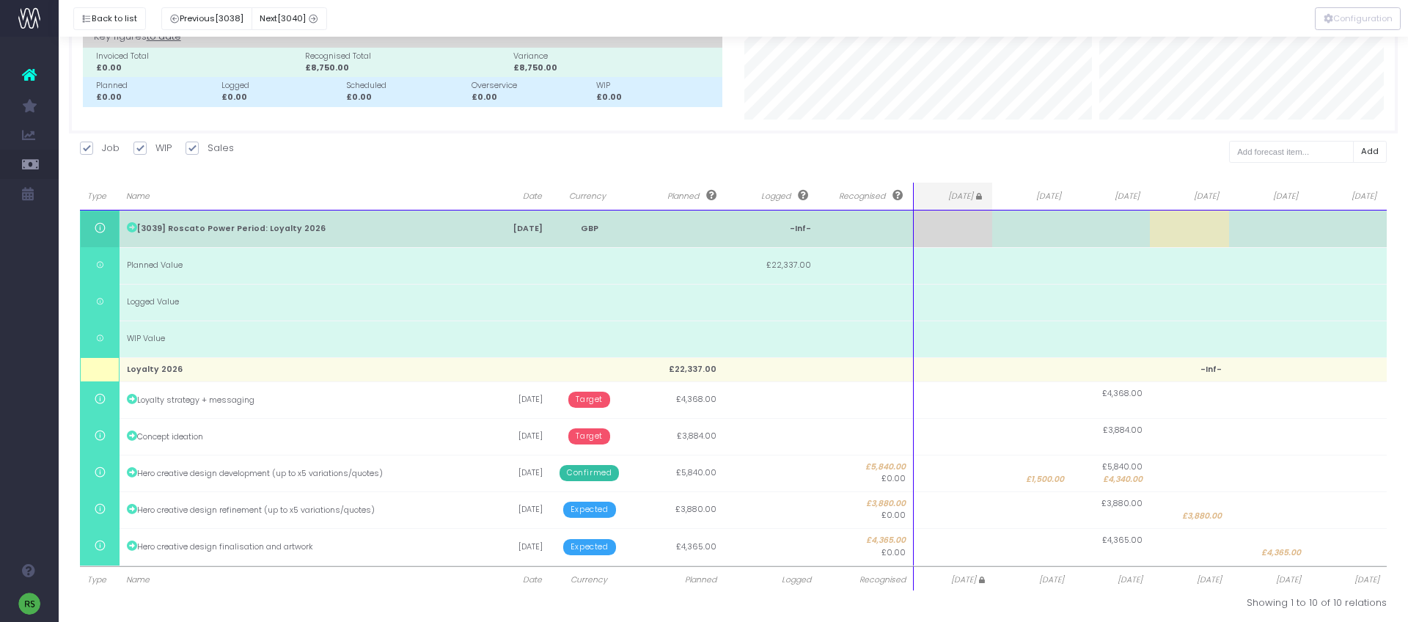
scroll to position [106, 0]
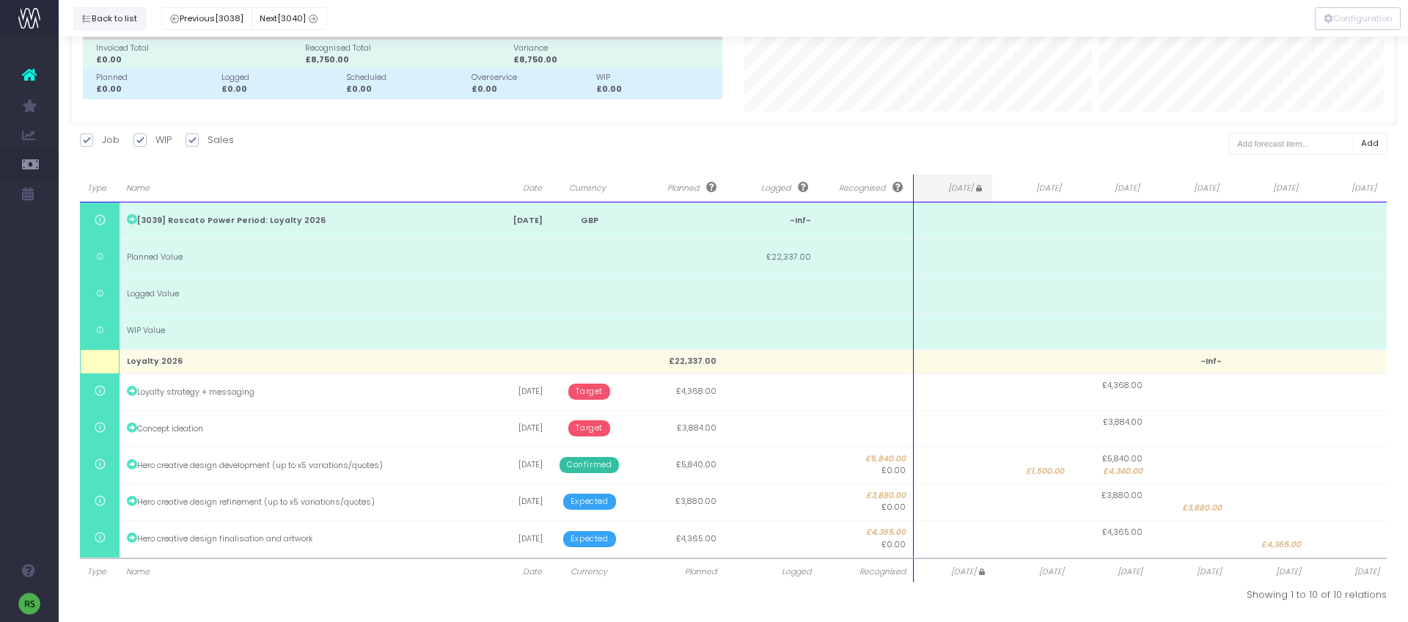
click at [98, 15] on button "Back to list" at bounding box center [109, 18] width 73 height 23
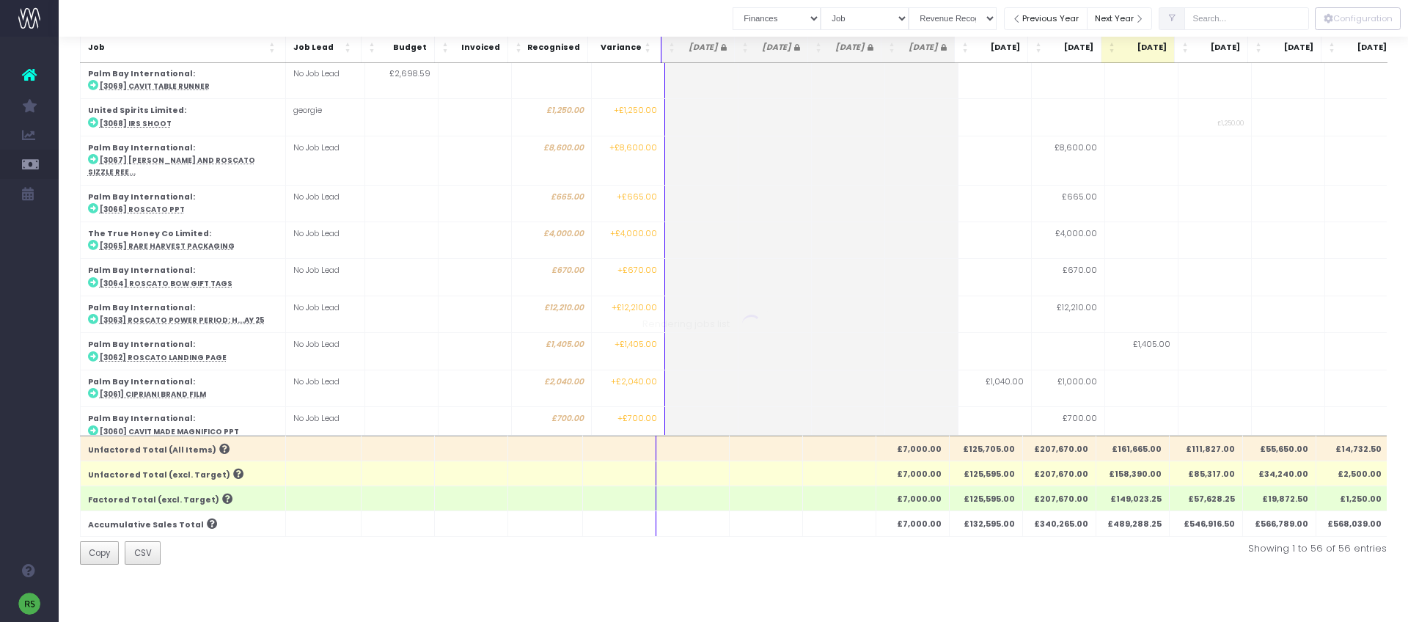
scroll to position [1027, 0]
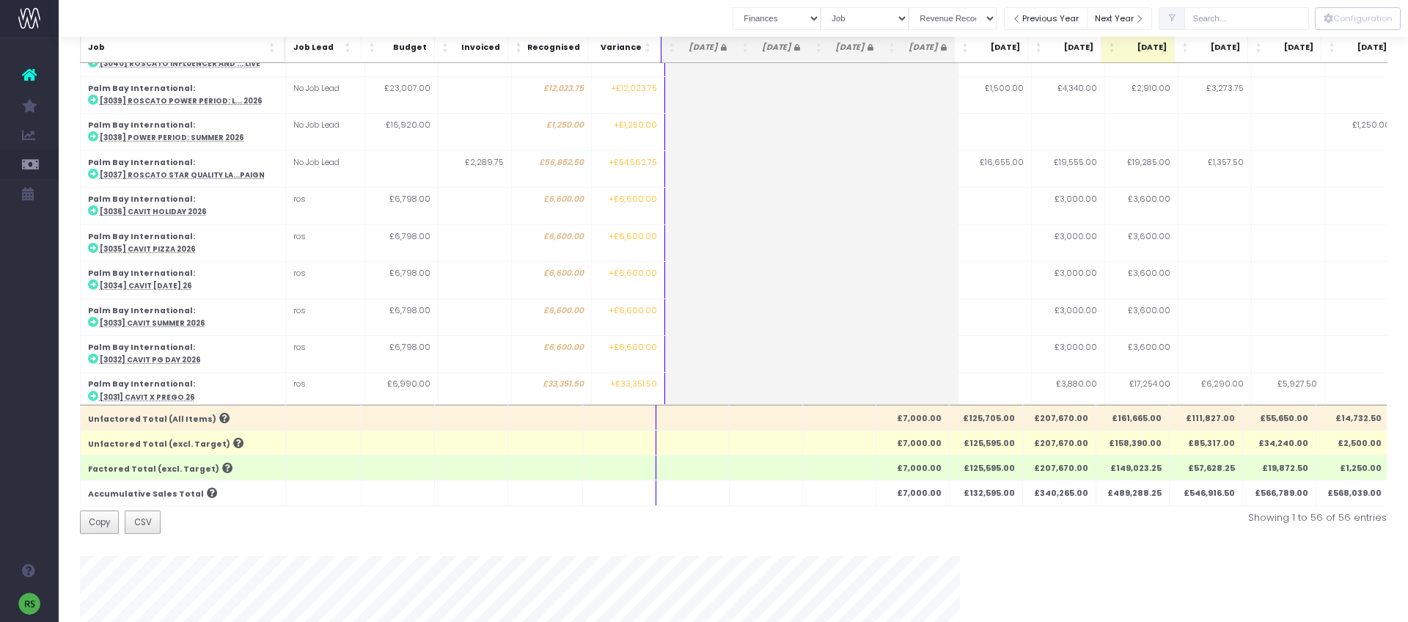
click at [178, 52] on span "Job" at bounding box center [177, 48] width 178 height 12
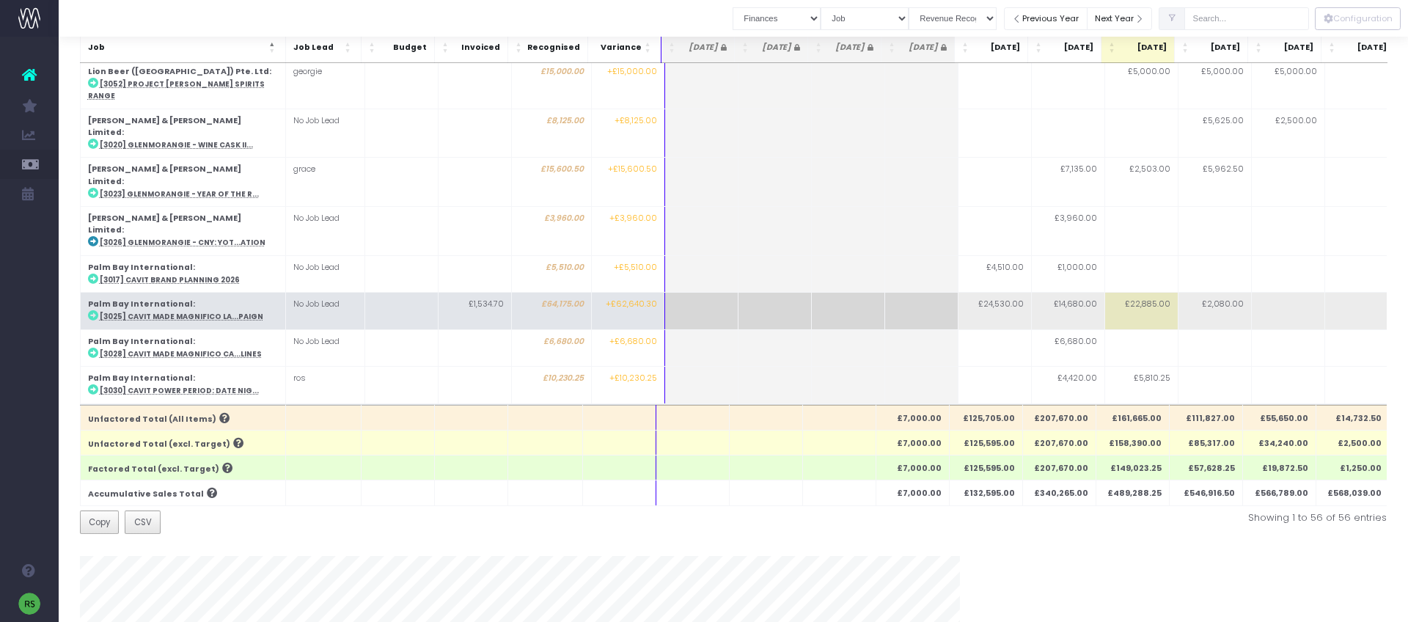
scroll to position [576, 0]
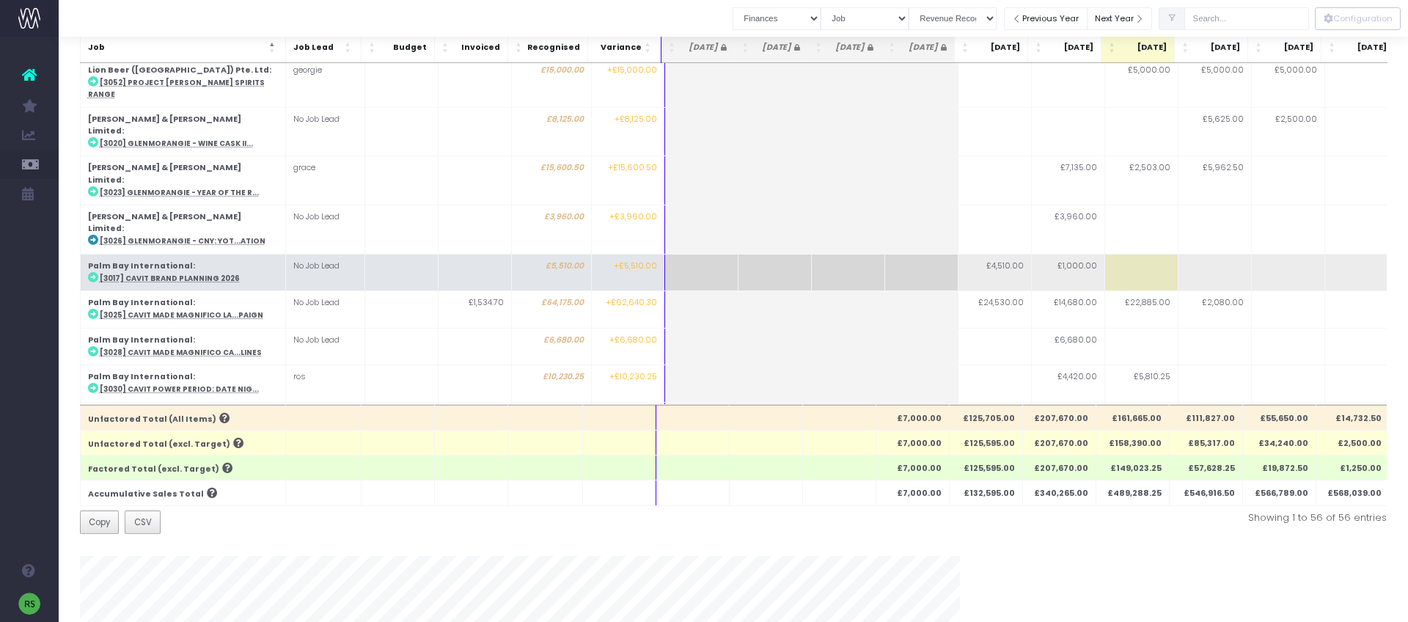
click at [184, 274] on abbr "[3017] Cavit Brand Planning 2026" at bounding box center [170, 279] width 140 height 10
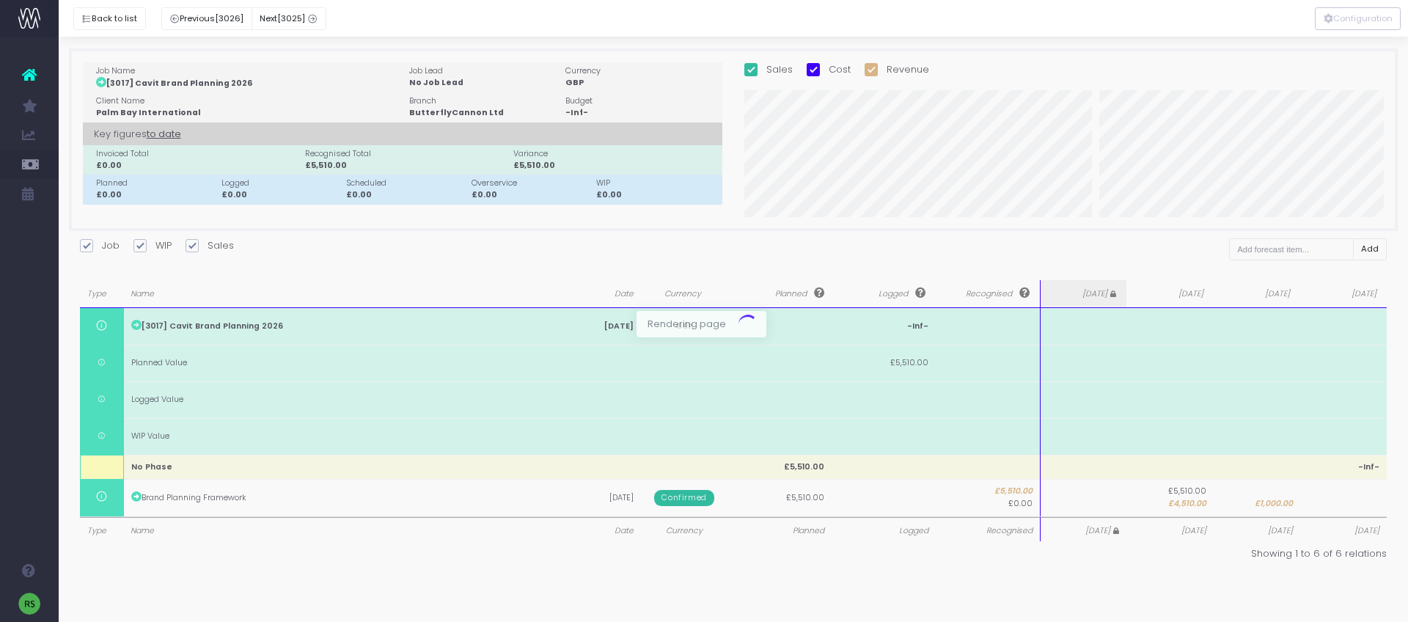
scroll to position [0, 0]
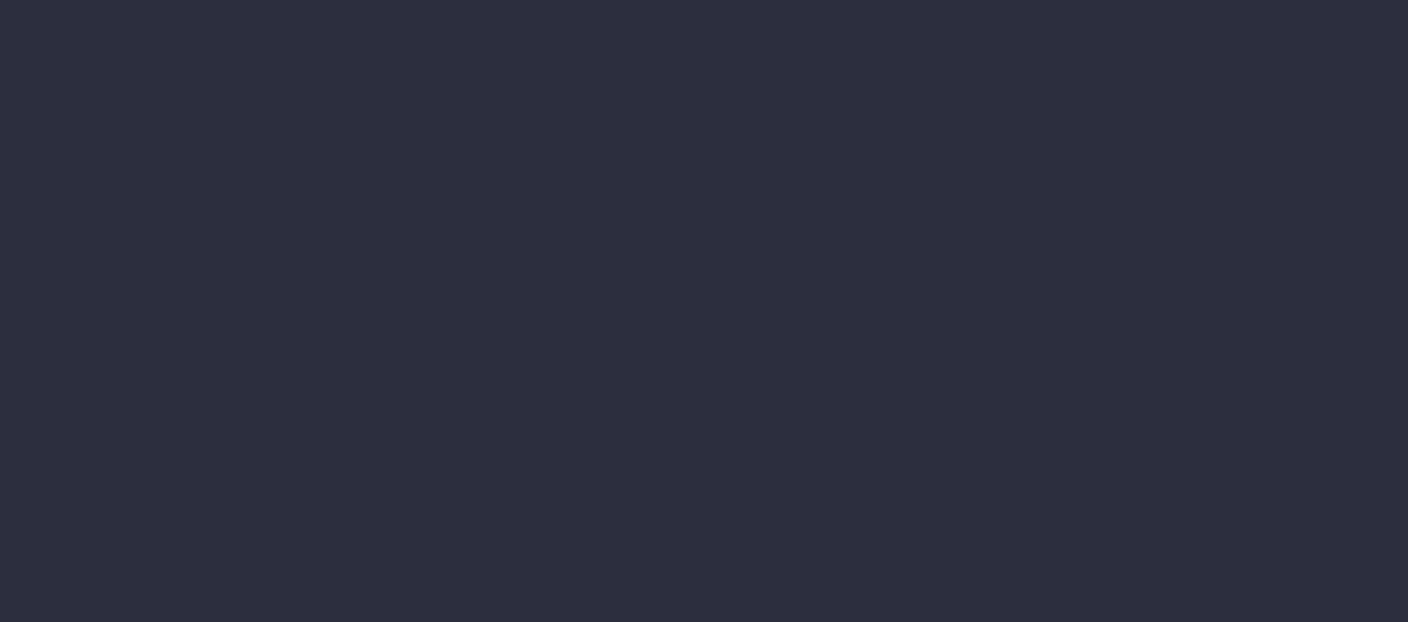
select select "finances"
select select "job"
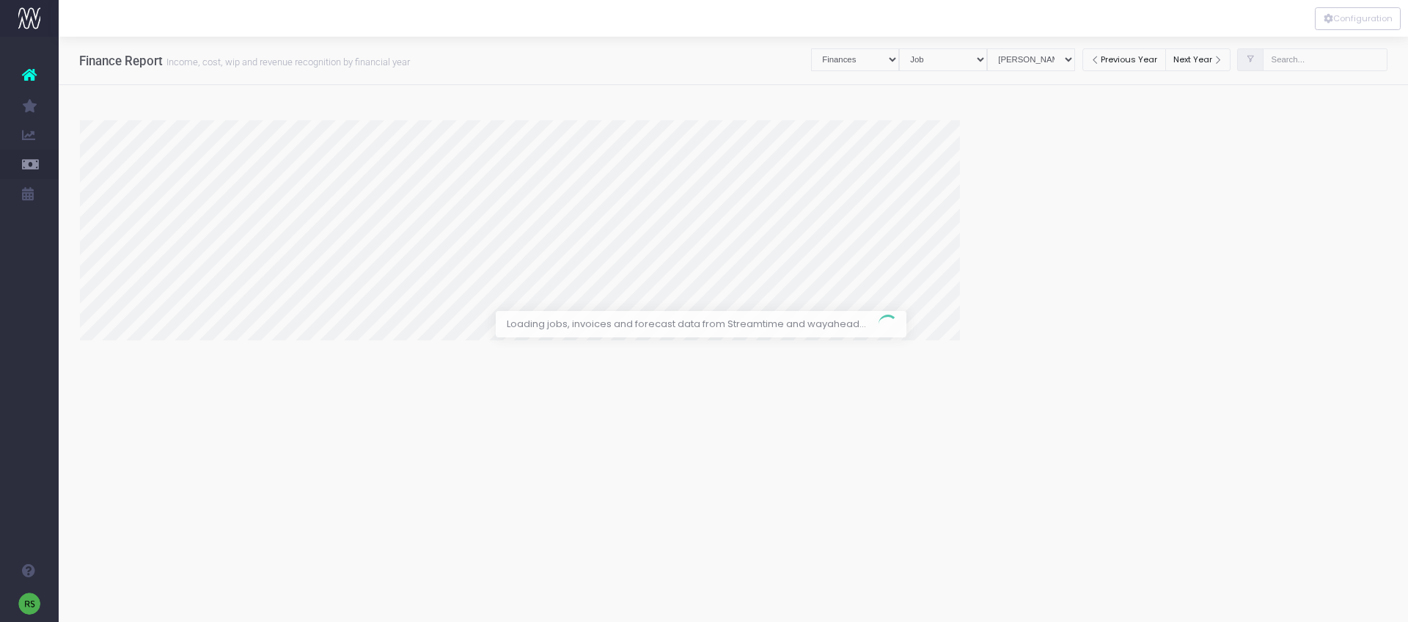
select select "revrec"
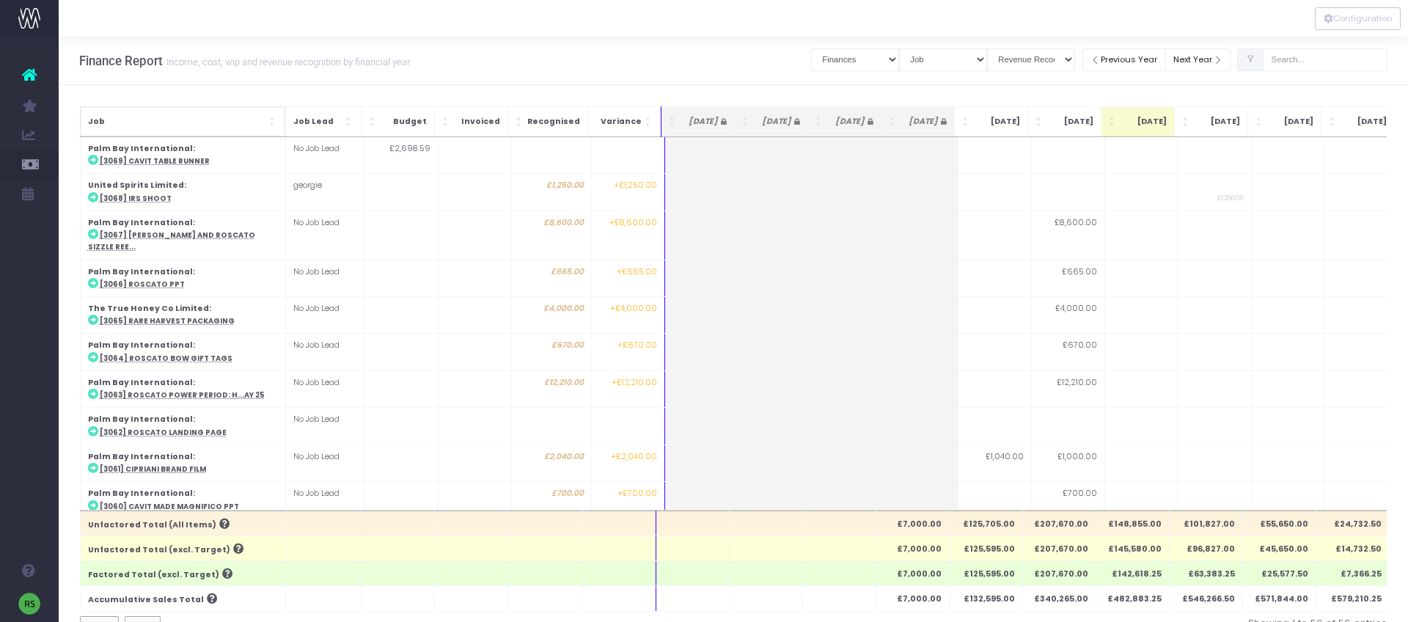
click at [199, 116] on span "Job" at bounding box center [177, 122] width 178 height 12
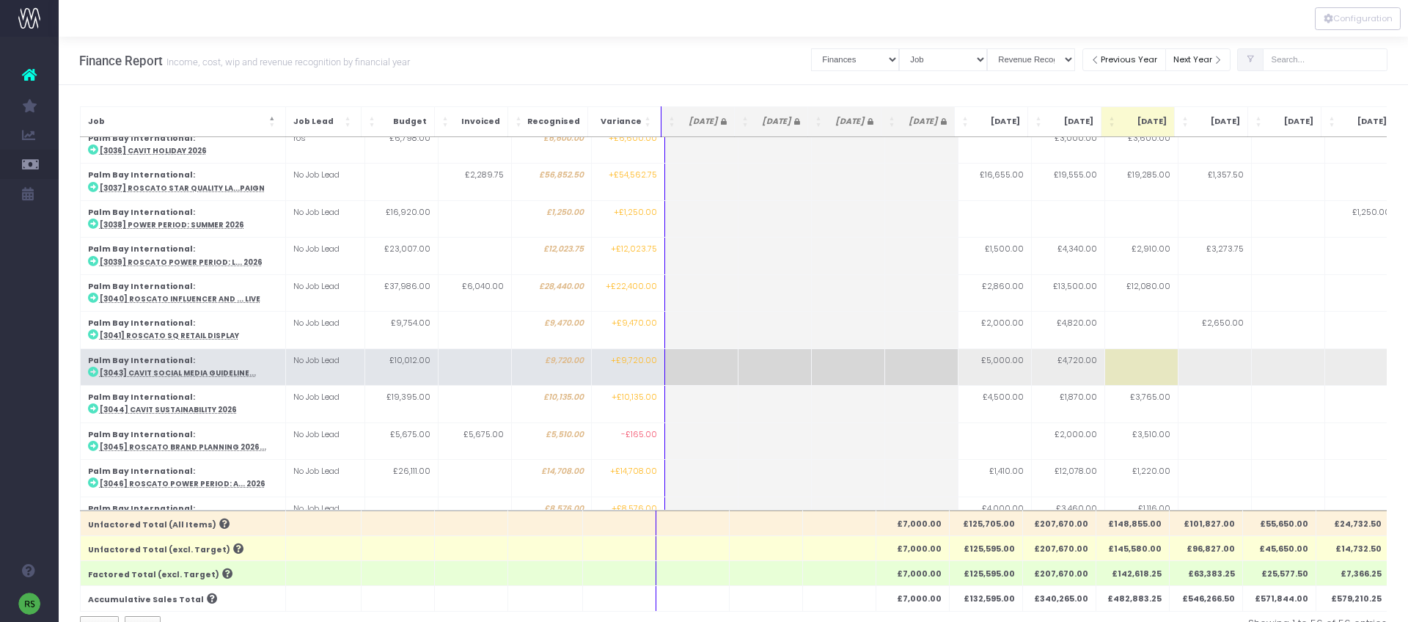
scroll to position [1148, 0]
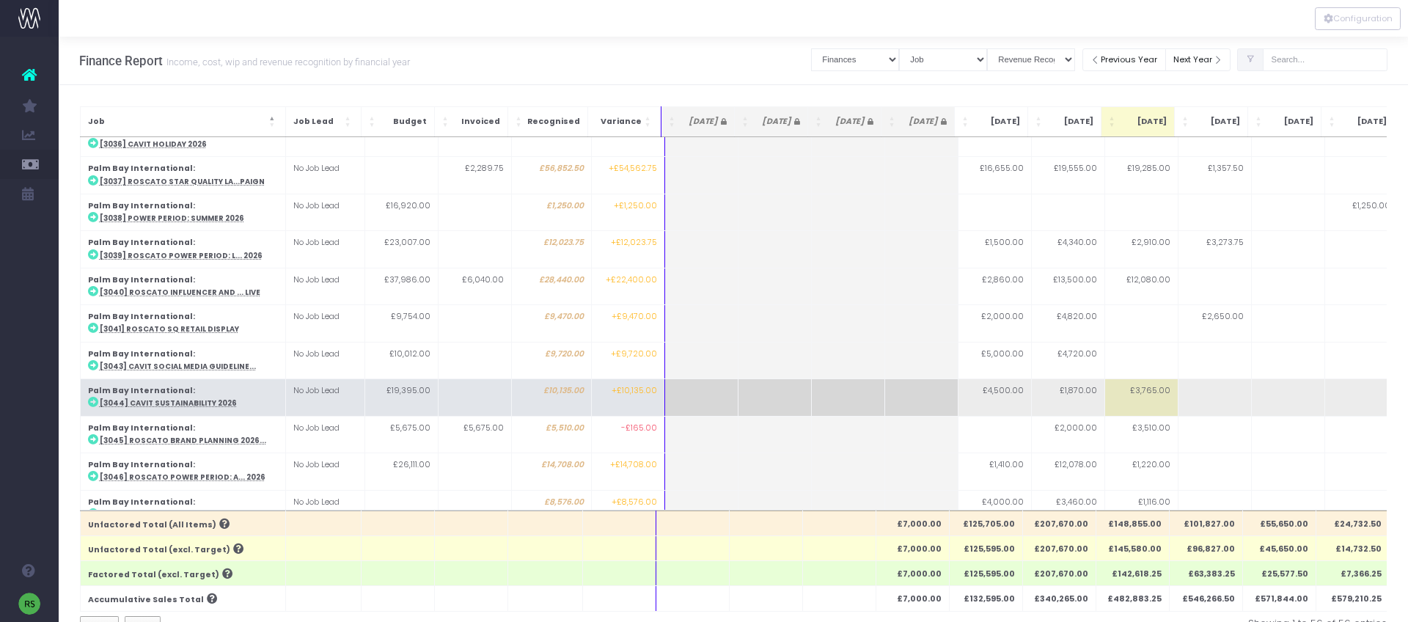
click at [197, 398] on abbr "[3044] Cavit Sustainability 2026" at bounding box center [168, 403] width 137 height 10
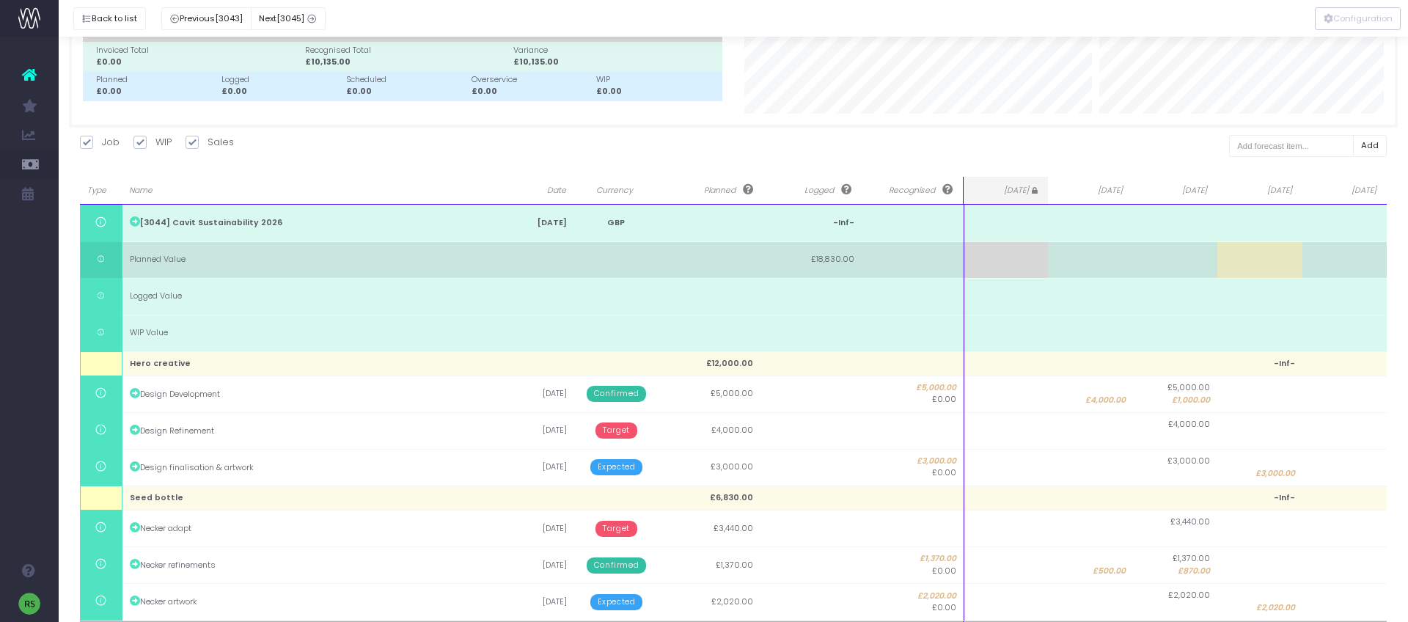
scroll to position [166, 0]
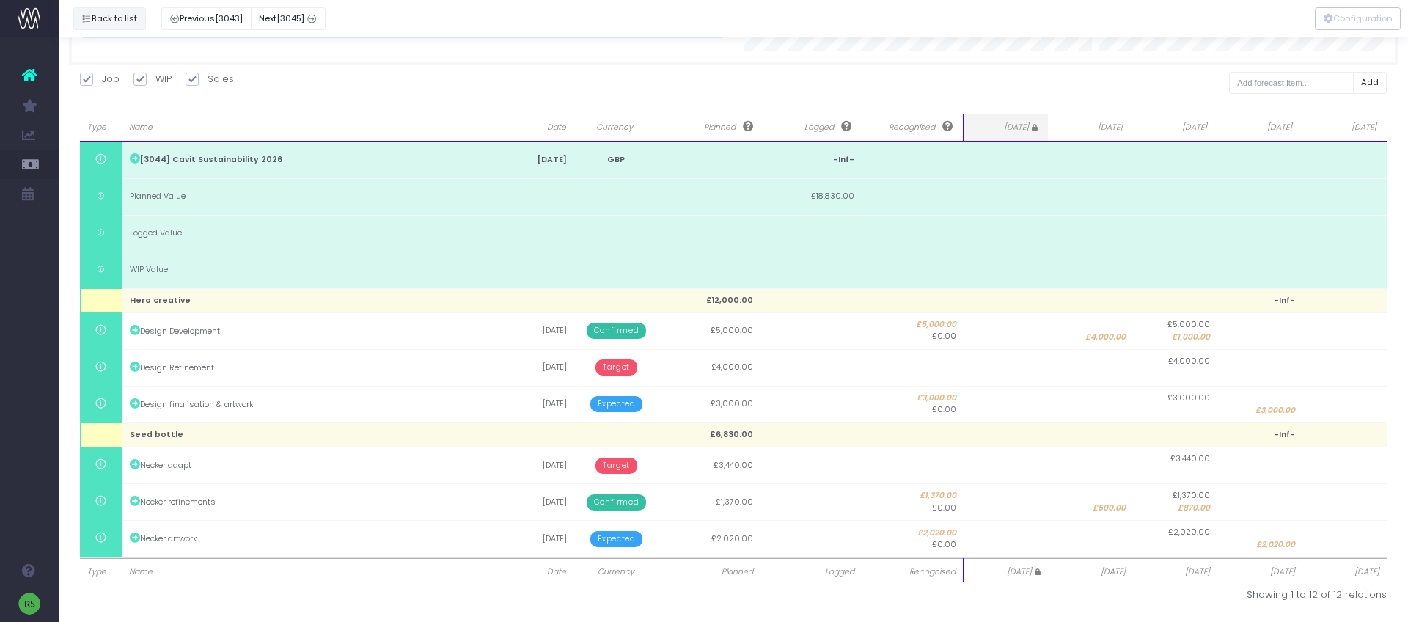
click at [108, 18] on button "Back to list" at bounding box center [109, 18] width 73 height 23
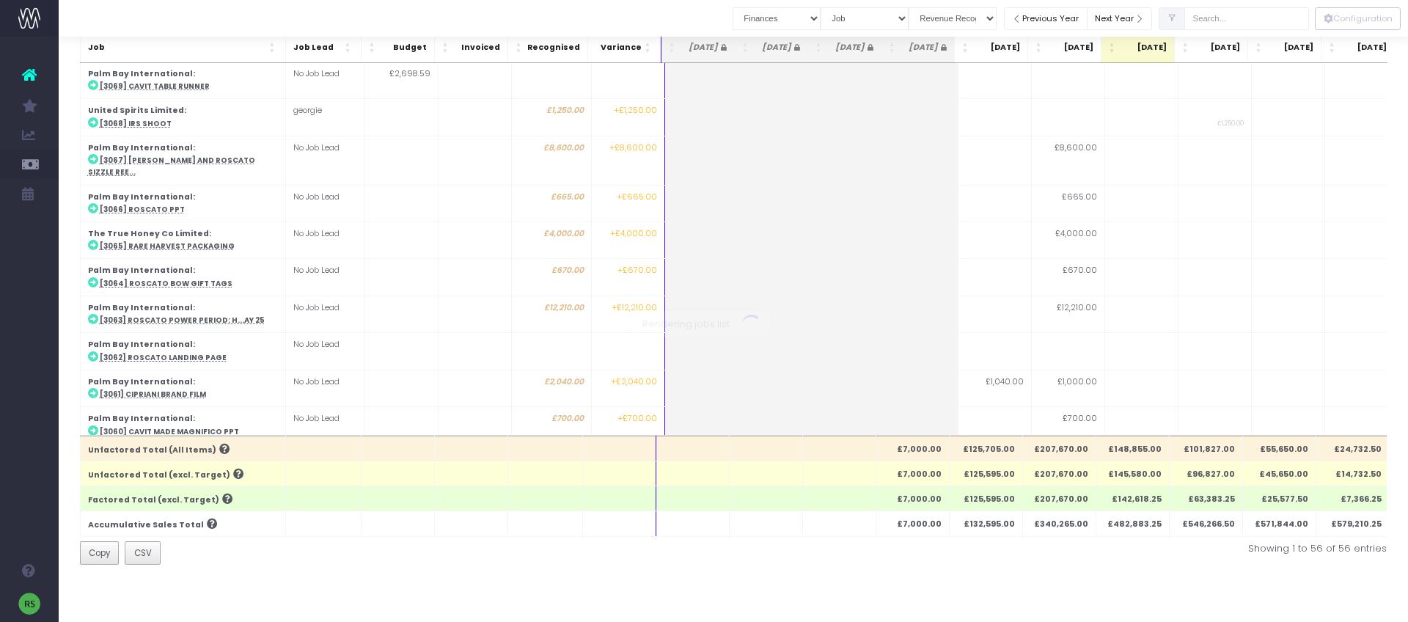
scroll to position [1148, 0]
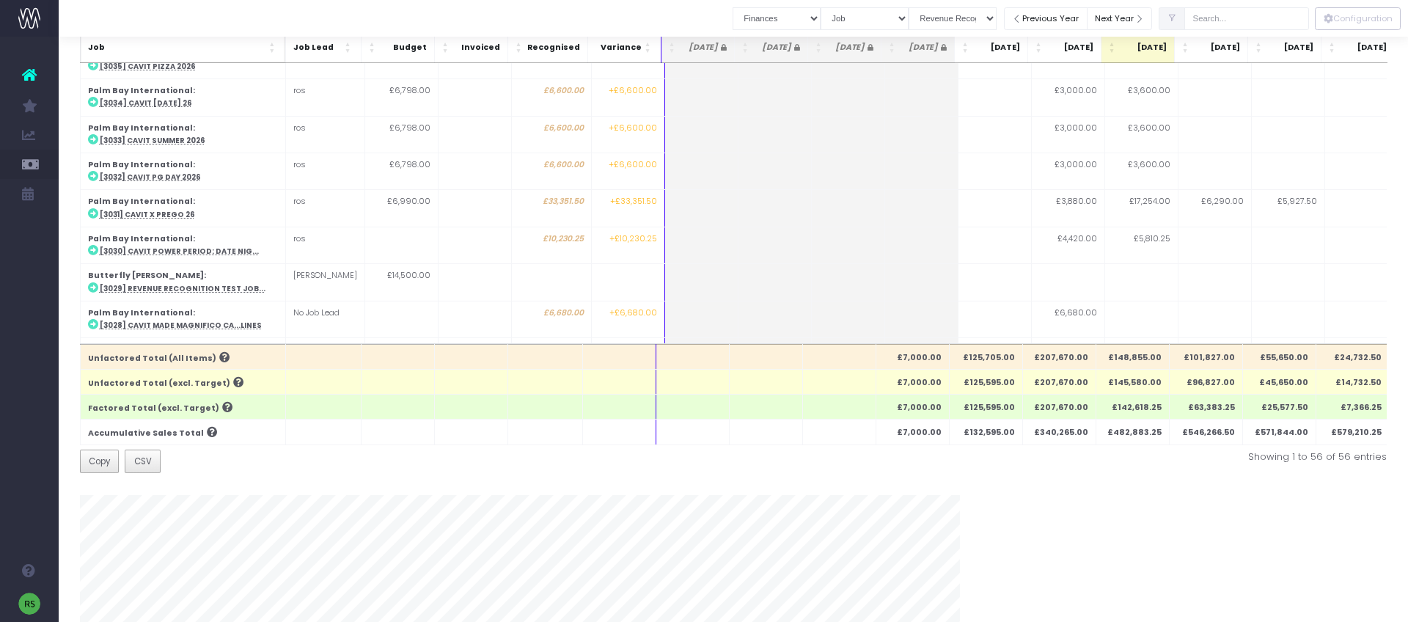
click at [214, 50] on span "Job" at bounding box center [177, 48] width 178 height 12
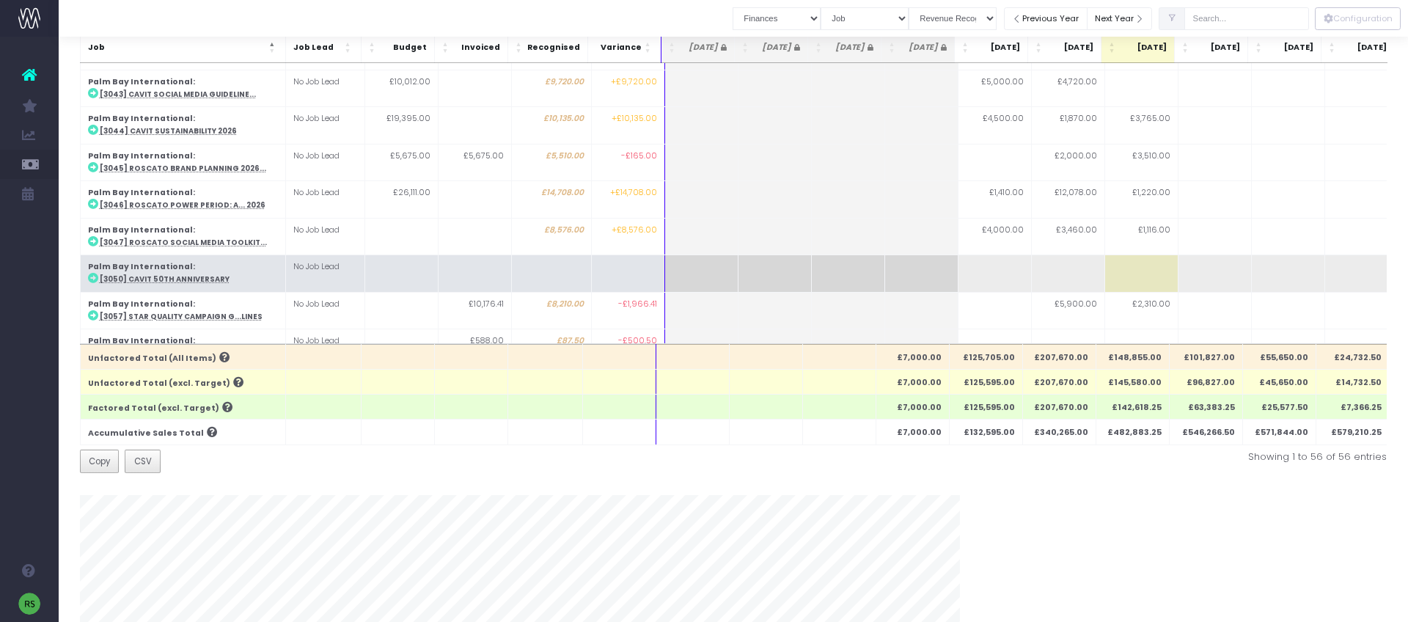
scroll to position [1279, 0]
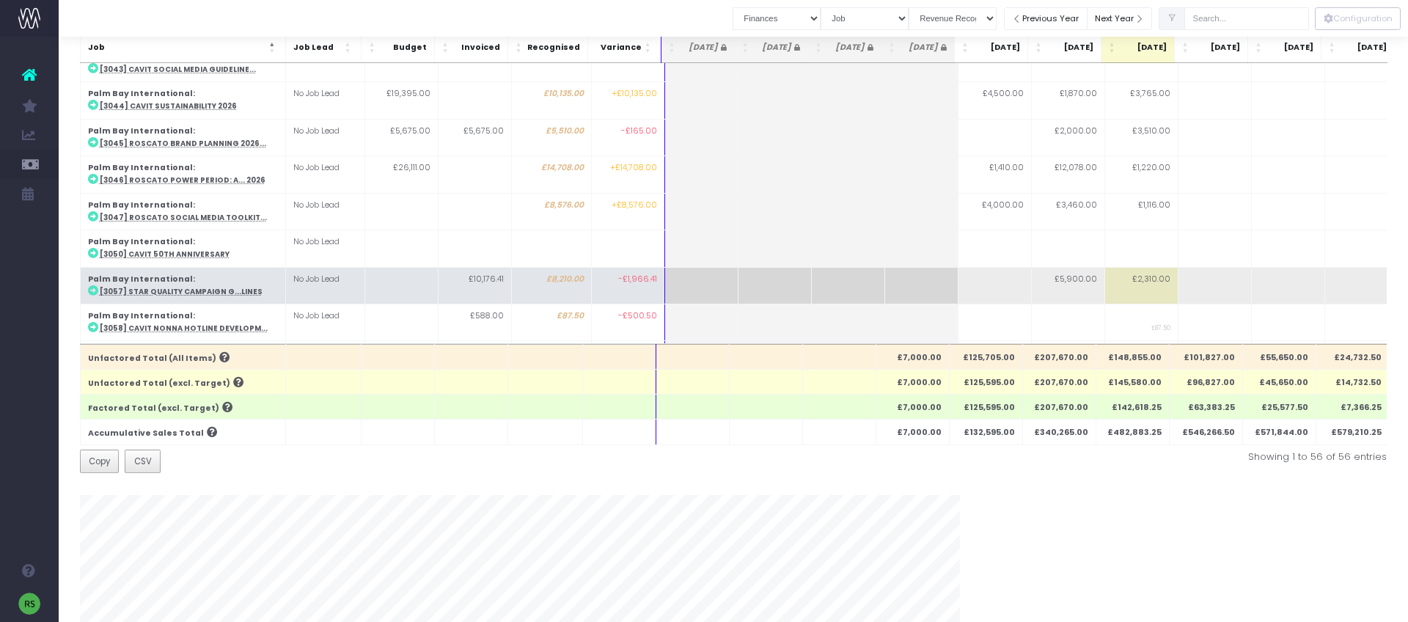
click at [221, 287] on abbr "[3057] Star Quality Campaign G...lines" at bounding box center [181, 292] width 163 height 10
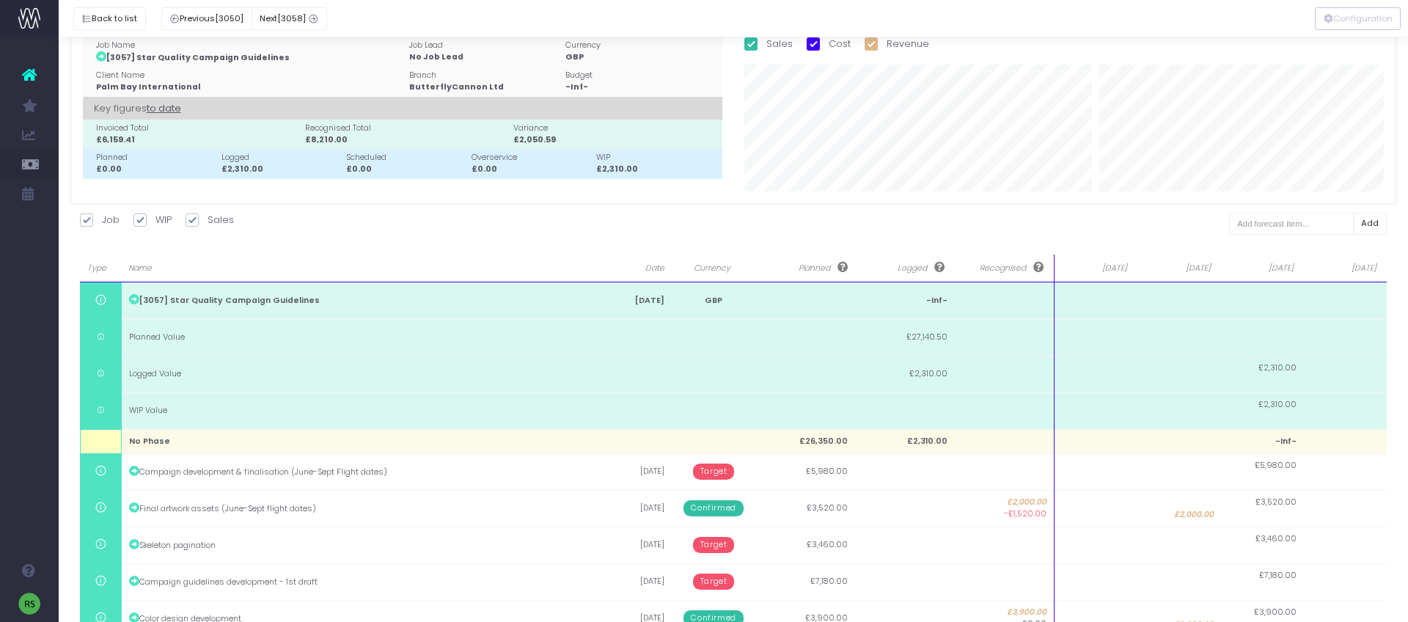
scroll to position [0, 0]
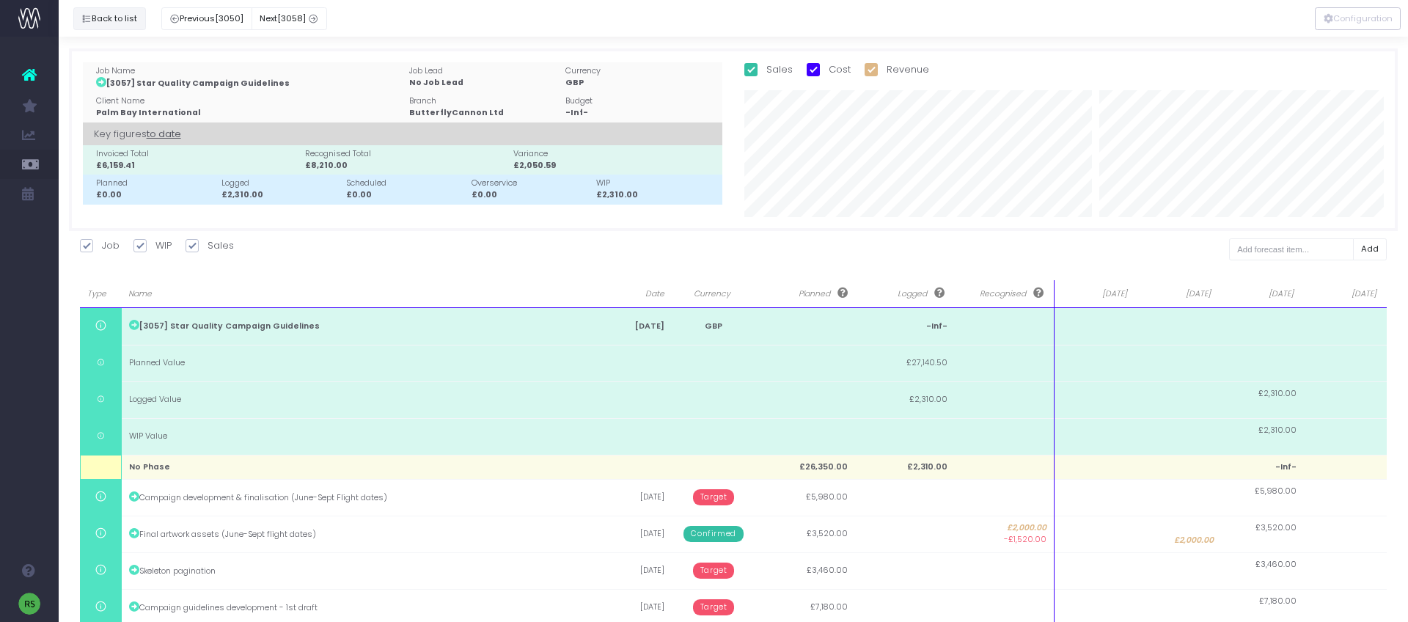
click at [109, 21] on button "Back to list" at bounding box center [109, 18] width 73 height 23
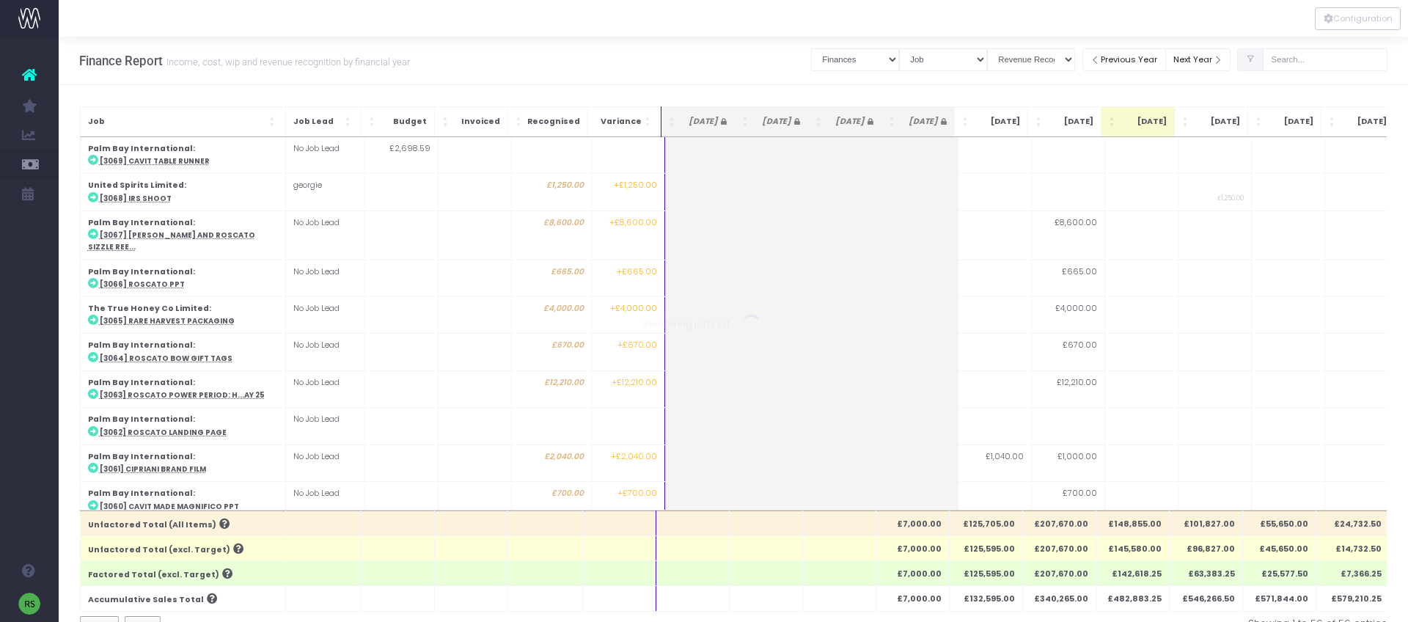
scroll to position [1279, 0]
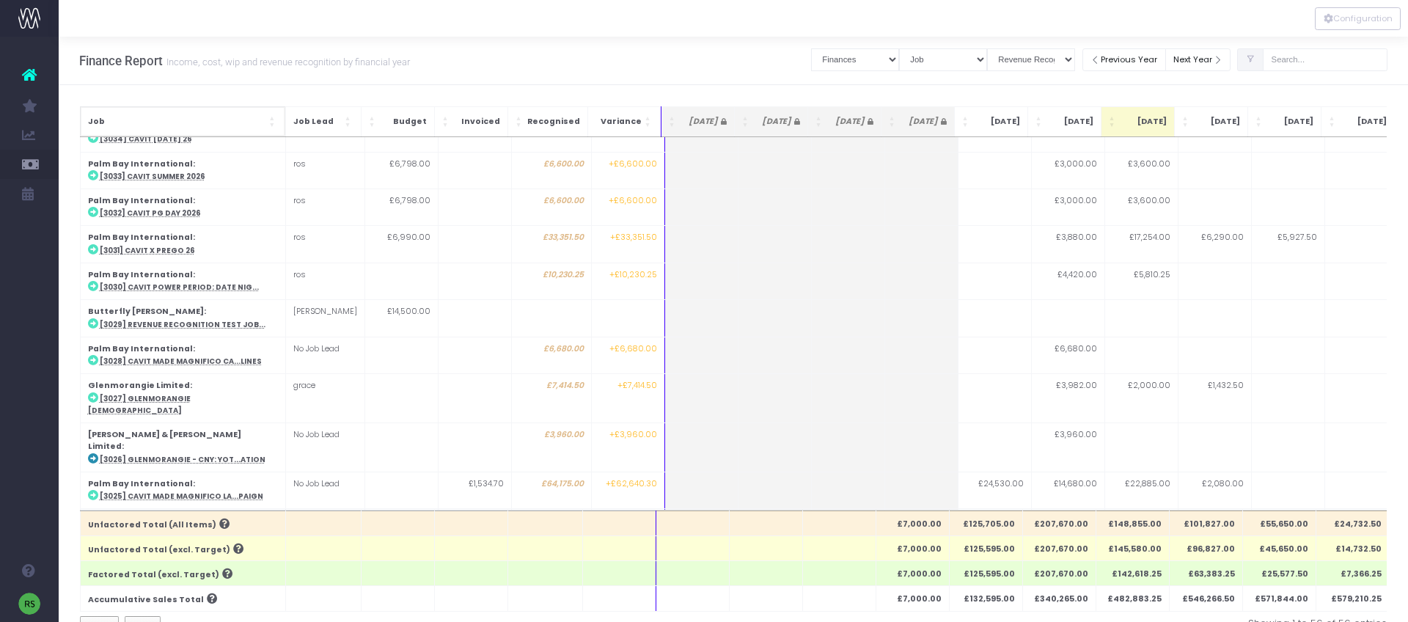
click at [249, 120] on span "Job" at bounding box center [177, 122] width 178 height 12
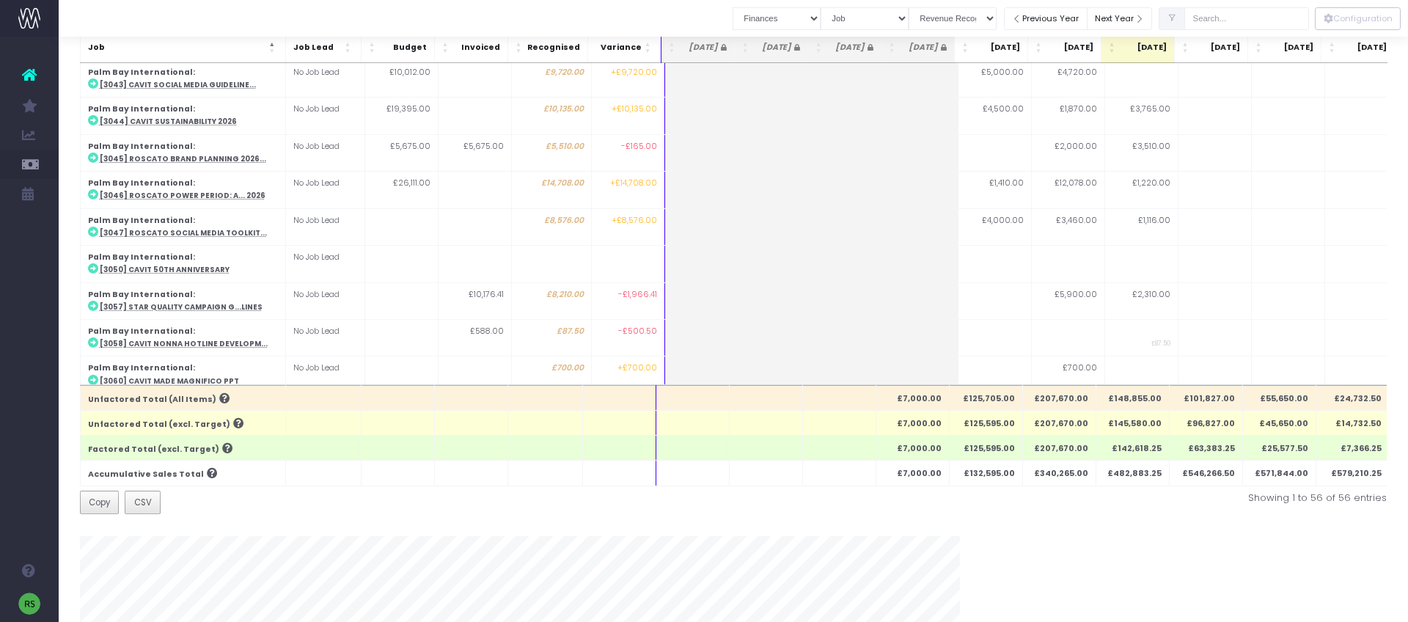
scroll to position [1297, 0]
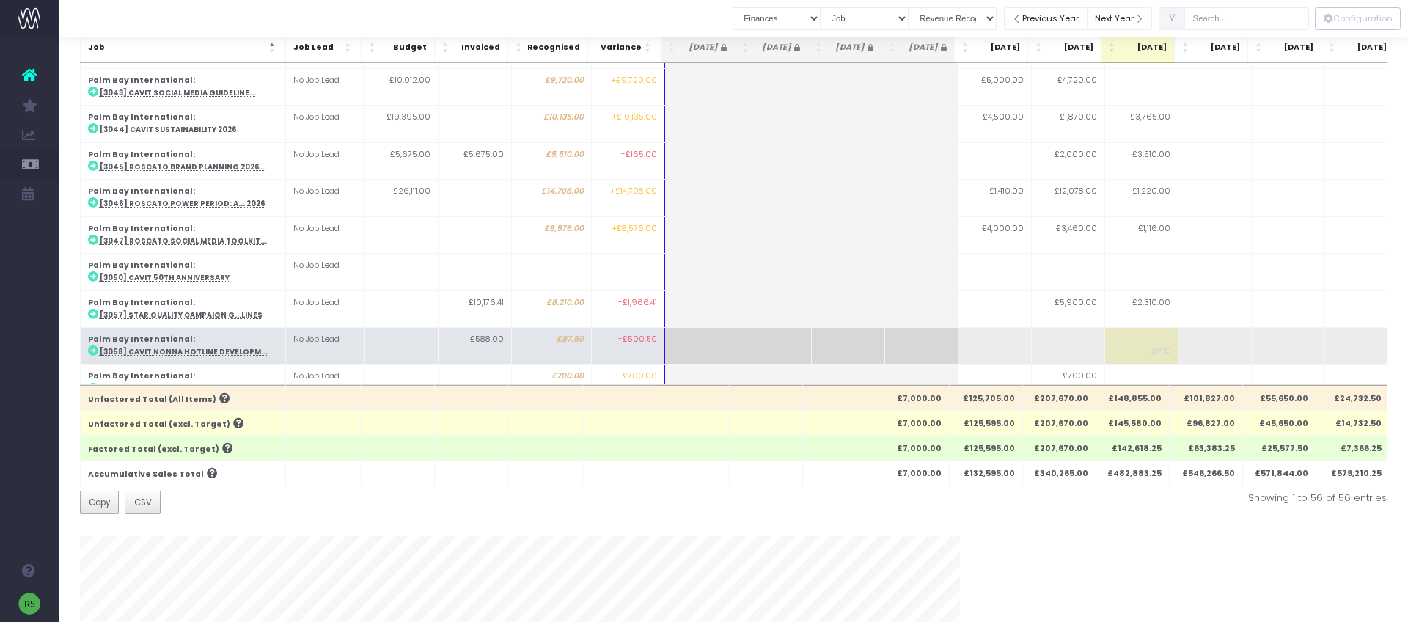
click at [221, 347] on abbr "[3058] Cavit Nonna Hotline Developm..." at bounding box center [184, 352] width 168 height 10
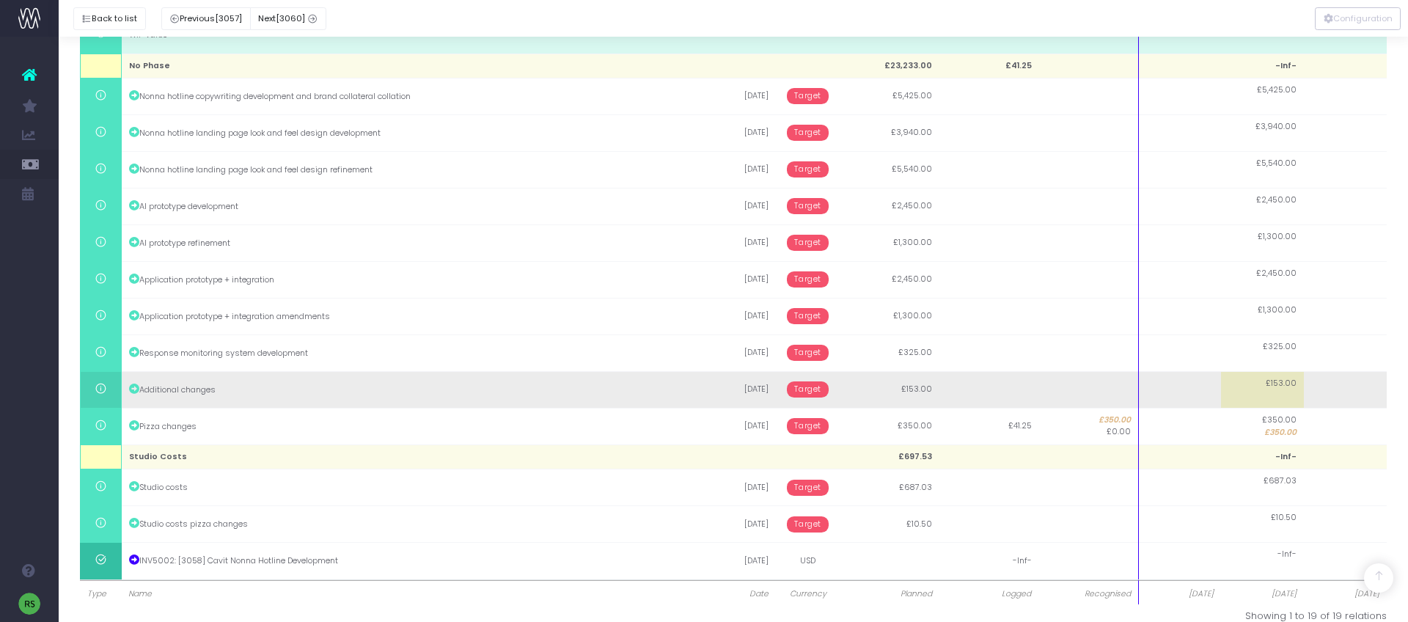
scroll to position [423, 0]
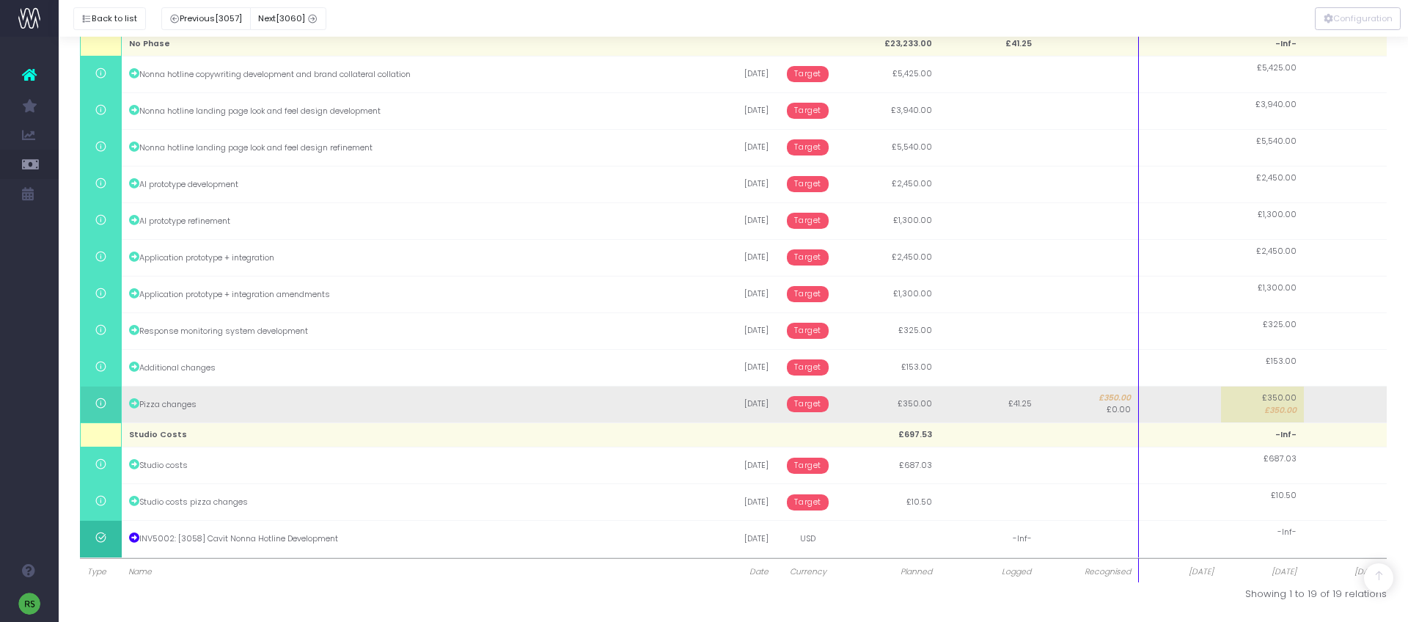
click at [810, 398] on span "Target" at bounding box center [808, 404] width 42 height 16
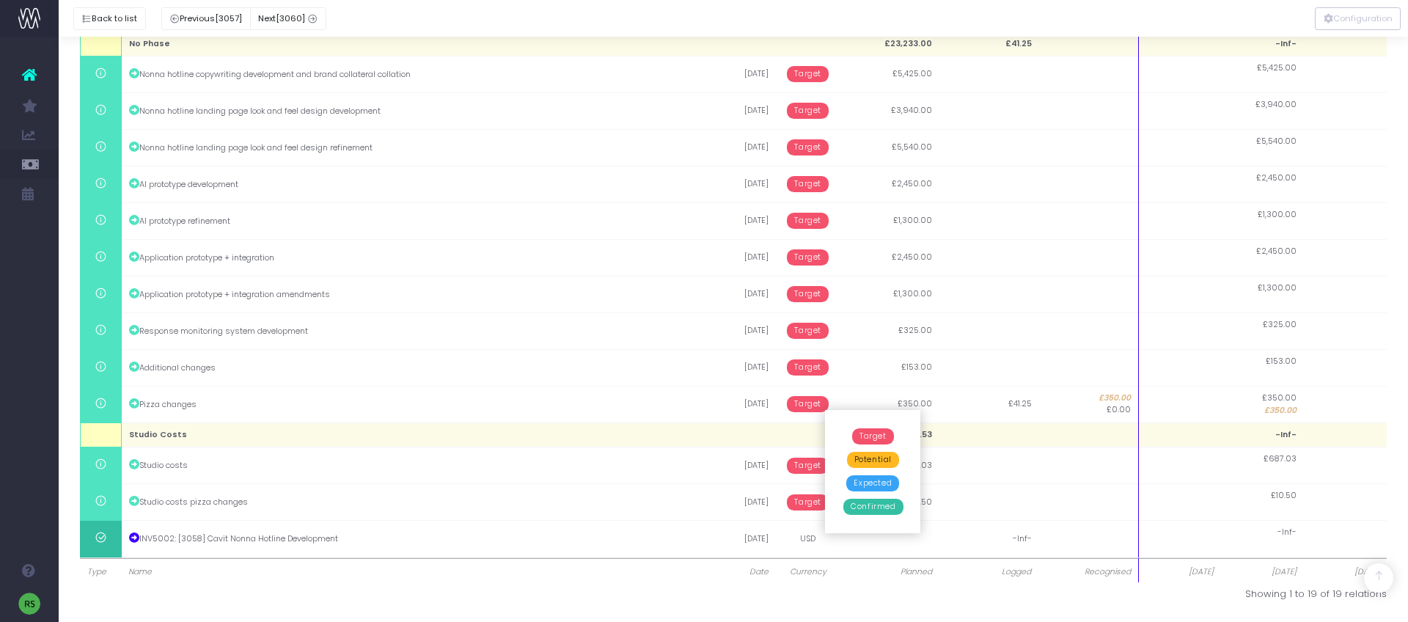
click at [874, 504] on span "Confirmed" at bounding box center [872, 507] width 59 height 16
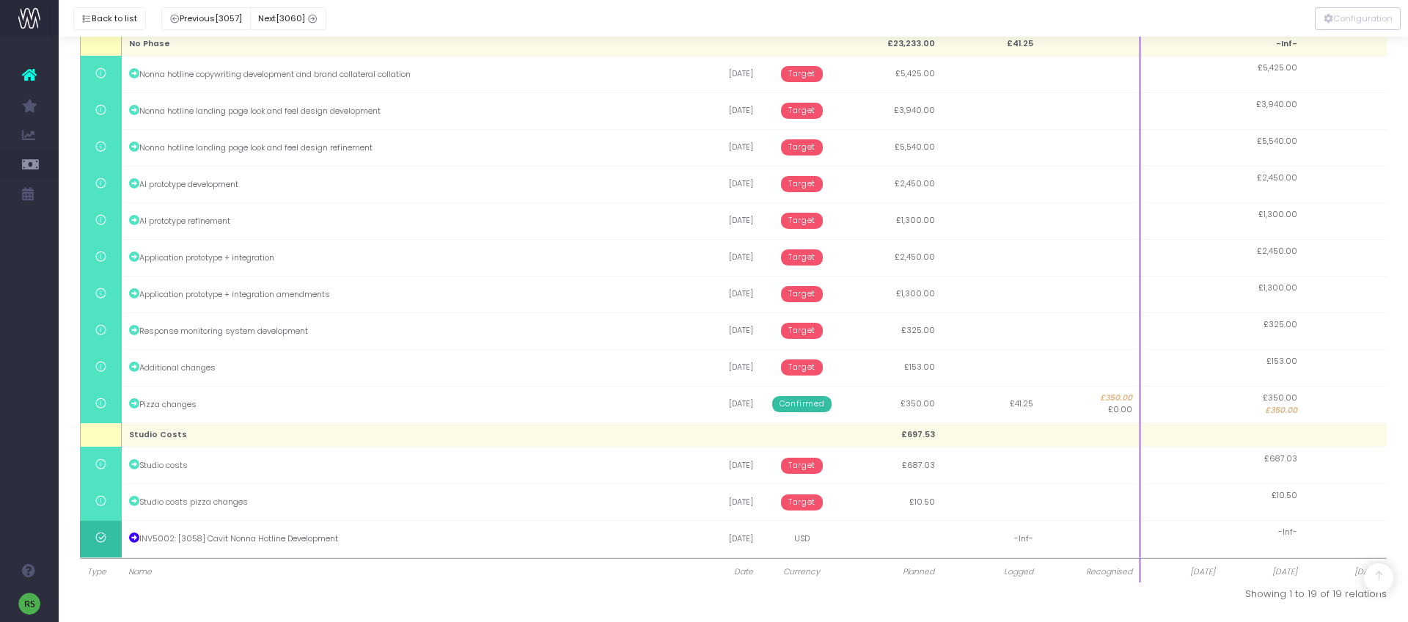
scroll to position [0, 0]
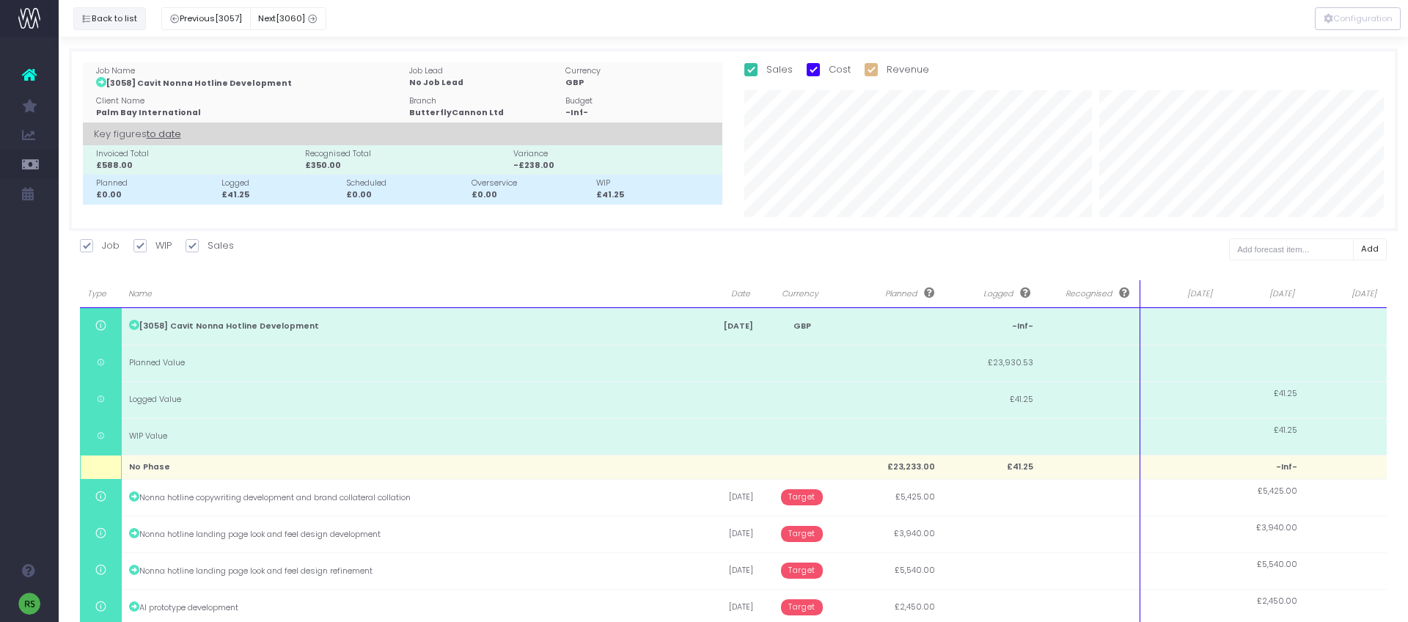
click at [86, 19] on icon "button" at bounding box center [86, 19] width 10 height 0
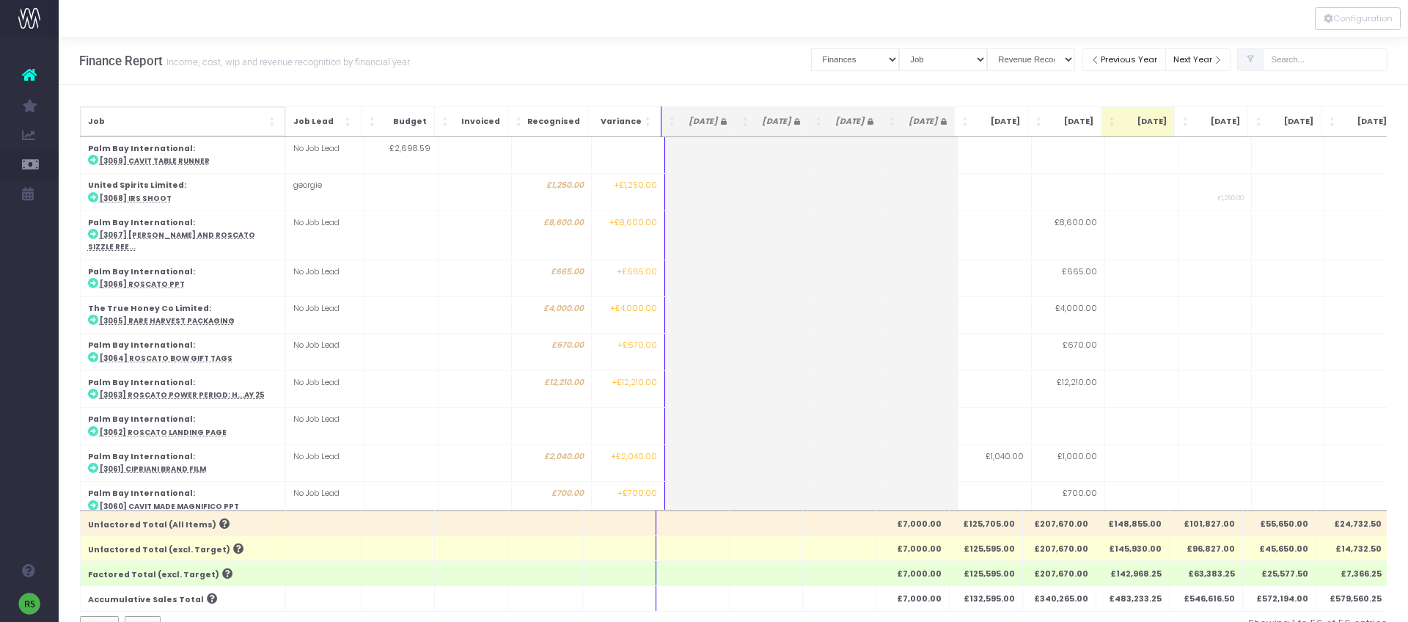
click at [193, 122] on span "Job" at bounding box center [177, 122] width 178 height 12
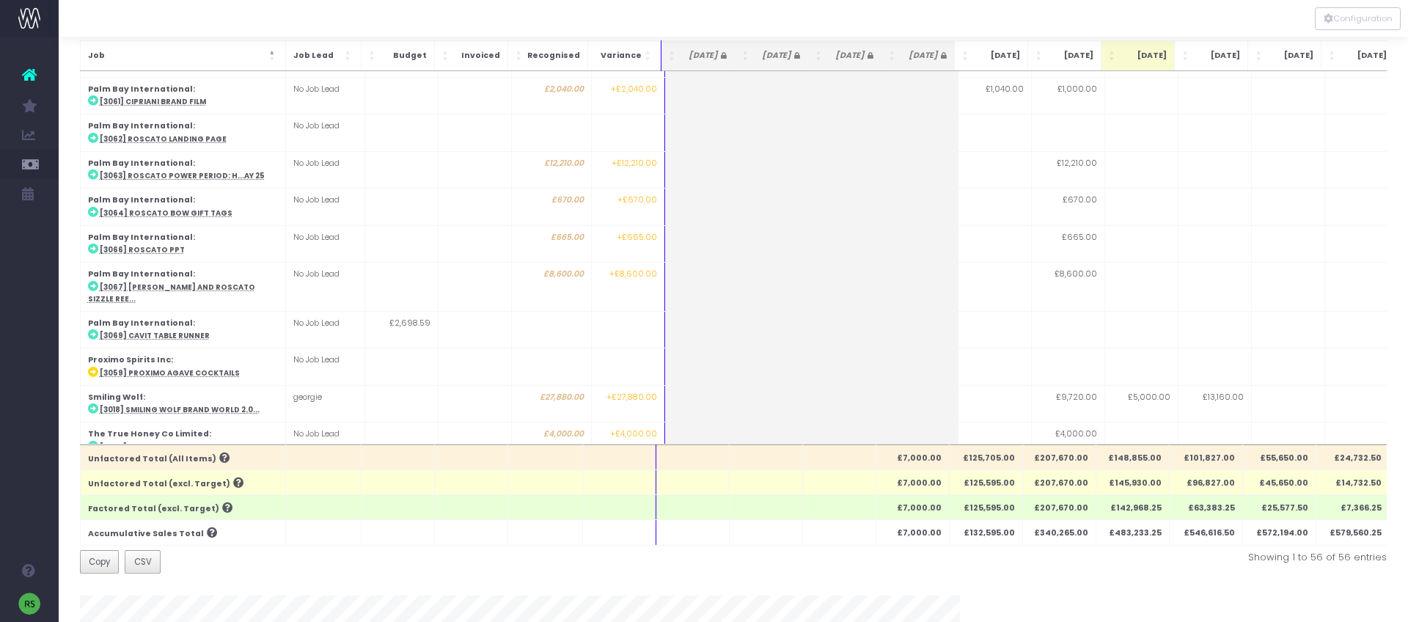
scroll to position [65, 0]
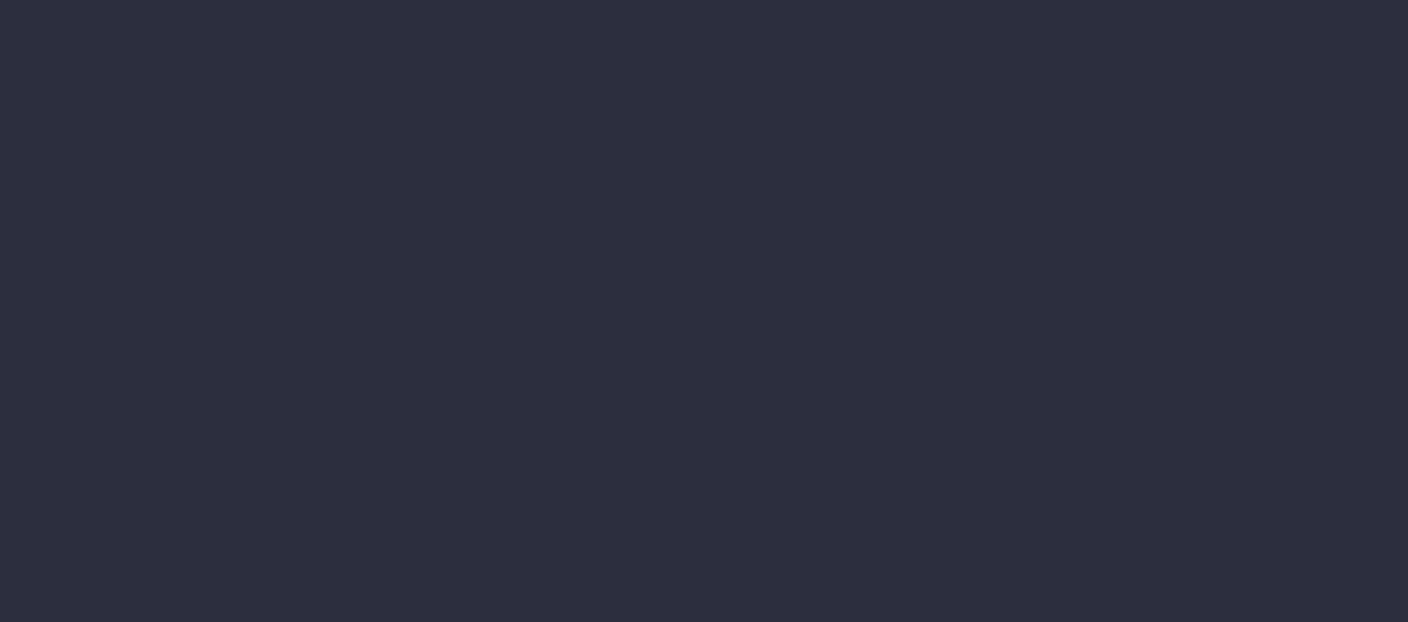
select select "finances"
select select "job"
select select "revrec"
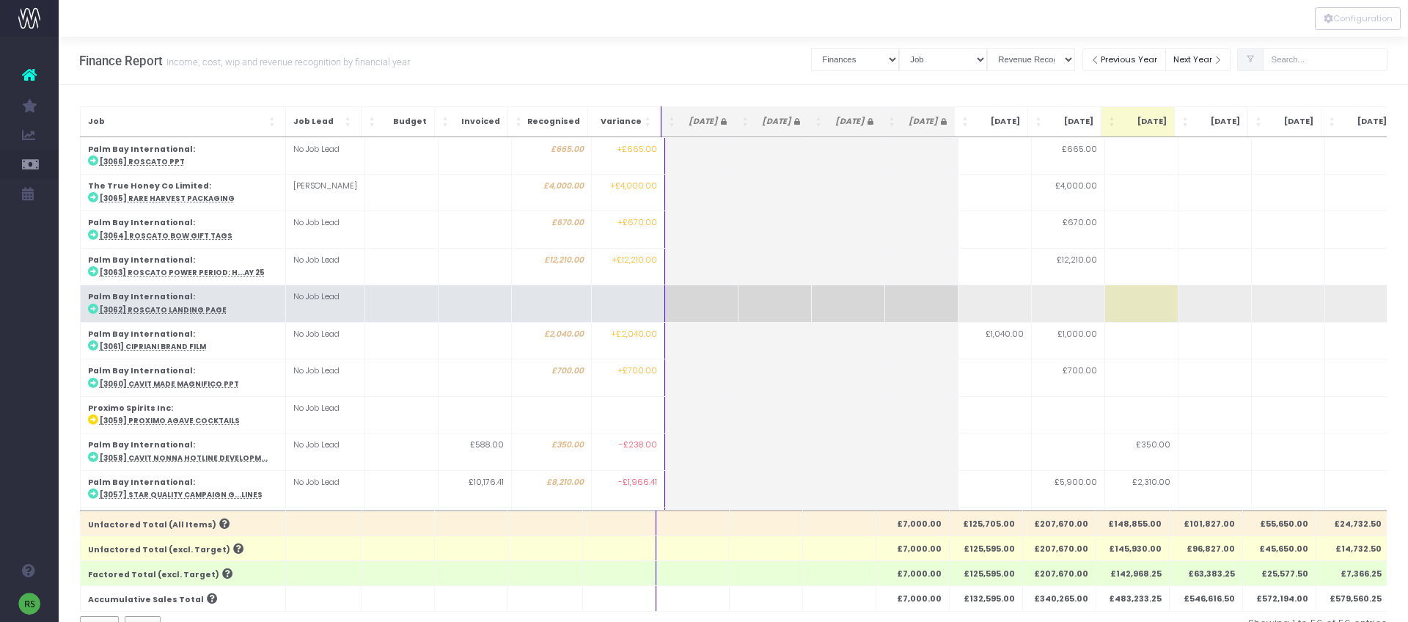
scroll to position [149, 0]
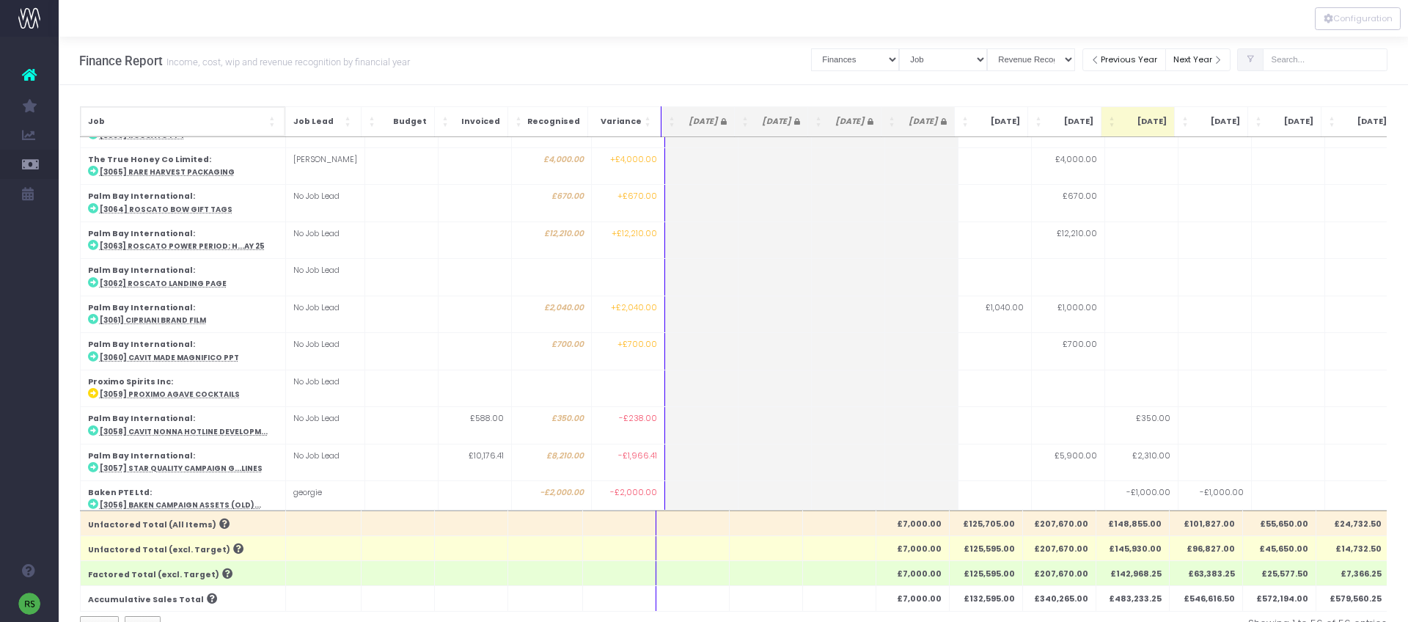
click at [221, 116] on span "Job" at bounding box center [177, 122] width 178 height 12
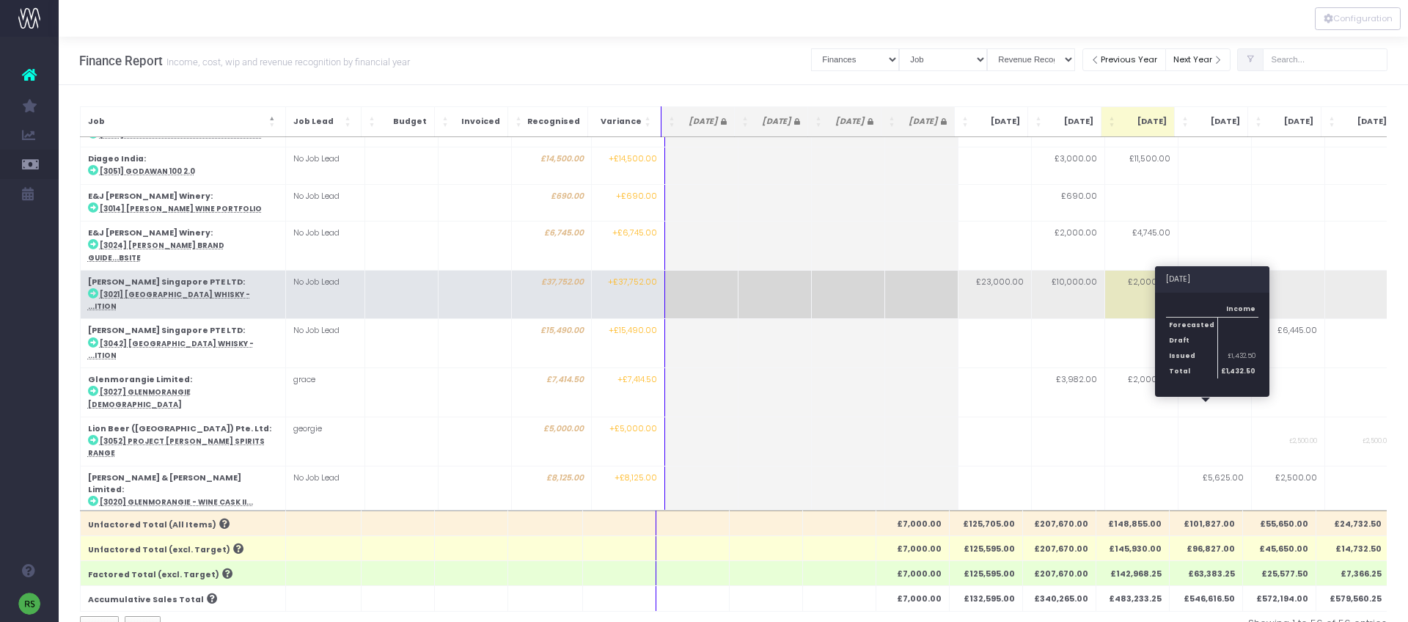
scroll to position [0, 0]
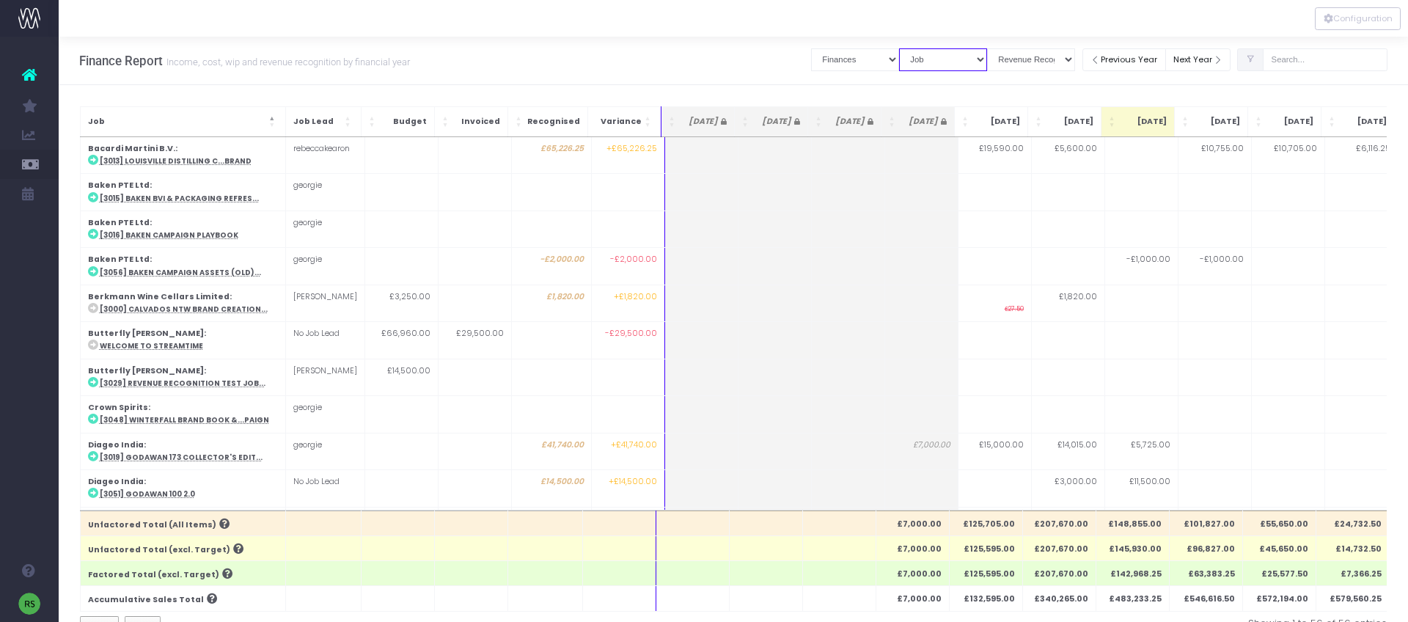
click at [975, 58] on select "Summary by Job Client Job Lead Job Type Branch" at bounding box center [943, 59] width 88 height 23
select select "companyName"
click at [915, 48] on select "Summary by Job Client Job Lead Job Type Branch" at bounding box center [943, 59] width 88 height 23
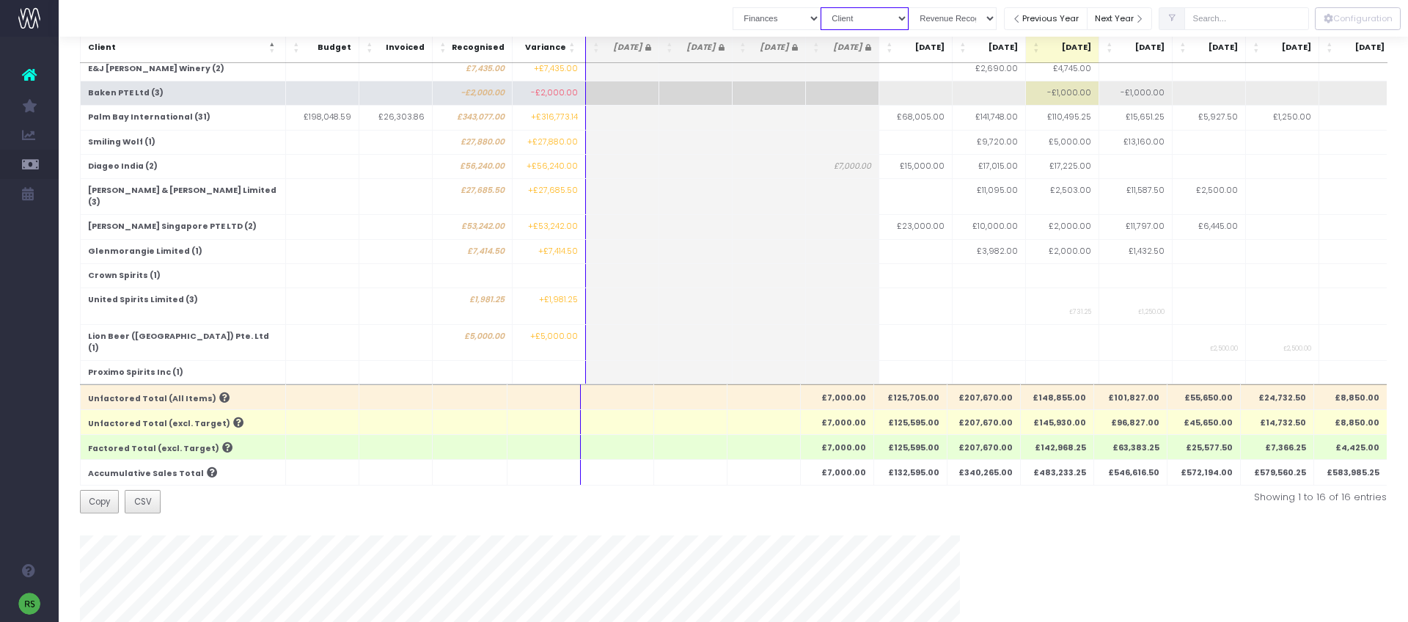
scroll to position [53, 0]
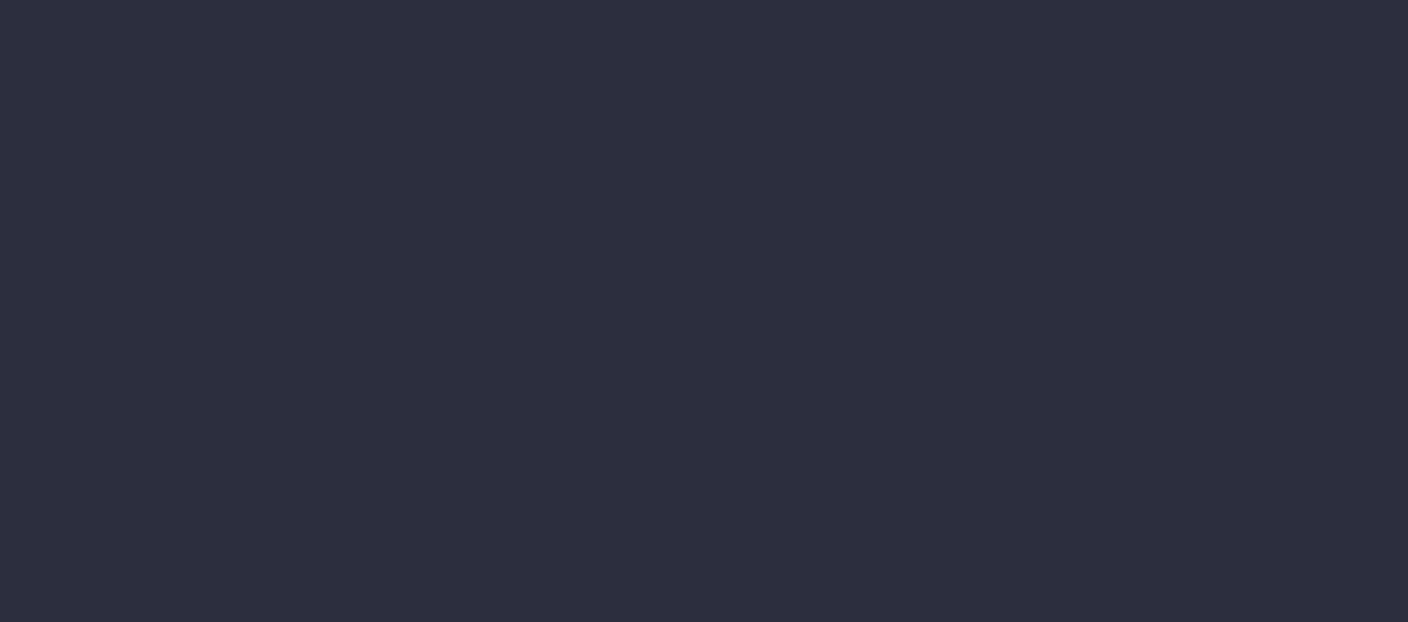
select select "finances"
select select "job"
select select "revrec"
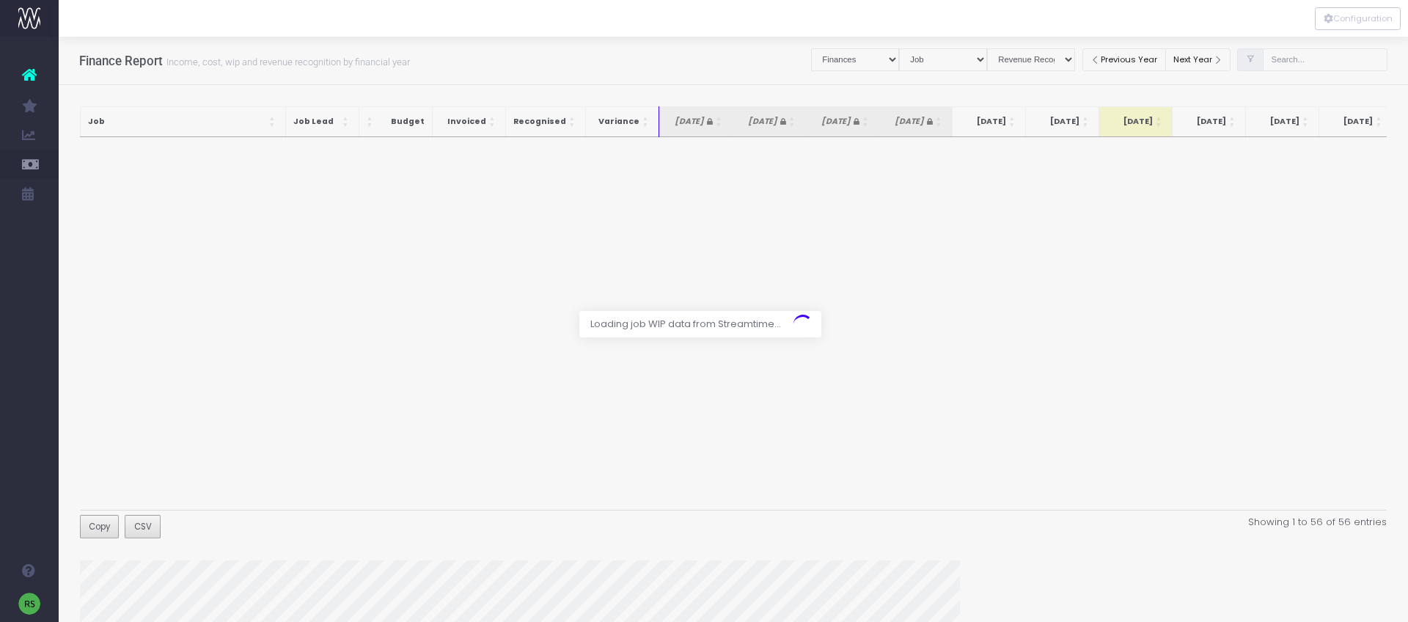
click at [955, 55] on div at bounding box center [704, 311] width 1408 height 622
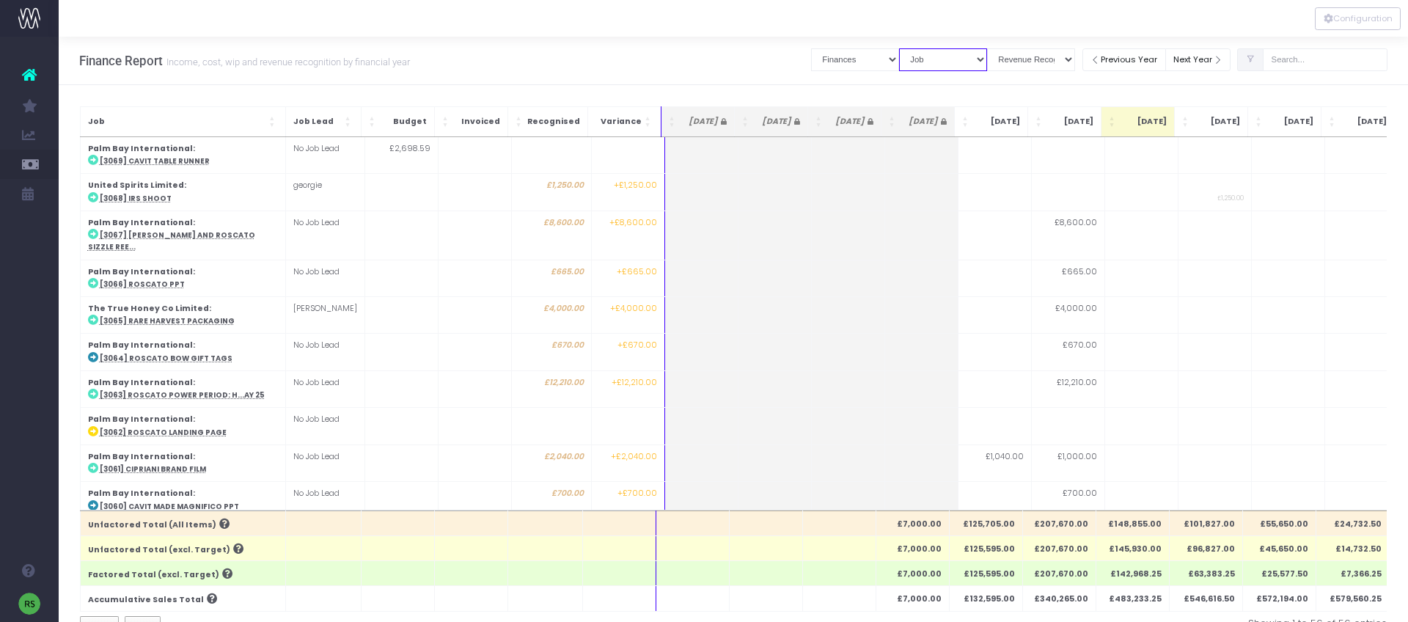
click at [987, 69] on select "Summary by Job Client Job Lead Job Type Branch" at bounding box center [943, 59] width 88 height 23
click at [915, 48] on select "Summary by Job Client Job Lead Job Type Branch" at bounding box center [943, 59] width 88 height 23
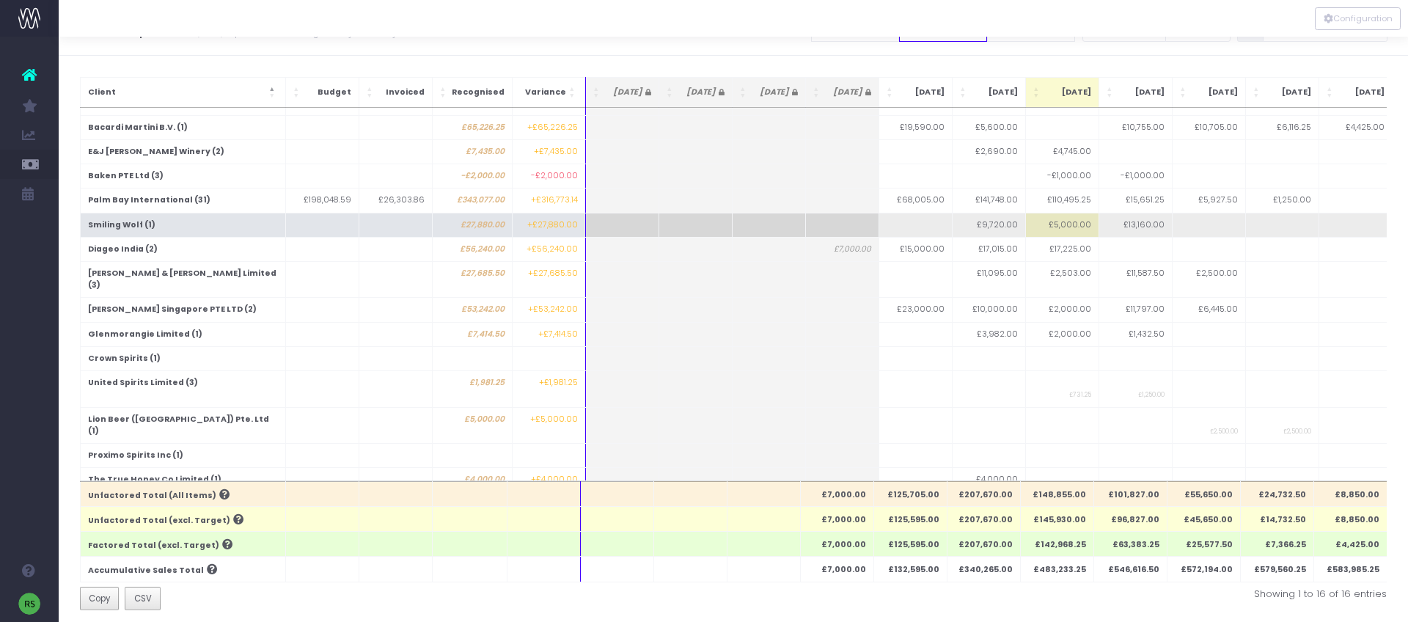
scroll to position [30, 0]
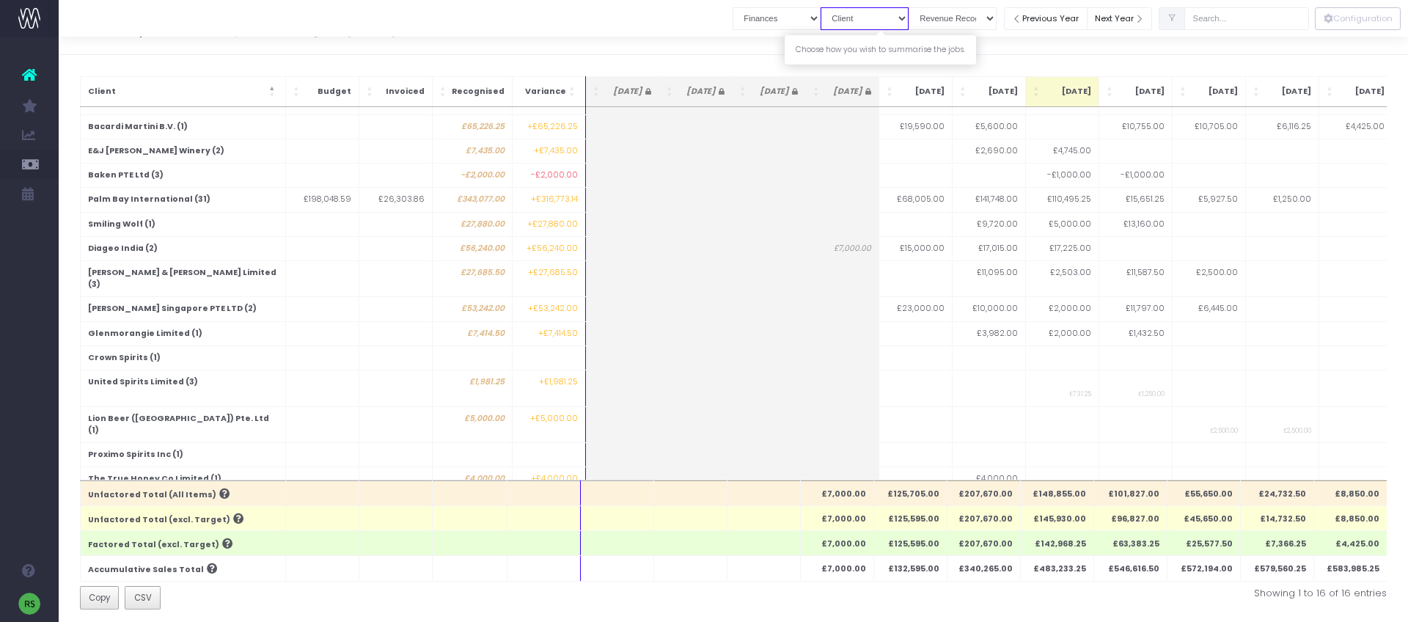
click at [878, 20] on select "Summary by Job Client Job Lead Job Type Branch" at bounding box center [865, 18] width 88 height 23
select select "job"
click at [837, 7] on select "Summary by Job Client Job Lead Job Type Branch" at bounding box center [865, 18] width 88 height 23
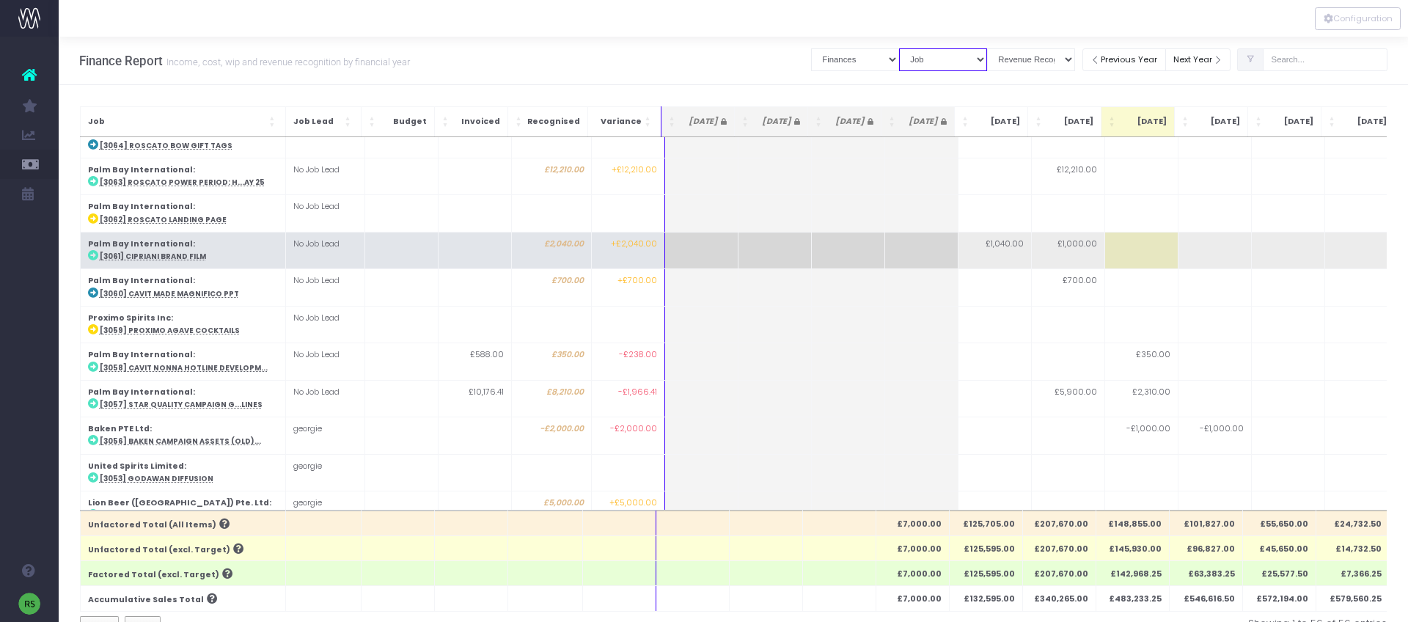
scroll to position [367, 0]
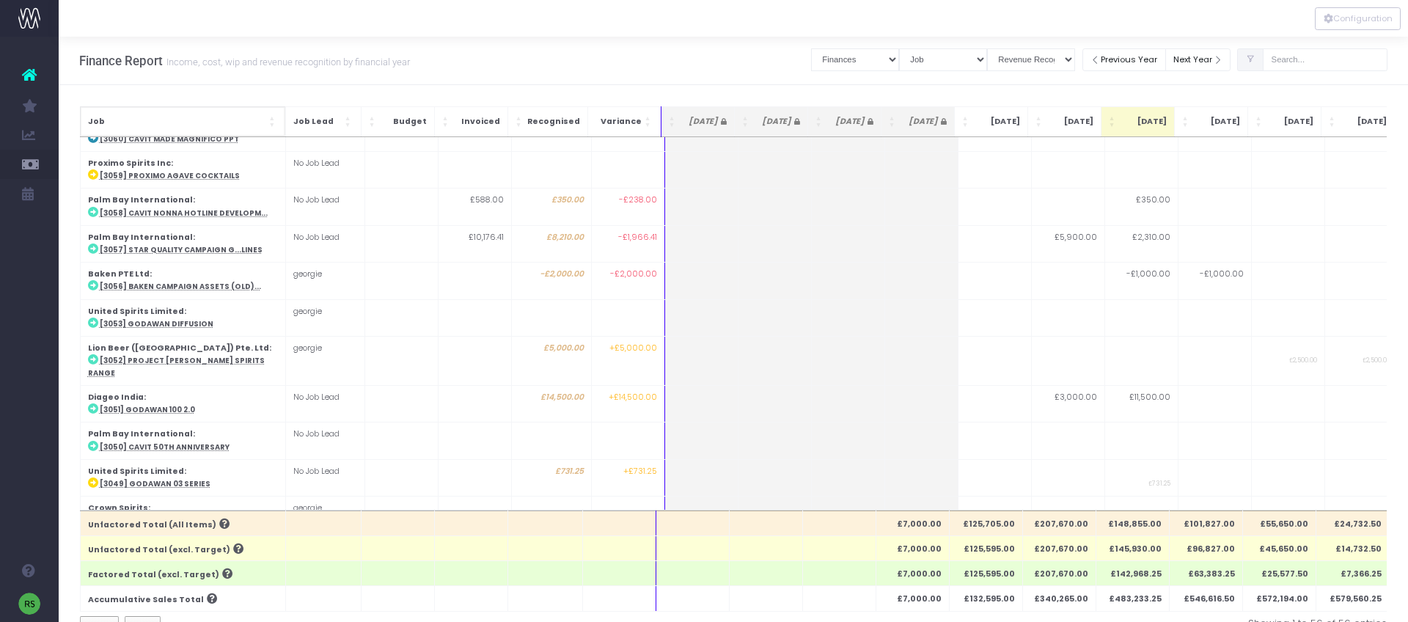
click at [210, 112] on th "Job" at bounding box center [182, 121] width 205 height 30
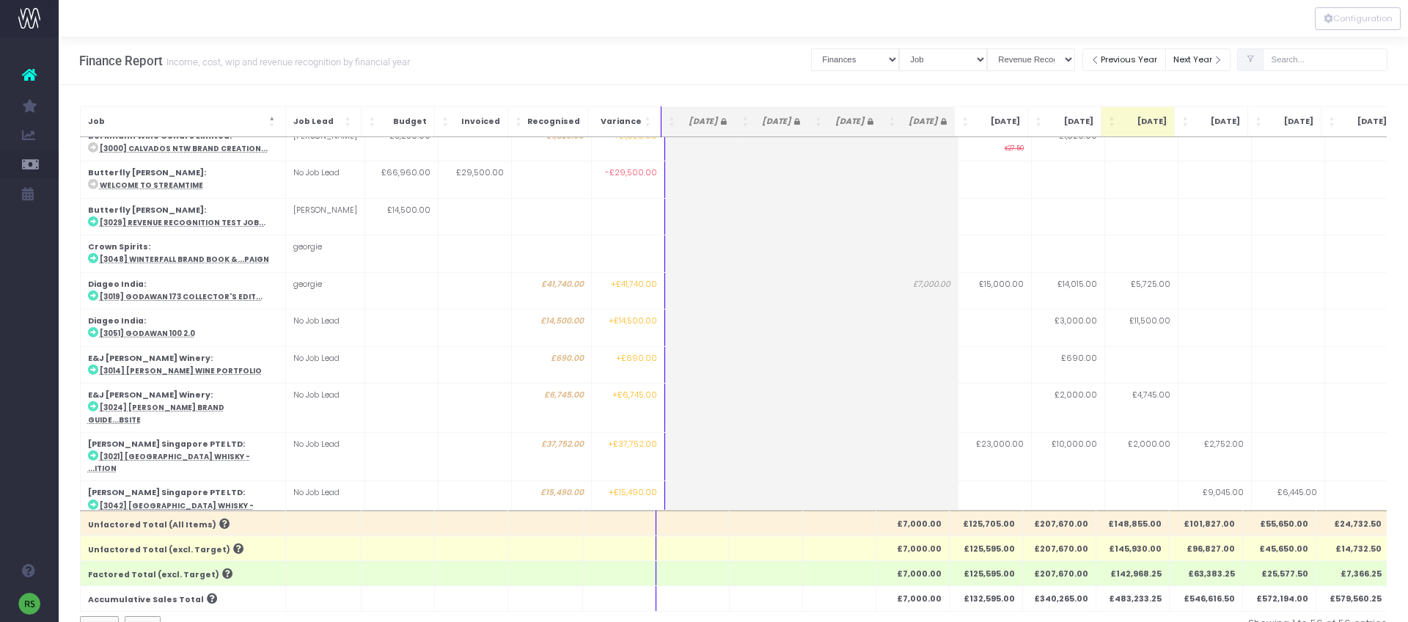
scroll to position [0, 0]
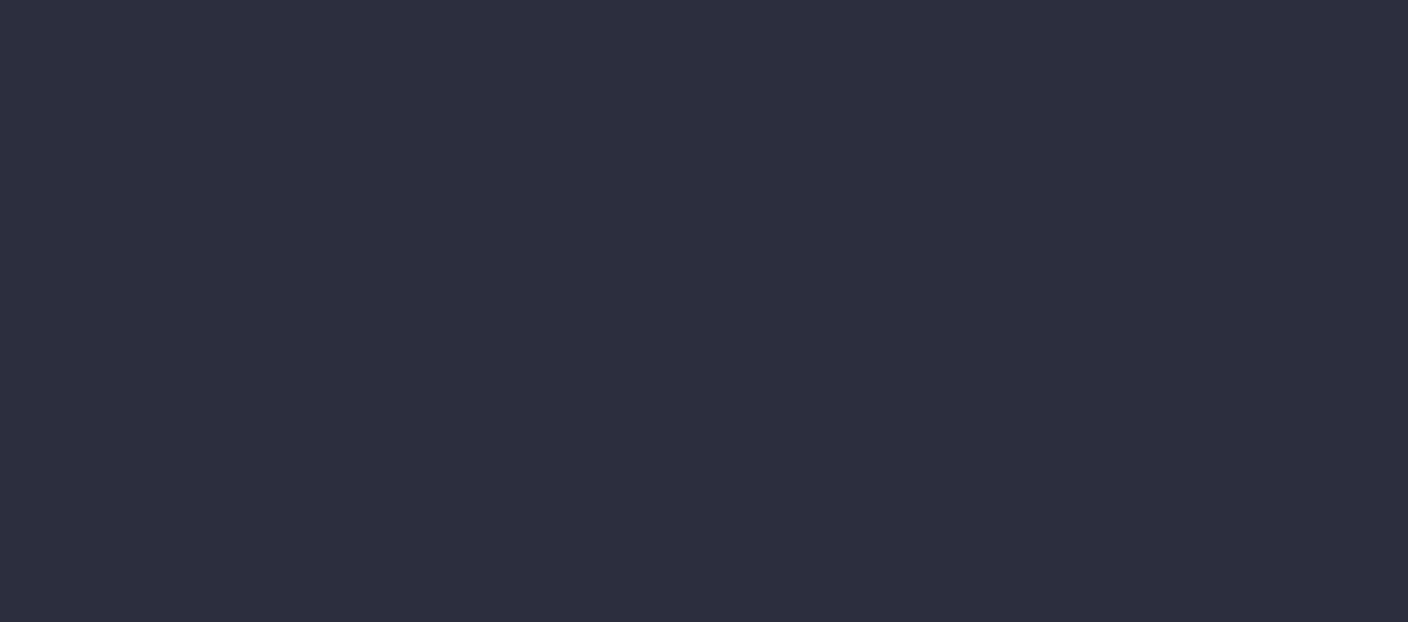
select select "finances"
select select "job"
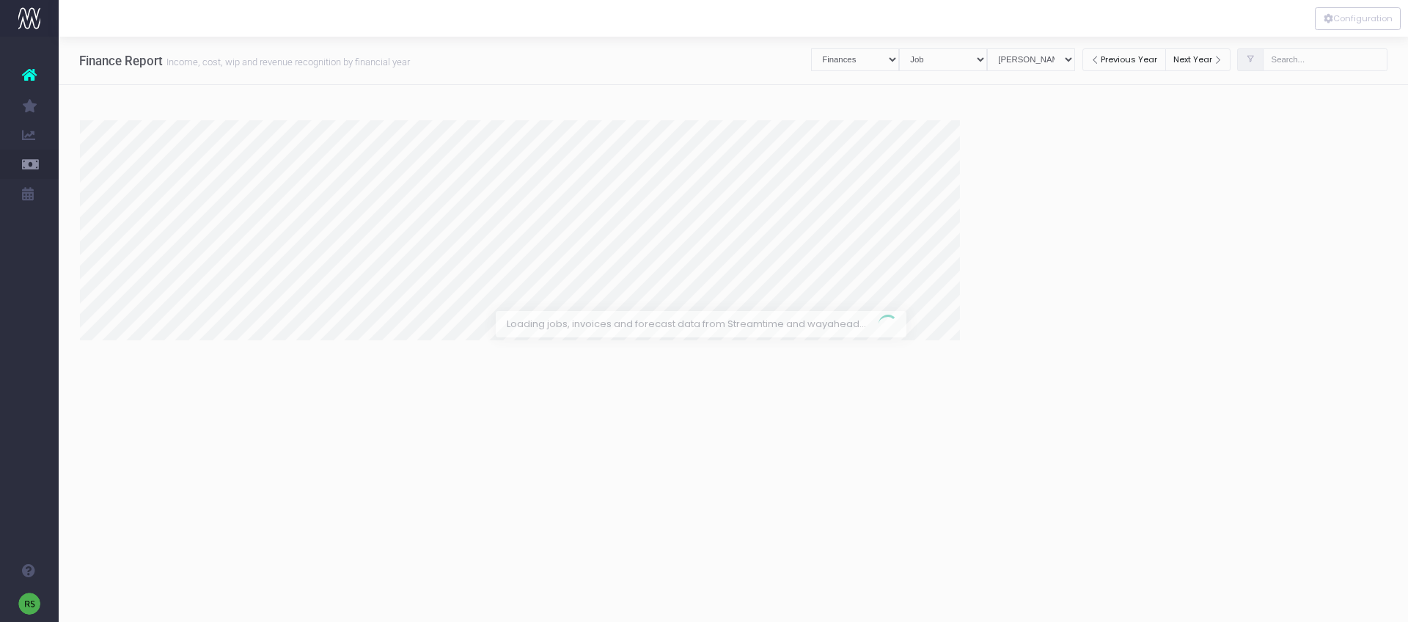
select select "revrec"
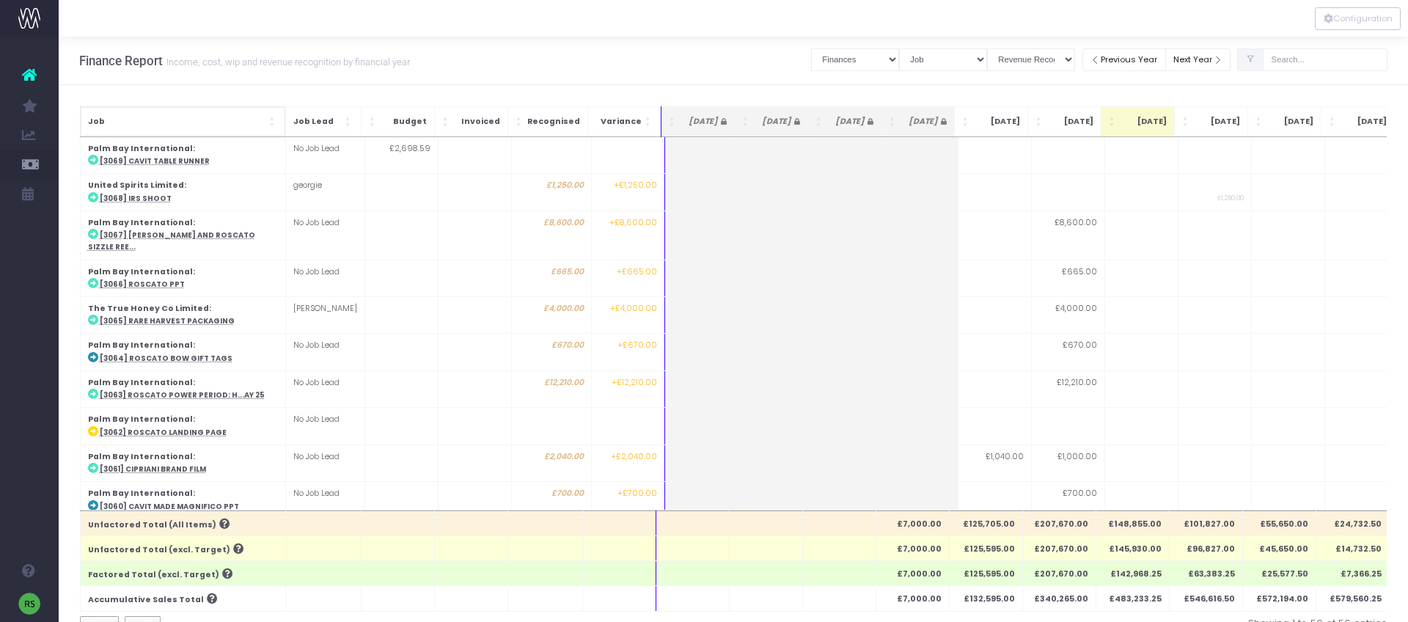
click at [213, 127] on span "Job" at bounding box center [177, 122] width 178 height 12
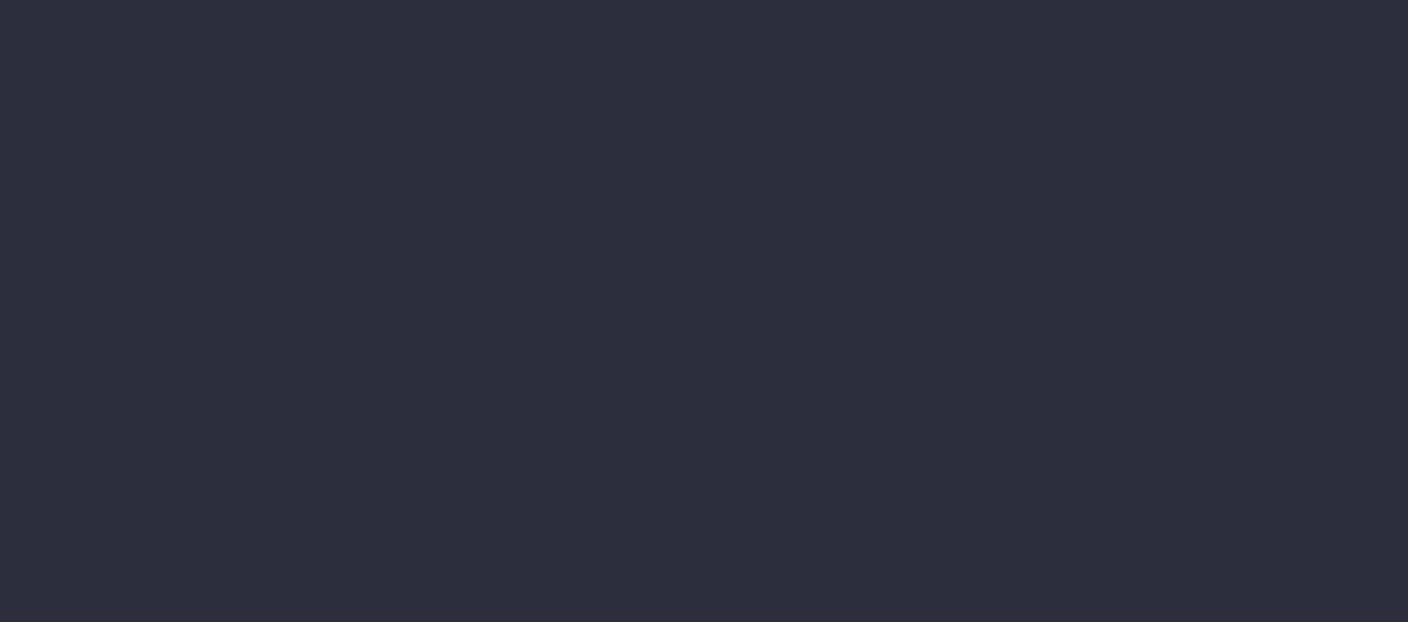
select select "finances"
select select "job"
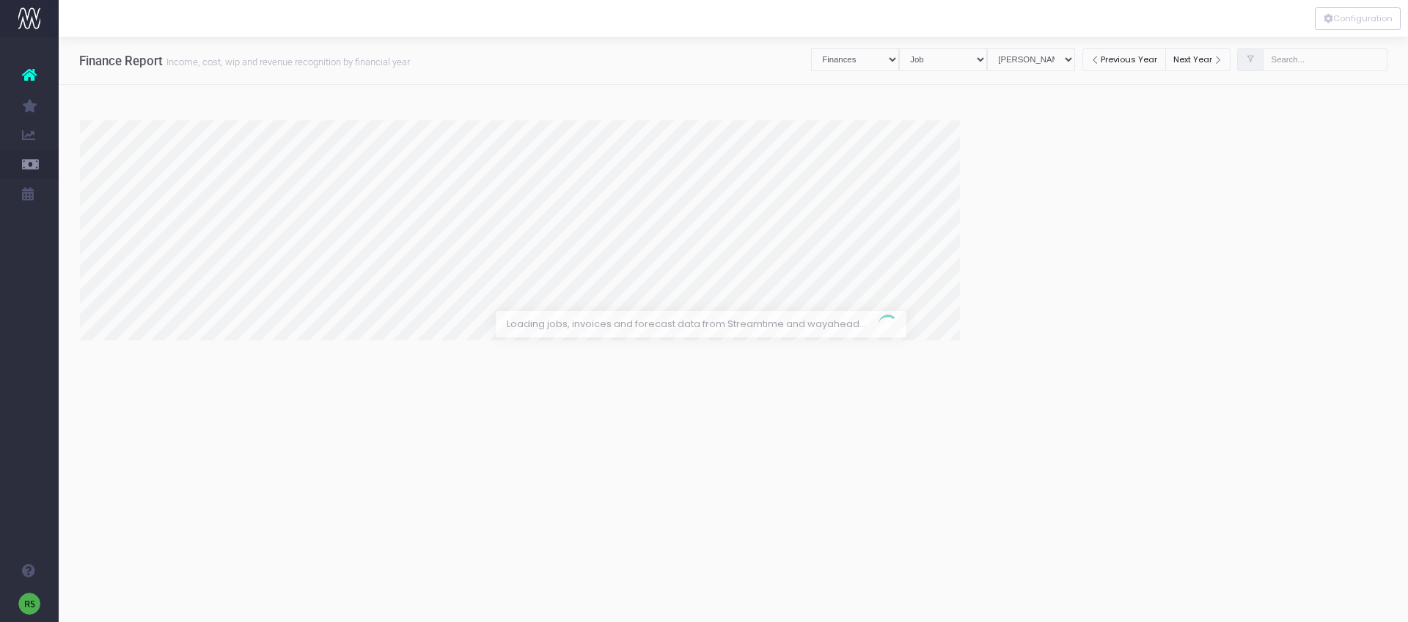
select select "revrec"
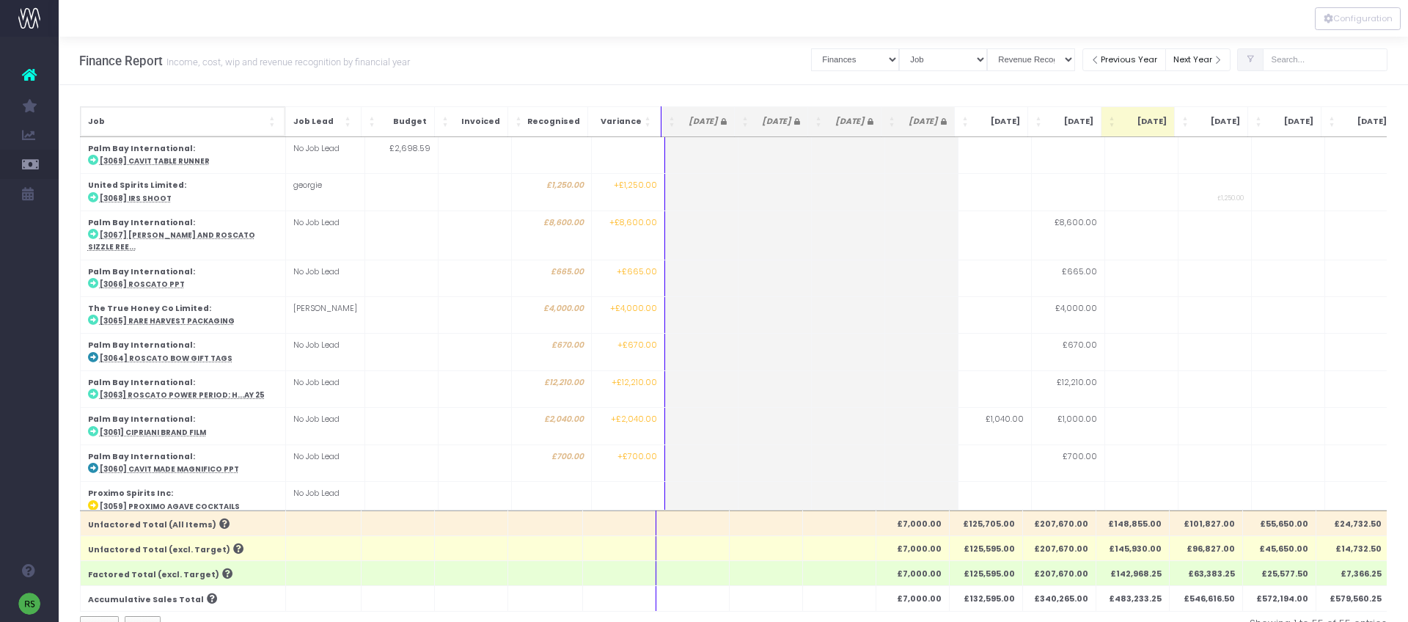
click at [241, 111] on th "Job" at bounding box center [182, 121] width 205 height 30
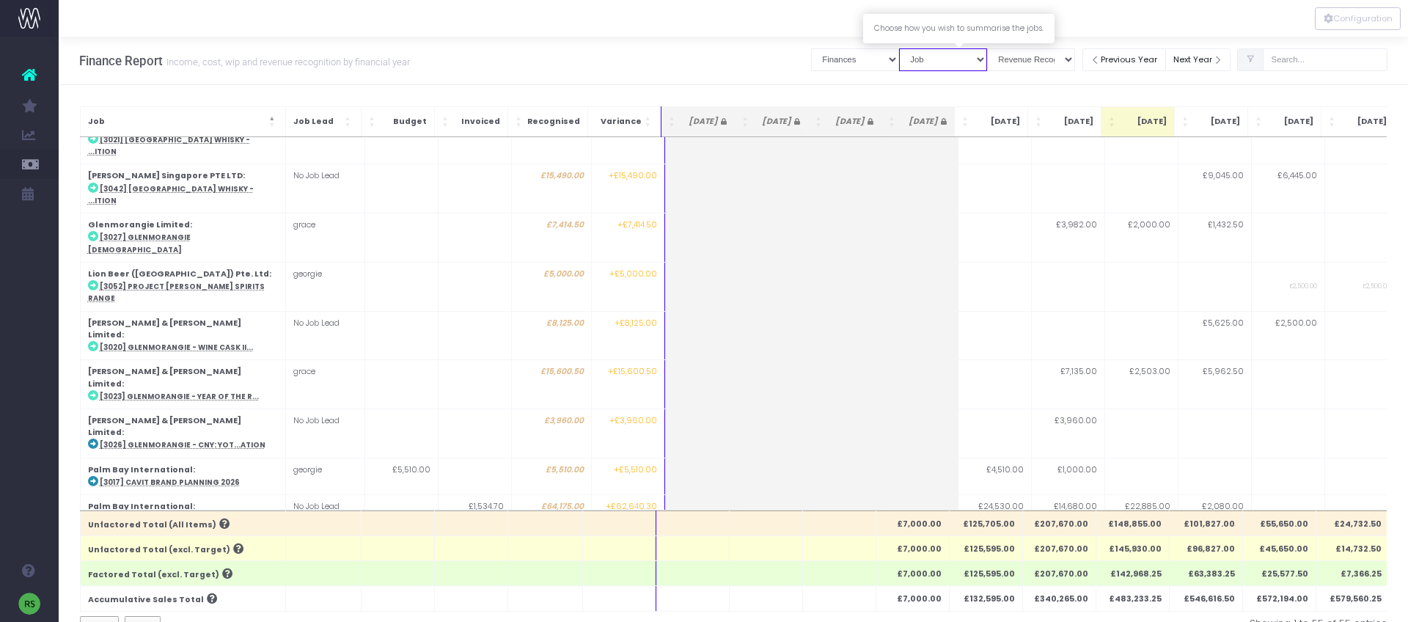
click at [956, 65] on select "Summary by Job Client Job Lead Job Type Branch" at bounding box center [943, 59] width 88 height 23
select select "companyName"
click at [915, 47] on select "Summary by Job Client Job Lead Job Type Branch" at bounding box center [943, 58] width 88 height 23
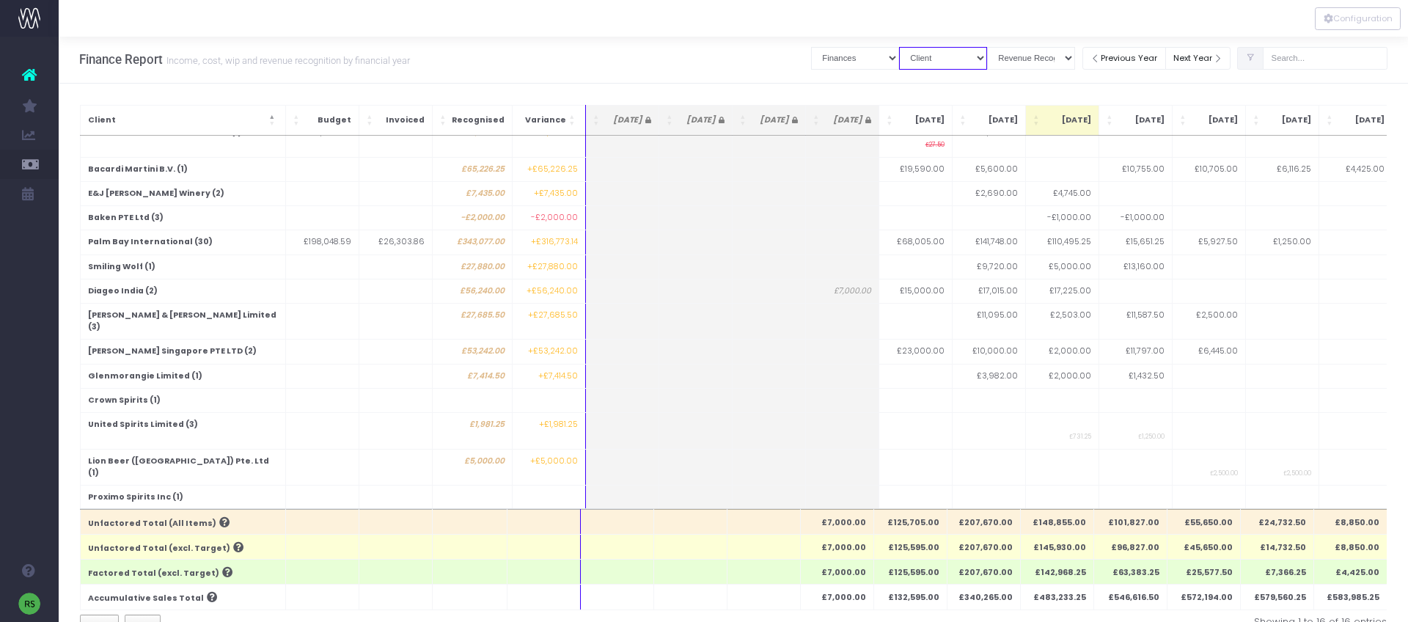
scroll to position [45, 0]
